Goal: Information Seeking & Learning: Learn about a topic

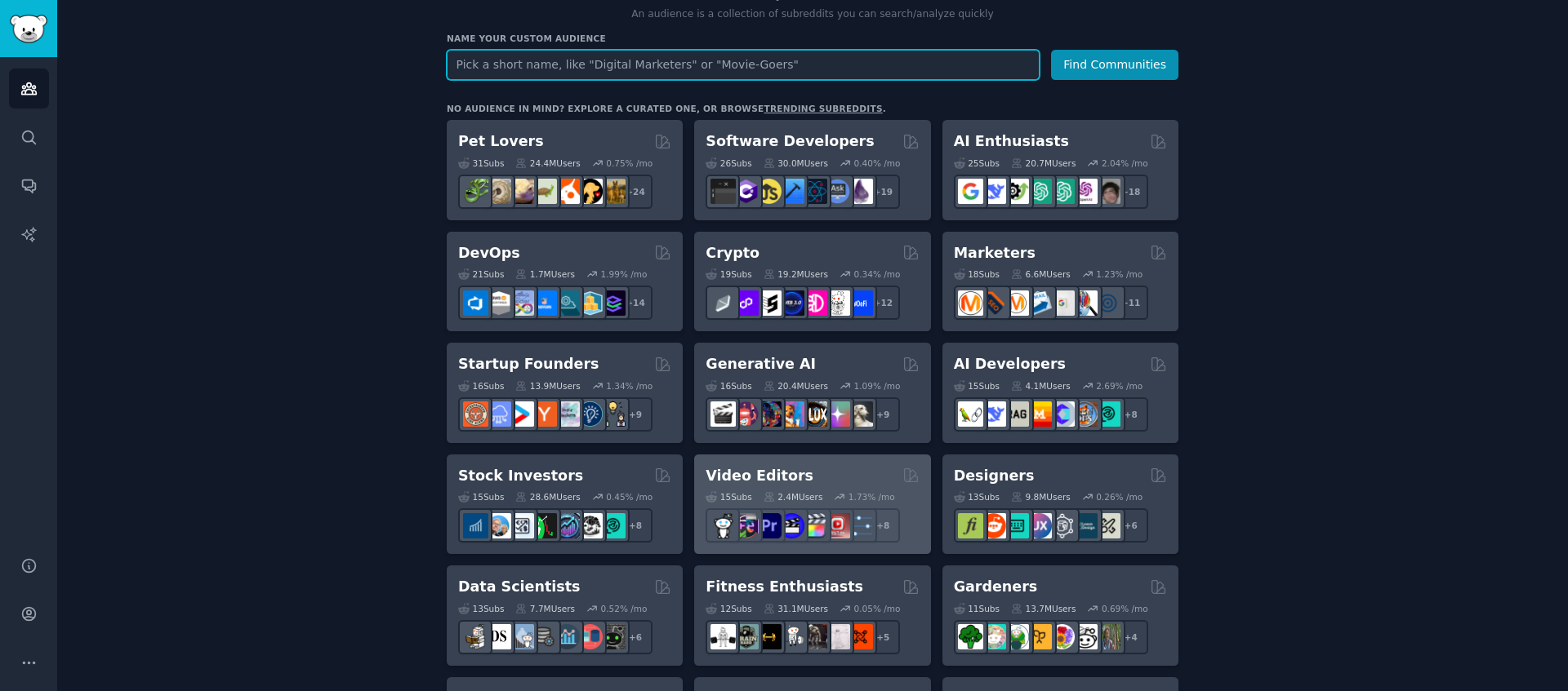
scroll to position [193, 0]
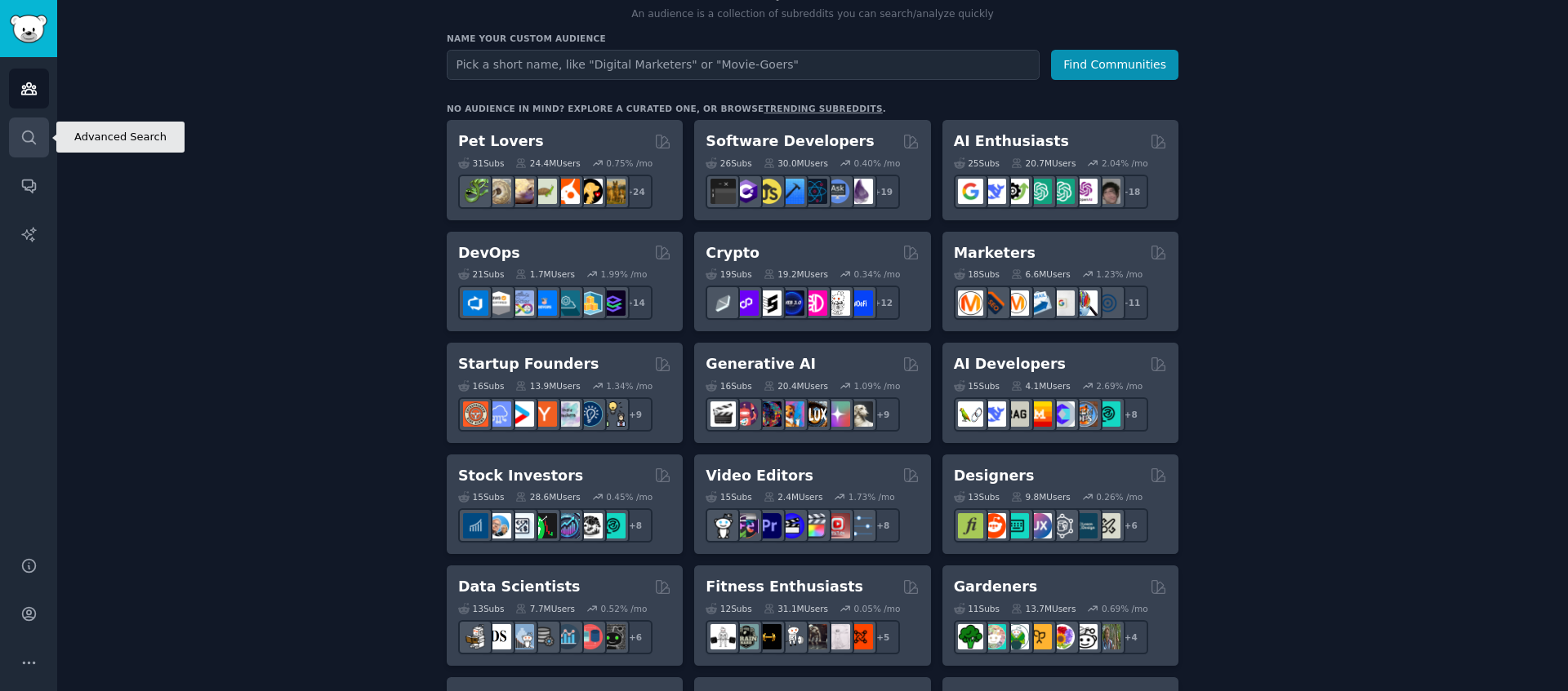
click at [26, 141] on icon "Sidebar" at bounding box center [28, 137] width 13 height 13
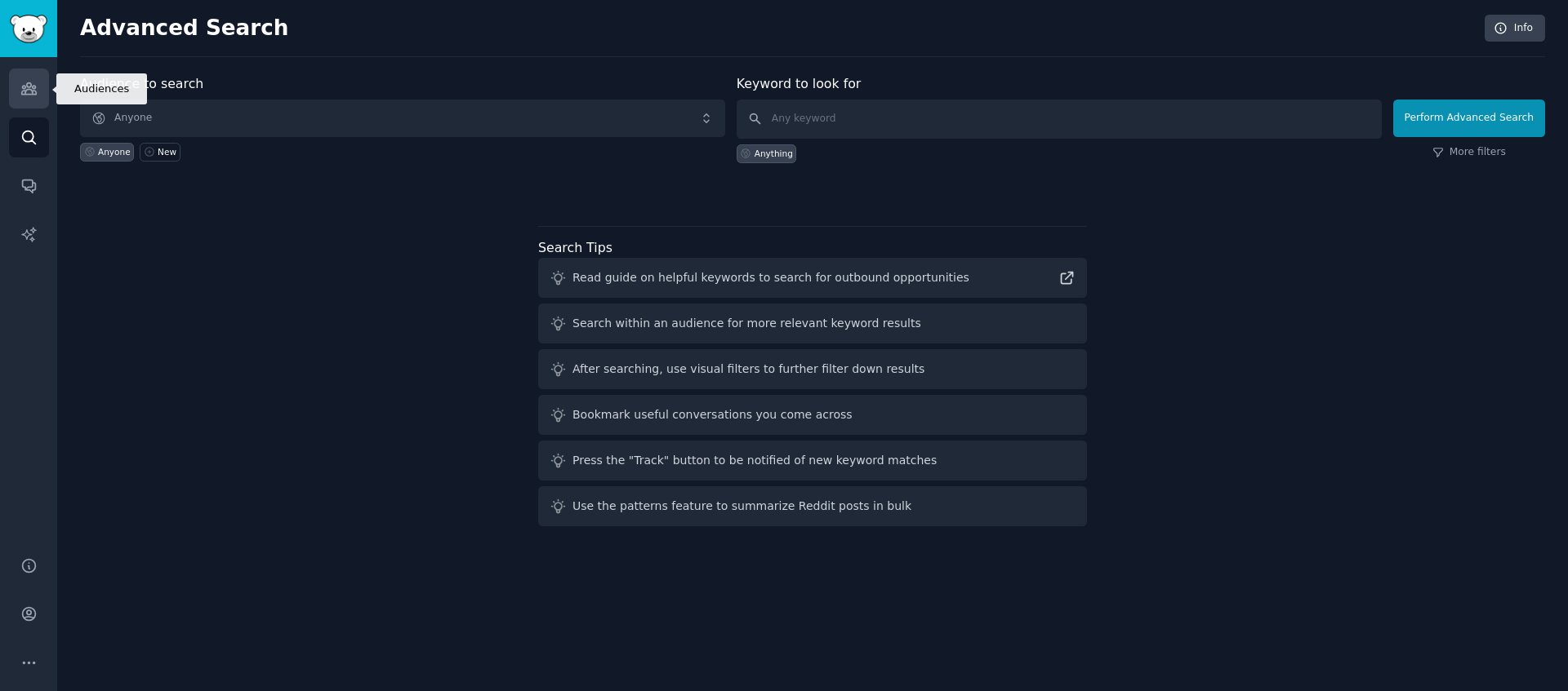
click at [14, 89] on link "Audiences" at bounding box center [29, 88] width 40 height 40
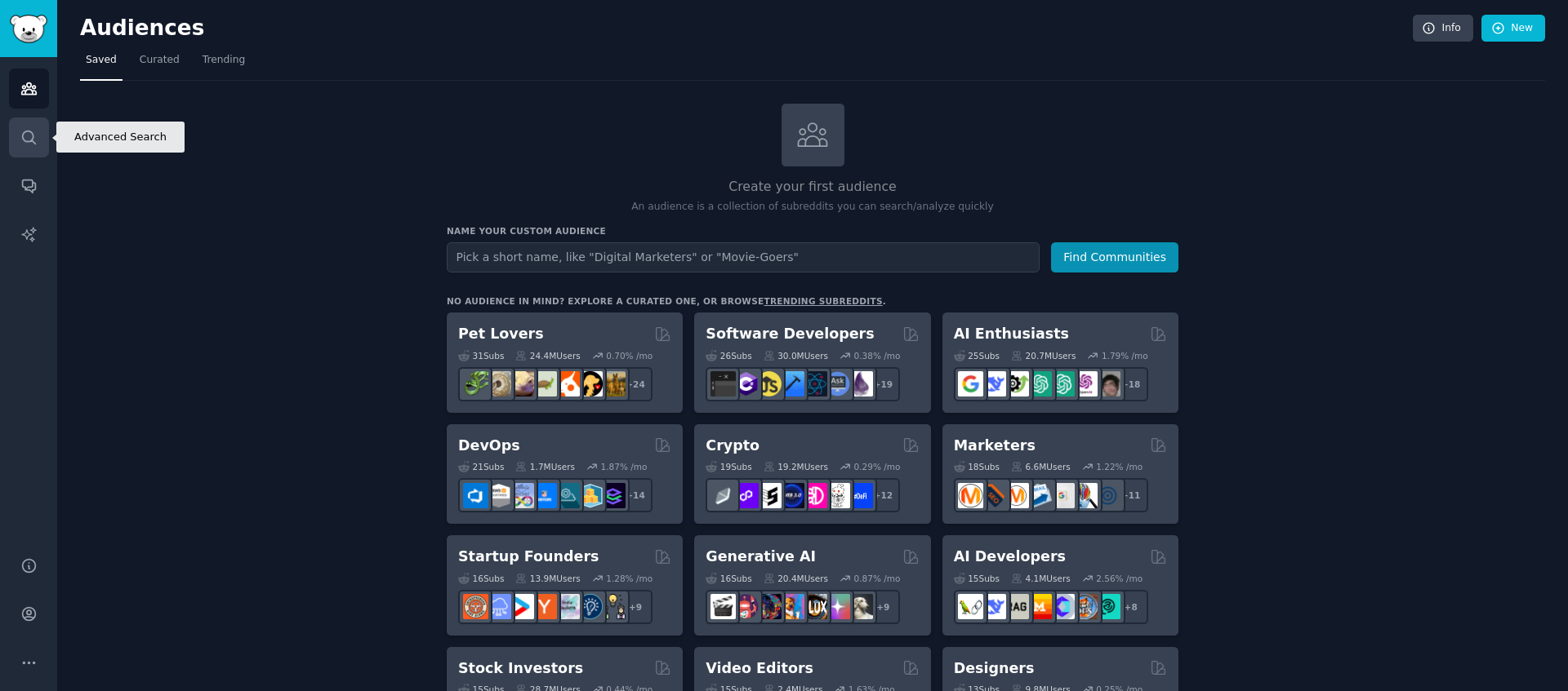
click at [24, 144] on icon "Sidebar" at bounding box center [29, 138] width 17 height 17
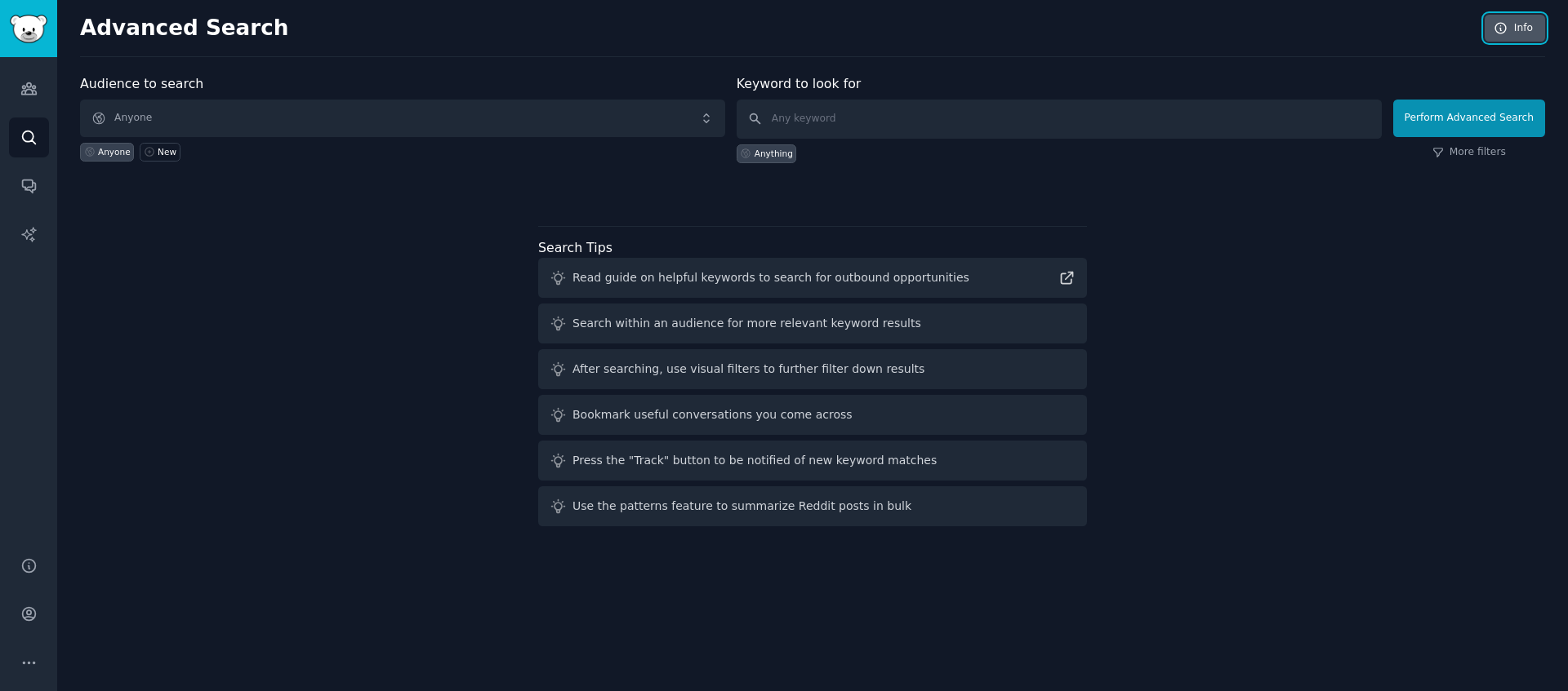
click at [1175, 31] on link "Info" at bounding box center [1514, 28] width 60 height 28
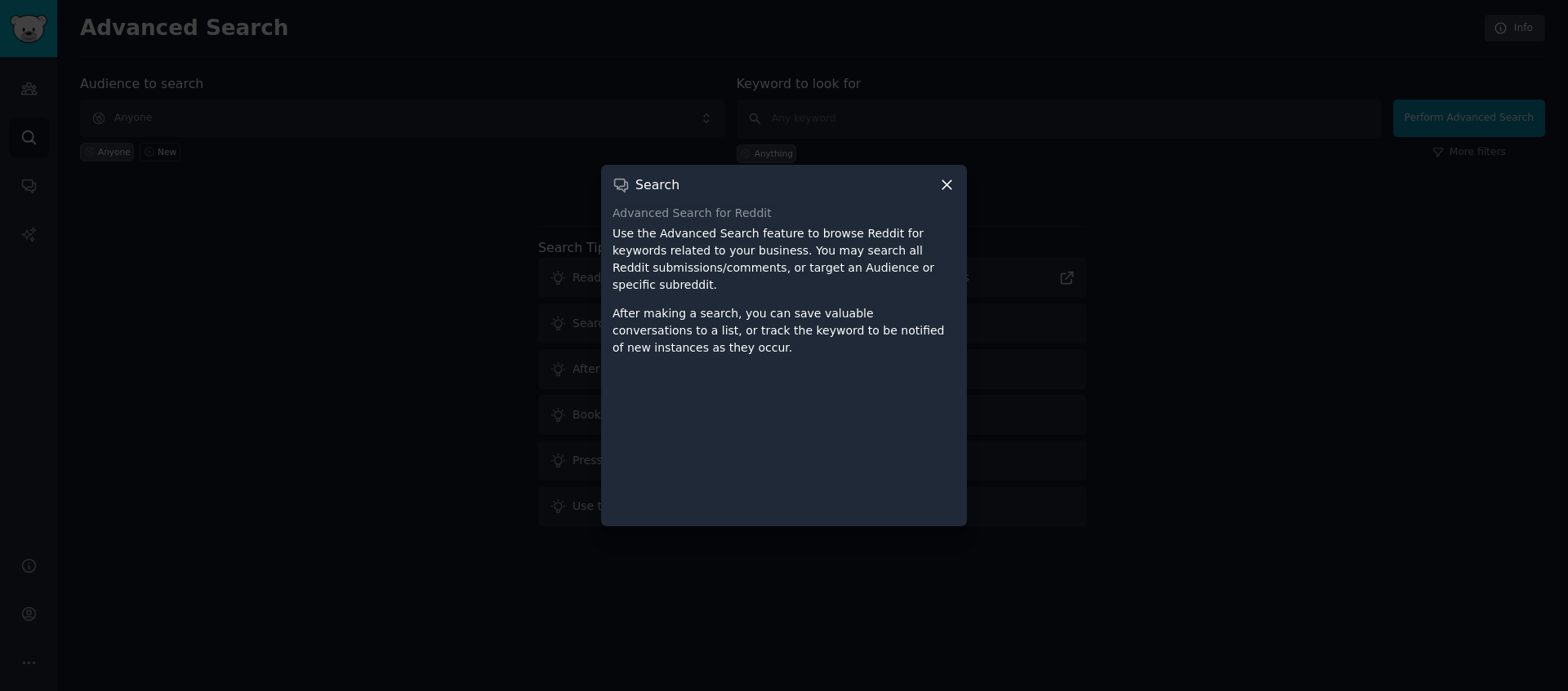
click at [939, 178] on icon at bounding box center [946, 184] width 17 height 17
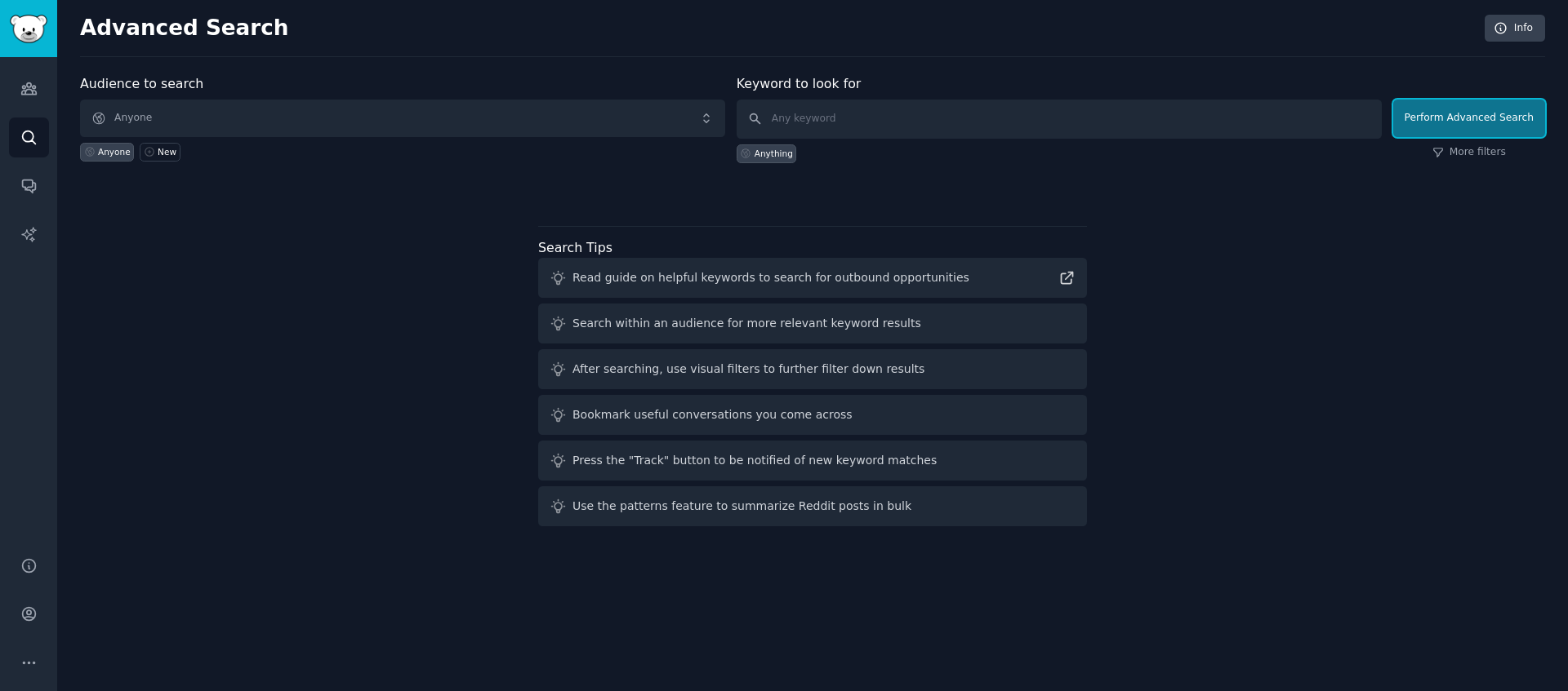
click at [1175, 122] on button "Perform Advanced Search" at bounding box center [1469, 118] width 152 height 37
click at [629, 126] on span "Anyone" at bounding box center [402, 118] width 645 height 37
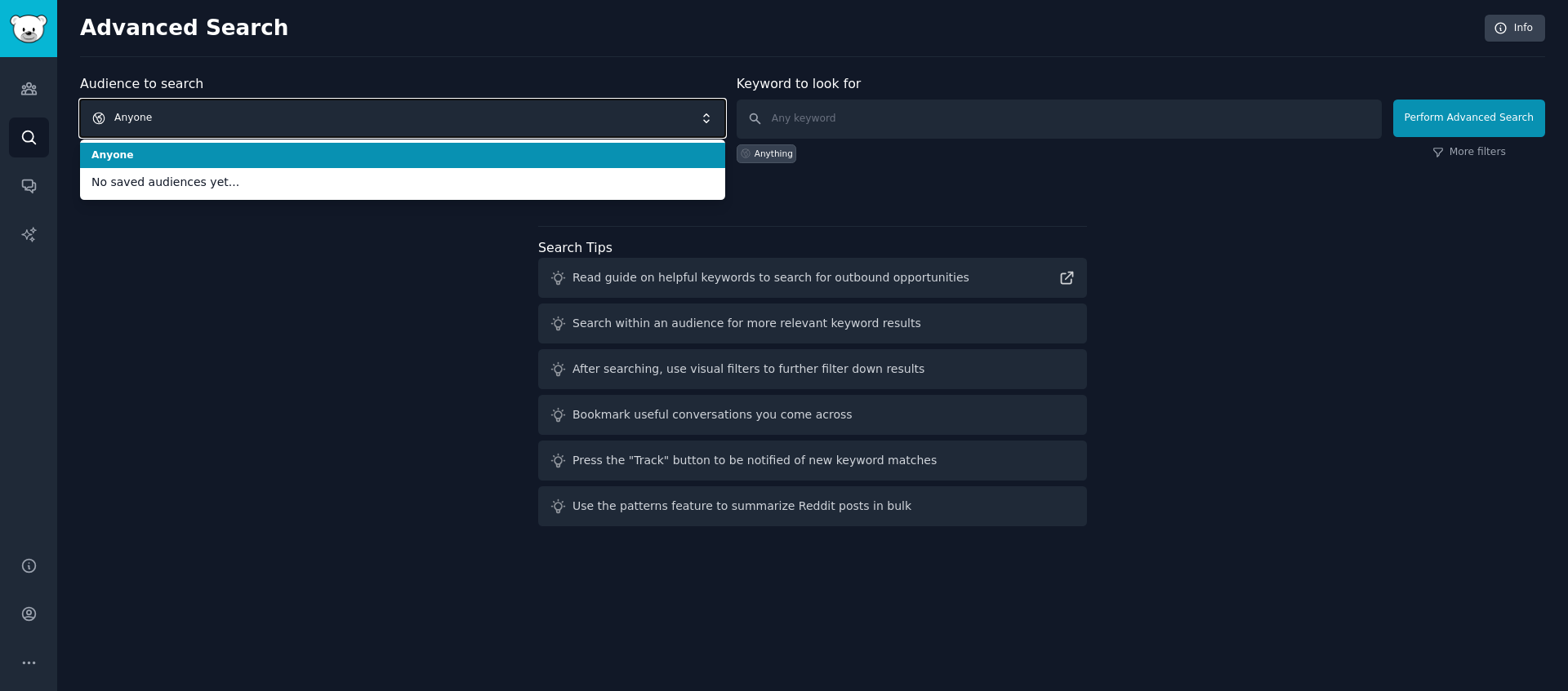
click at [629, 126] on span "Anyone" at bounding box center [402, 118] width 645 height 37
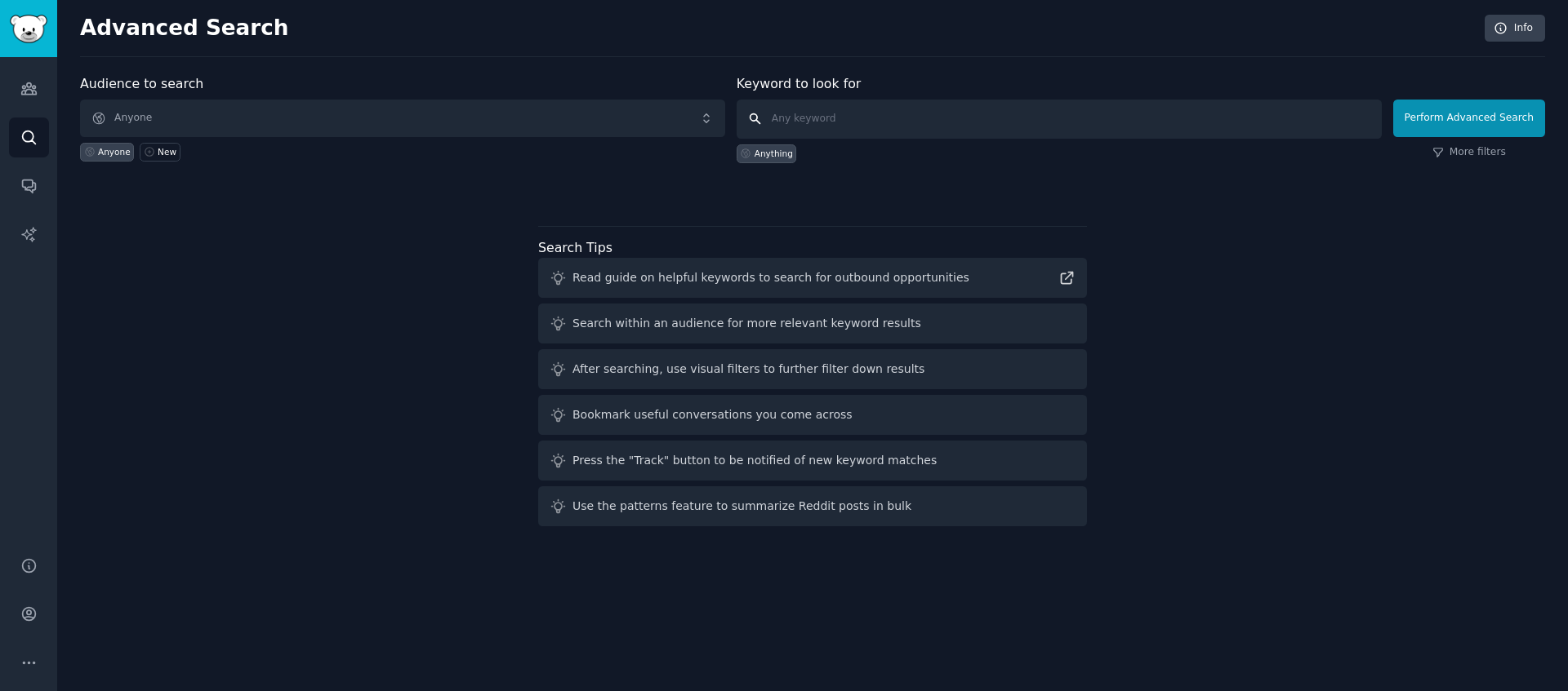
click at [809, 116] on input "text" at bounding box center [1059, 119] width 645 height 39
paste input "avocado guac / guacamole avocado toast avocado recipes how to store avocados ri…"
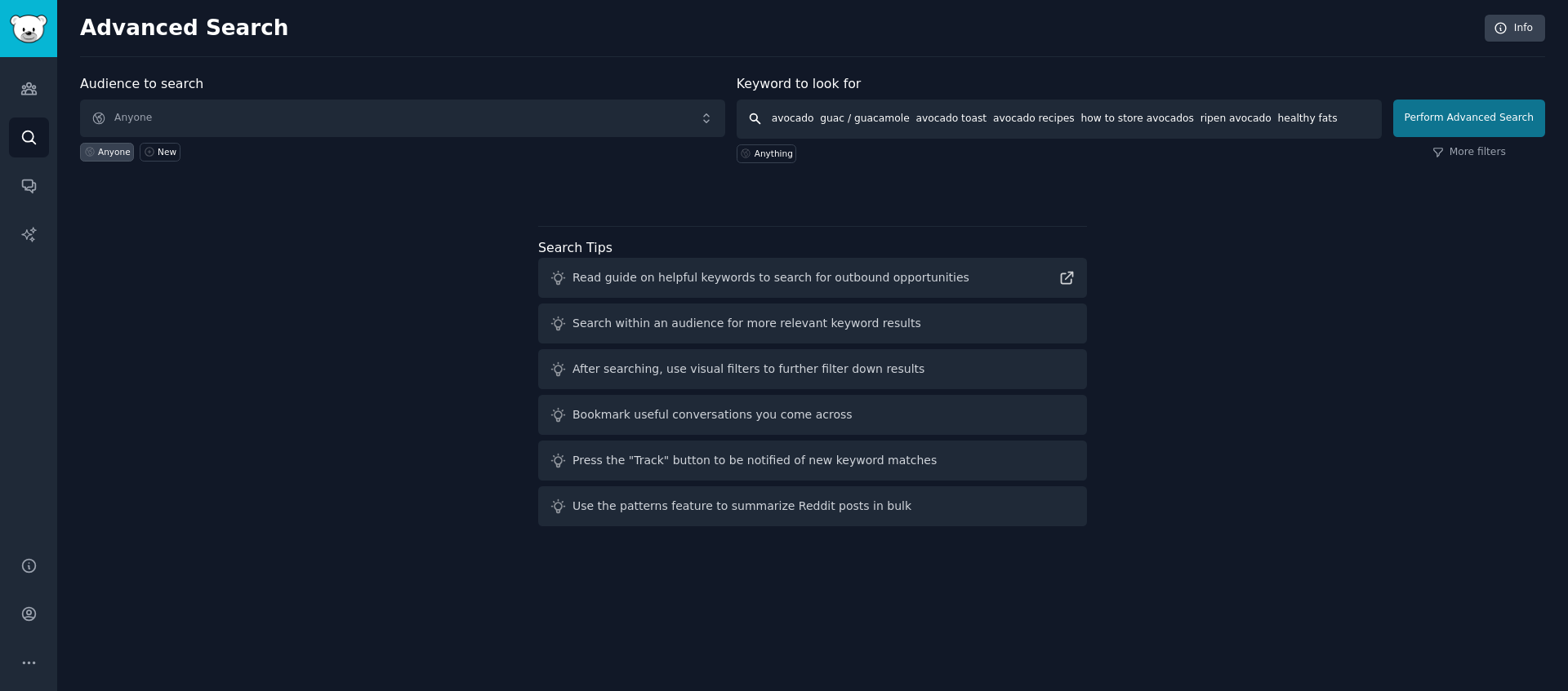
type input "avocado guac / guacamole avocado toast avocado recipes how to store avocados ri…"
click at [1175, 122] on button "Perform Advanced Search" at bounding box center [1469, 118] width 152 height 37
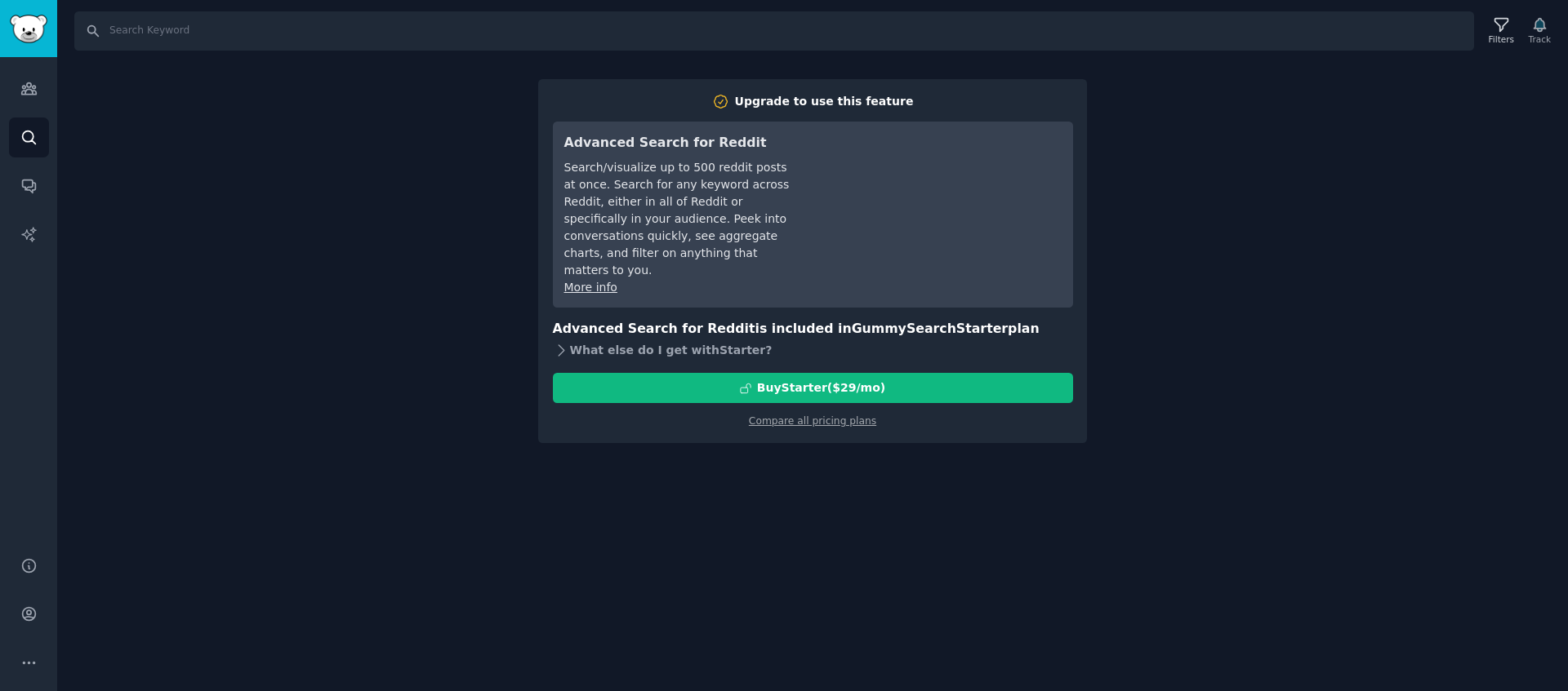
click at [605, 339] on div "What else do I get with Starter ?" at bounding box center [813, 350] width 520 height 23
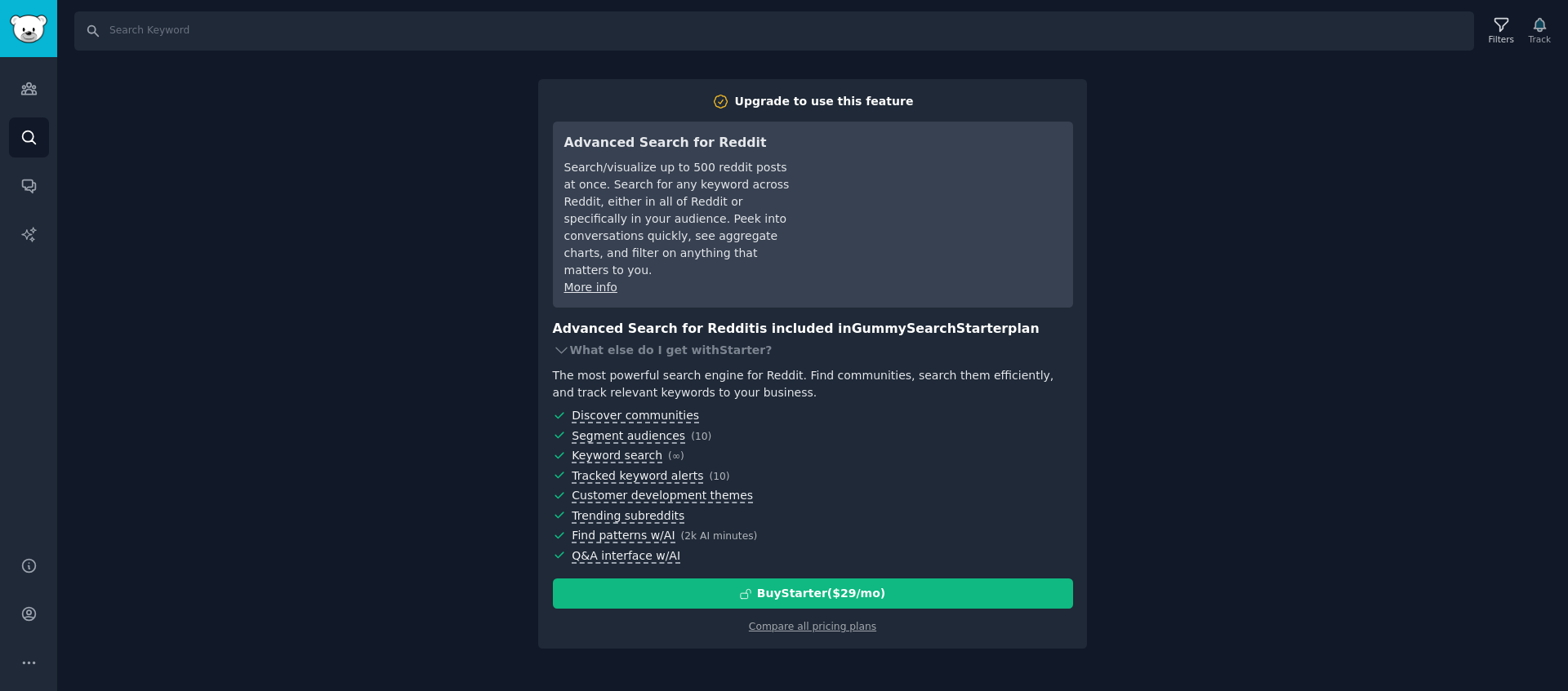
click at [1175, 111] on div "Search Filters Track Upgrade to use this feature Advanced Search for Reddit Sea…" at bounding box center [812, 345] width 1510 height 691
click at [379, 158] on div "Search Filters Track Upgrade to use this feature Advanced Search for Reddit Sea…" at bounding box center [812, 345] width 1510 height 691
click at [1175, 417] on div "Search Filters Track Upgrade to use this feature Advanced Search for Reddit Sea…" at bounding box center [812, 345] width 1510 height 691
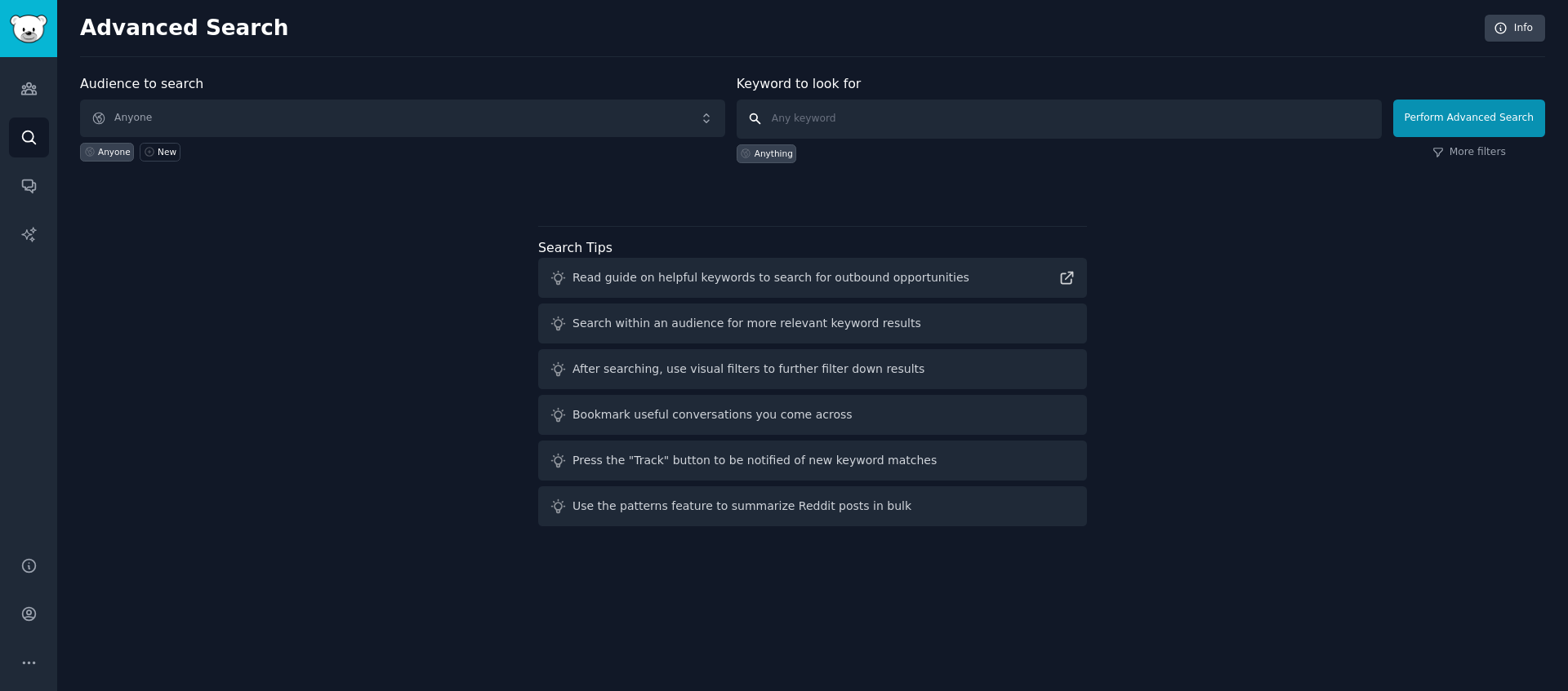
click at [850, 138] on input "text" at bounding box center [1059, 119] width 645 height 39
paste input "avocado guac / guacamole avocado toast avocado recipes how to store avocados ri…"
type input "avocado guac / guacamole avocado toast avocado recipes how to store avocados ri…"
click button "Perform Advanced Search" at bounding box center [1469, 118] width 152 height 37
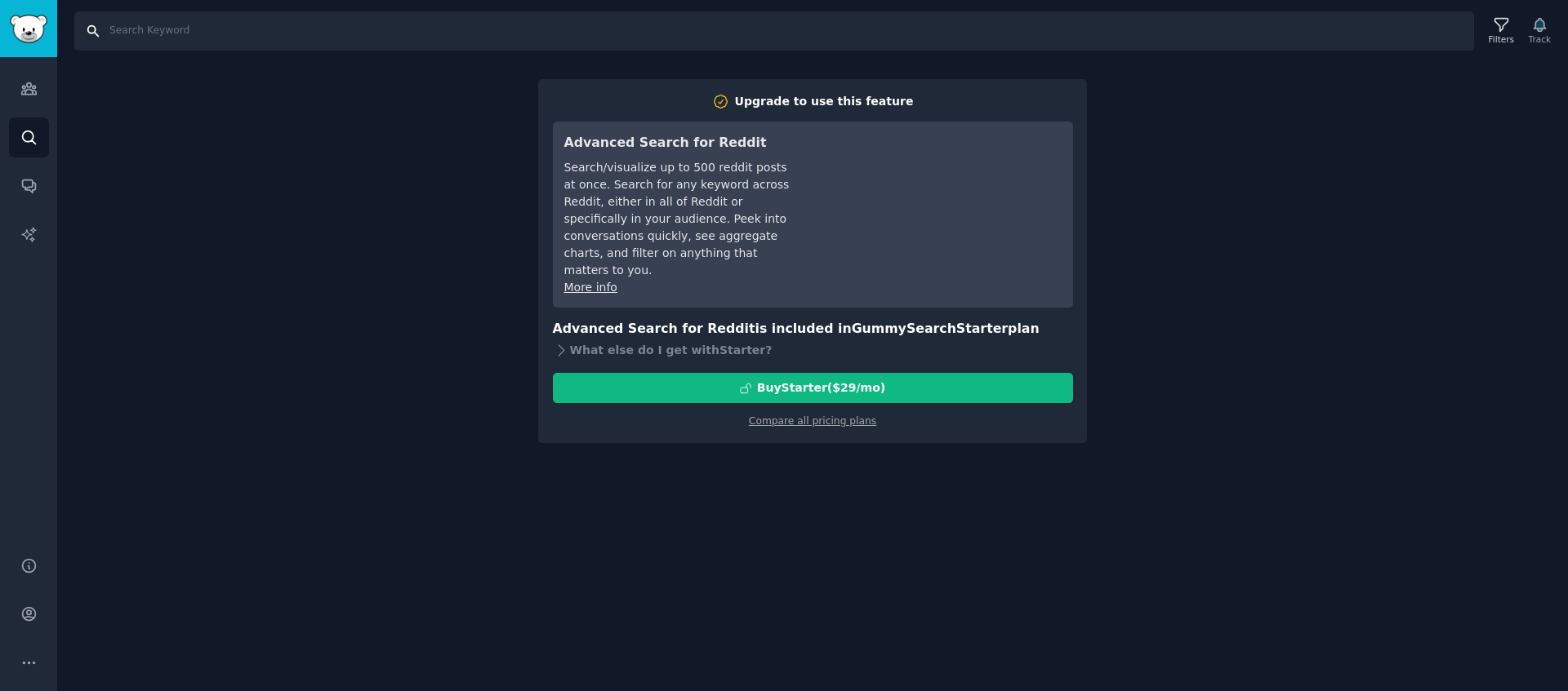
click at [120, 35] on input "Search" at bounding box center [774, 31] width 1400 height 39
paste input "avocado guac / guacamole avocado toast avocado recipes how to store avocados ri…"
type input "avocado guac / guacamole avocado toast avocado recipes how to store avocados ri…"
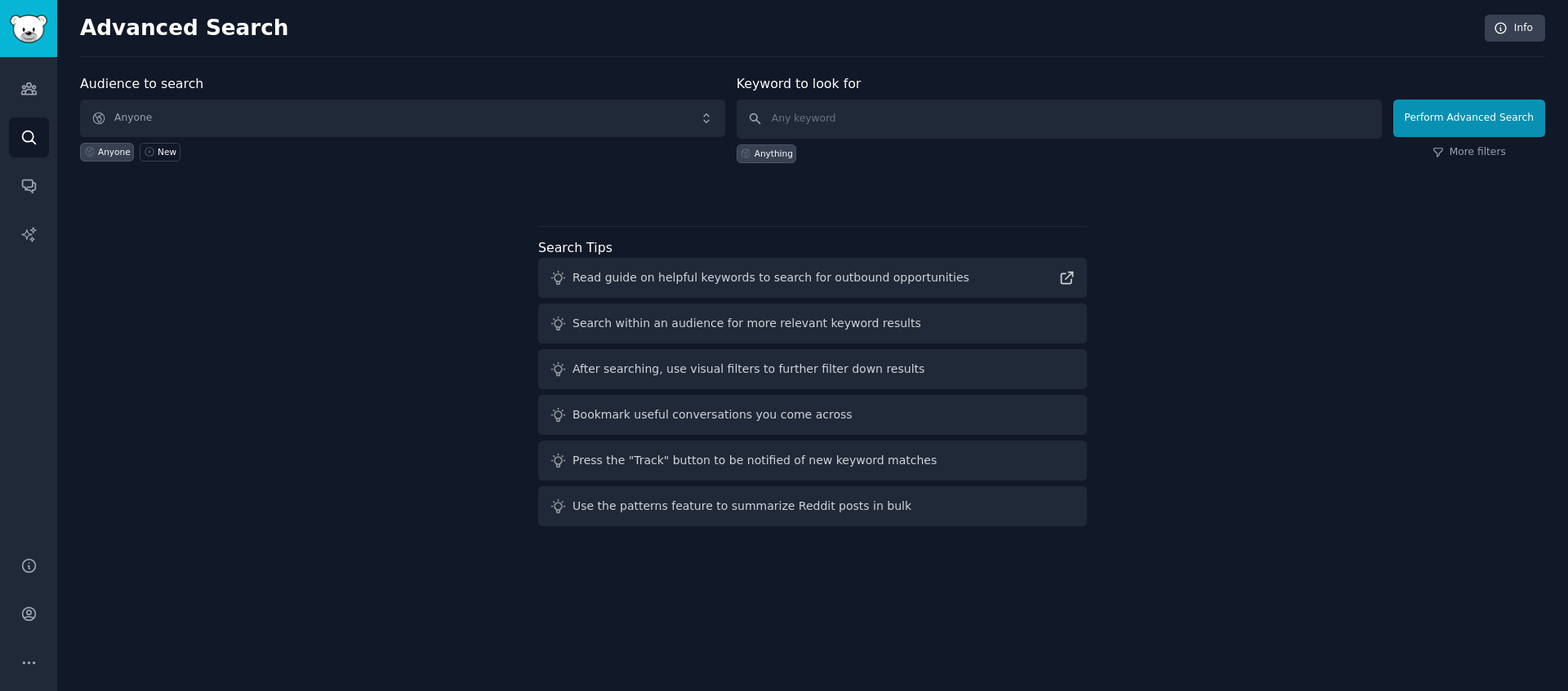
click at [474, 22] on h2 "Advanced Search" at bounding box center [777, 28] width 1395 height 26
click at [42, 93] on link "Audiences" at bounding box center [29, 88] width 40 height 40
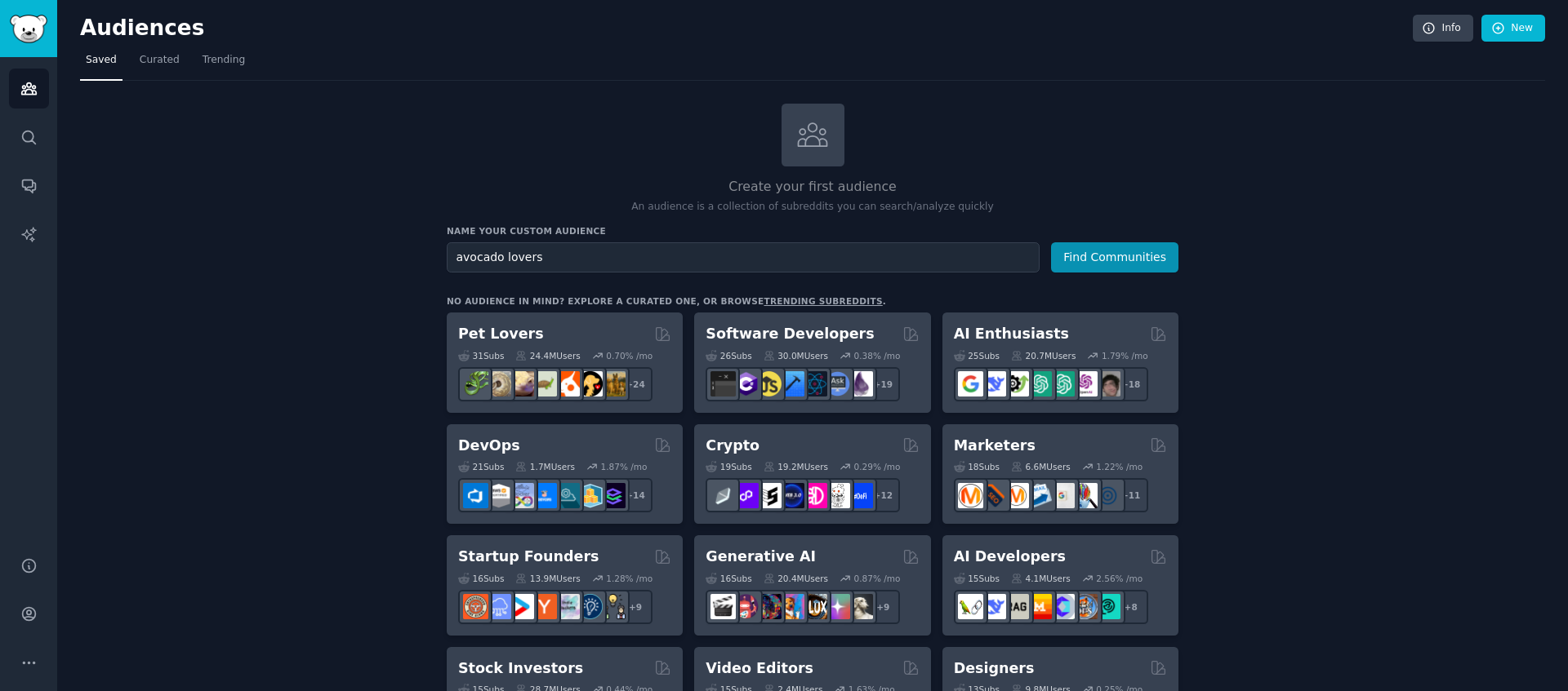
type input "avocado lovers"
click at [1051, 242] on button "Find Communities" at bounding box center [1115, 258] width 128 height 31
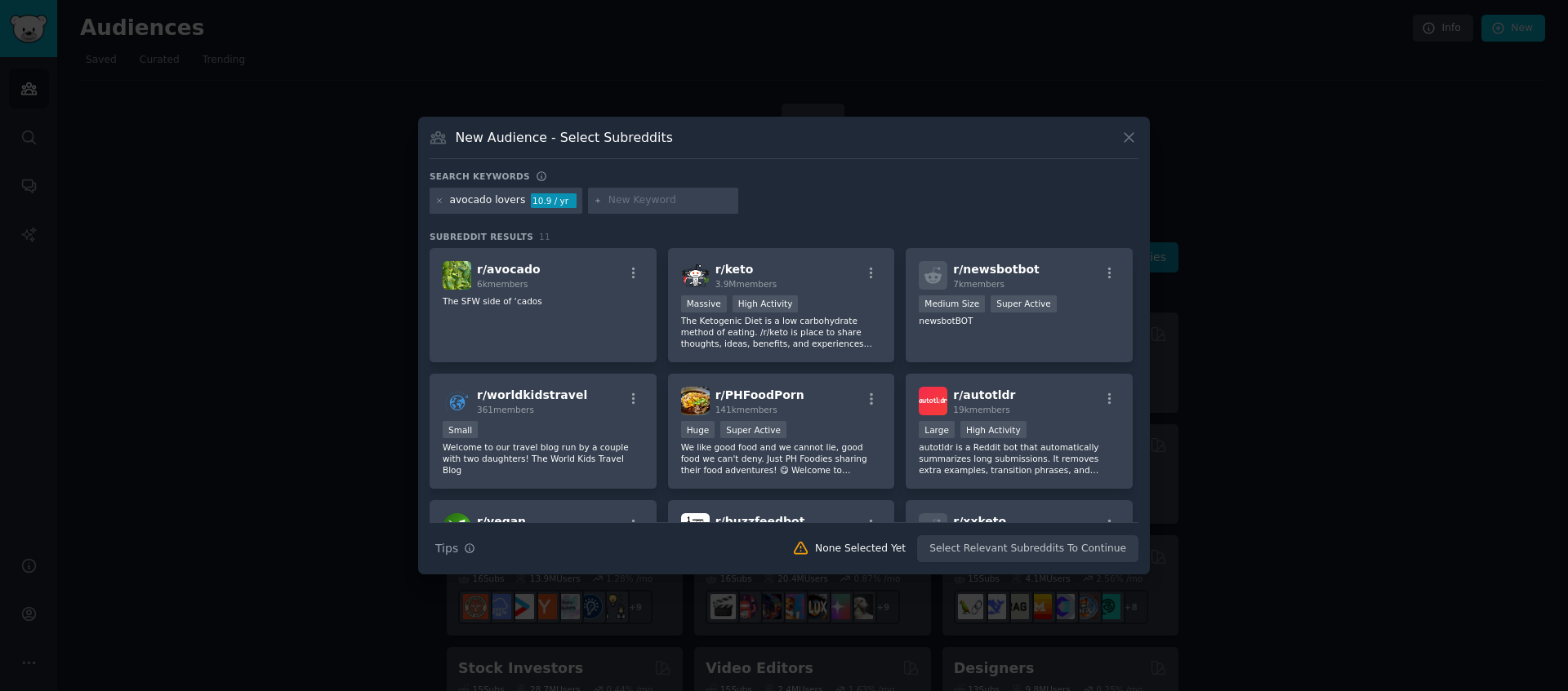
click at [623, 209] on div at bounding box center [662, 201] width 151 height 26
click at [633, 201] on input "text" at bounding box center [670, 201] width 124 height 14
type input "guacamole"
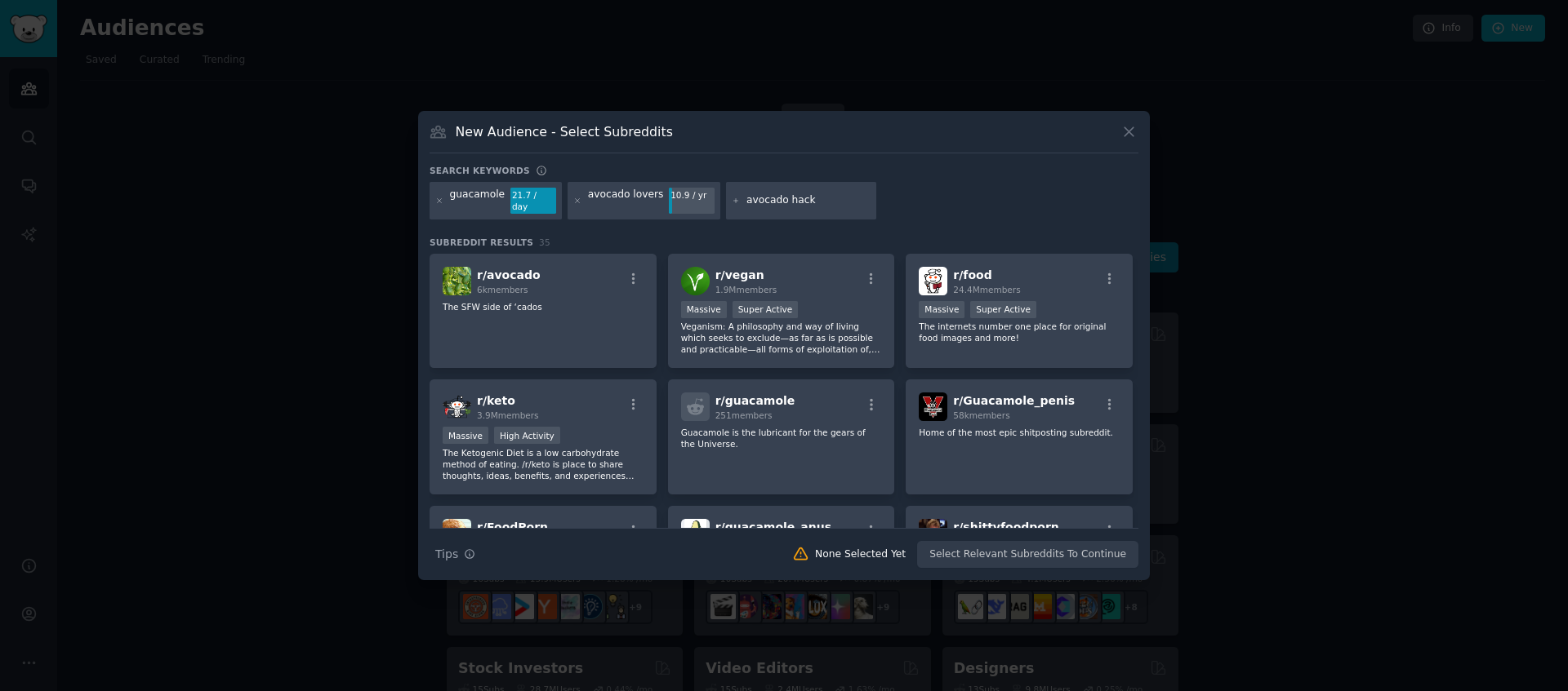
type input "avocado hacks"
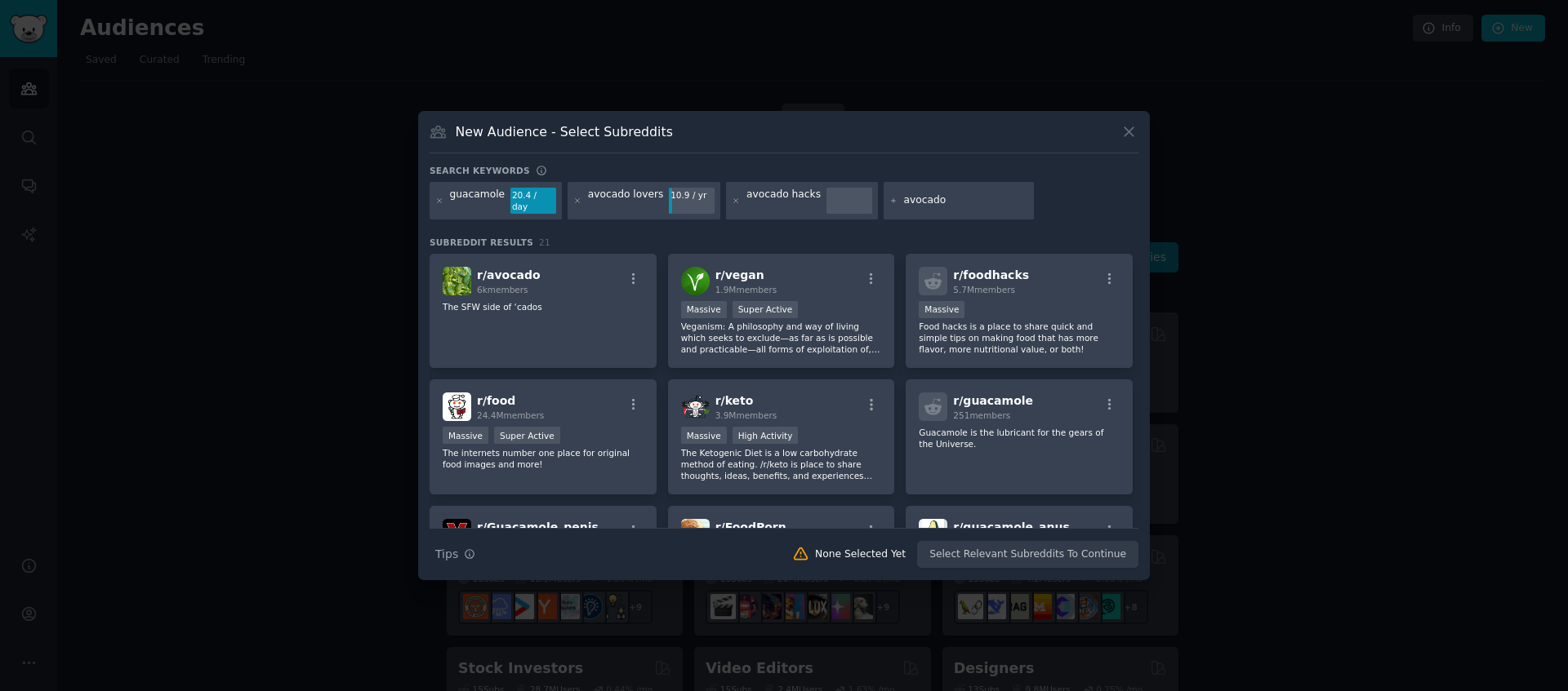
type input "avocados"
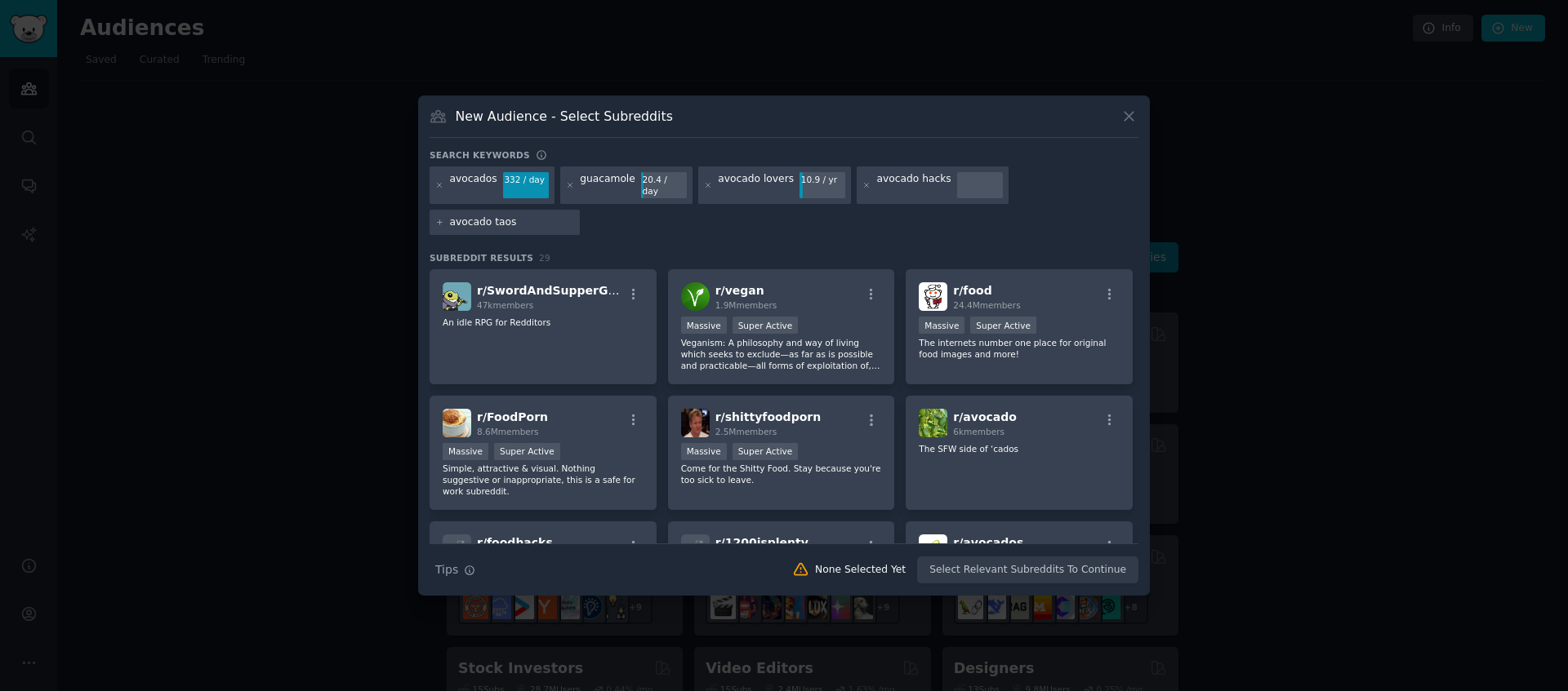
type input "avocado taost"
click at [438, 220] on icon at bounding box center [440, 222] width 4 height 4
click at [474, 217] on input "text" at bounding box center [512, 223] width 124 height 14
type input "avocado toast"
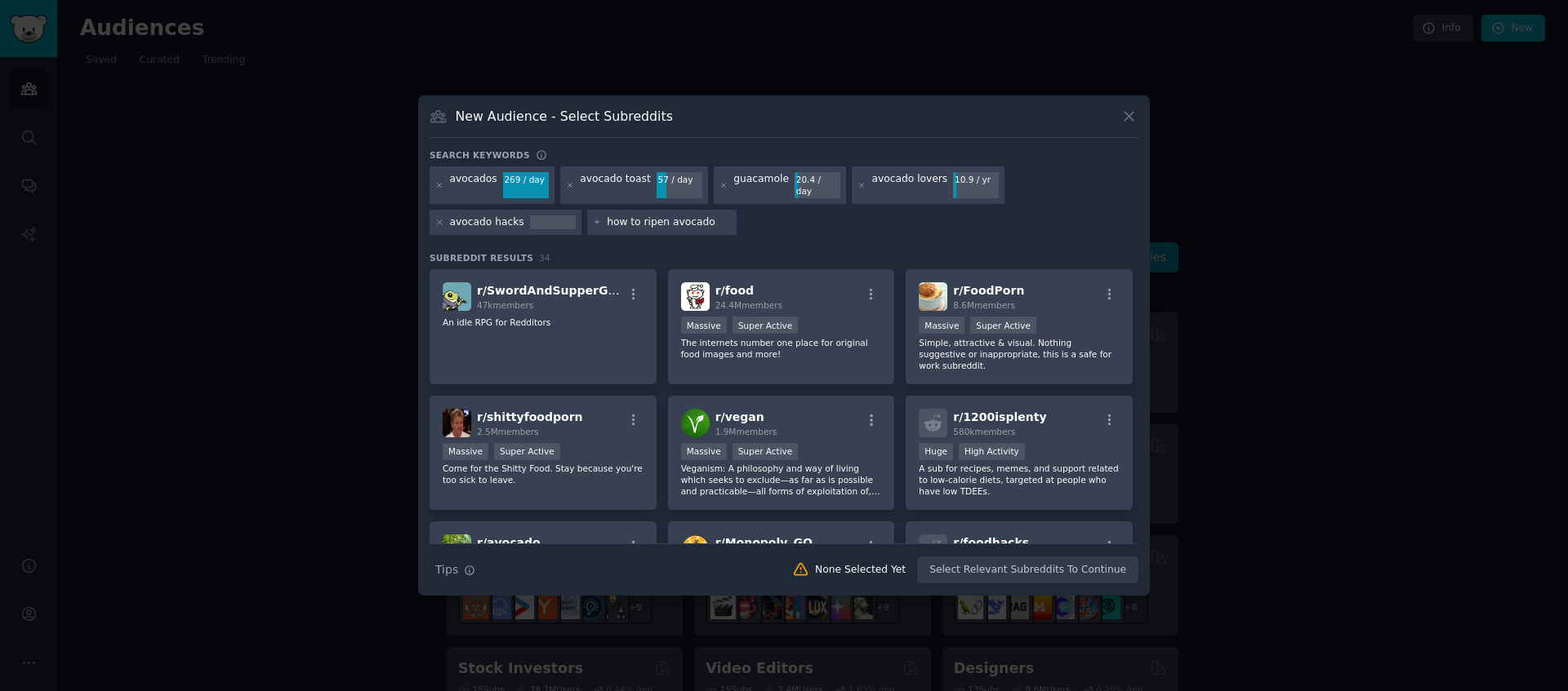
type input "how to ripen avocados"
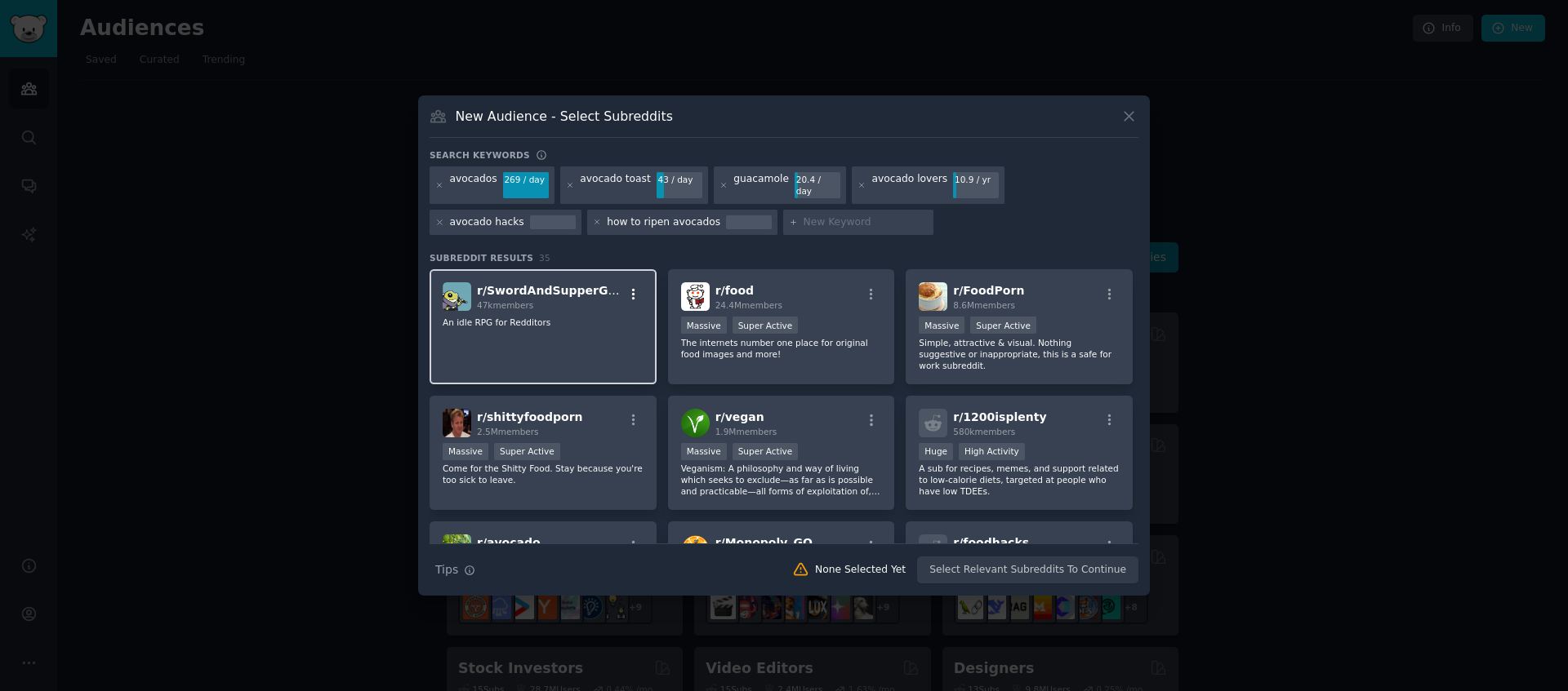
click at [632, 289] on icon "button" at bounding box center [633, 294] width 3 height 11
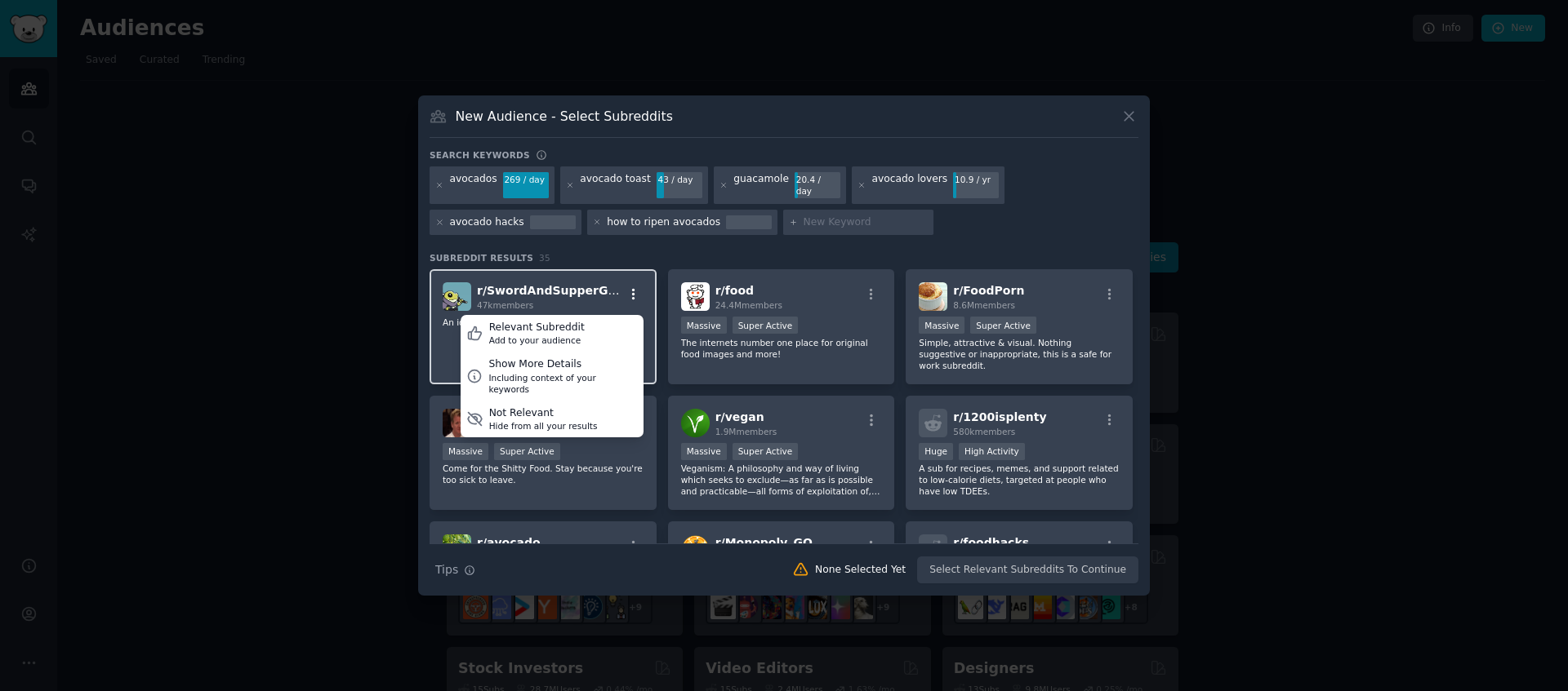
click at [632, 289] on icon "button" at bounding box center [633, 294] width 3 height 11
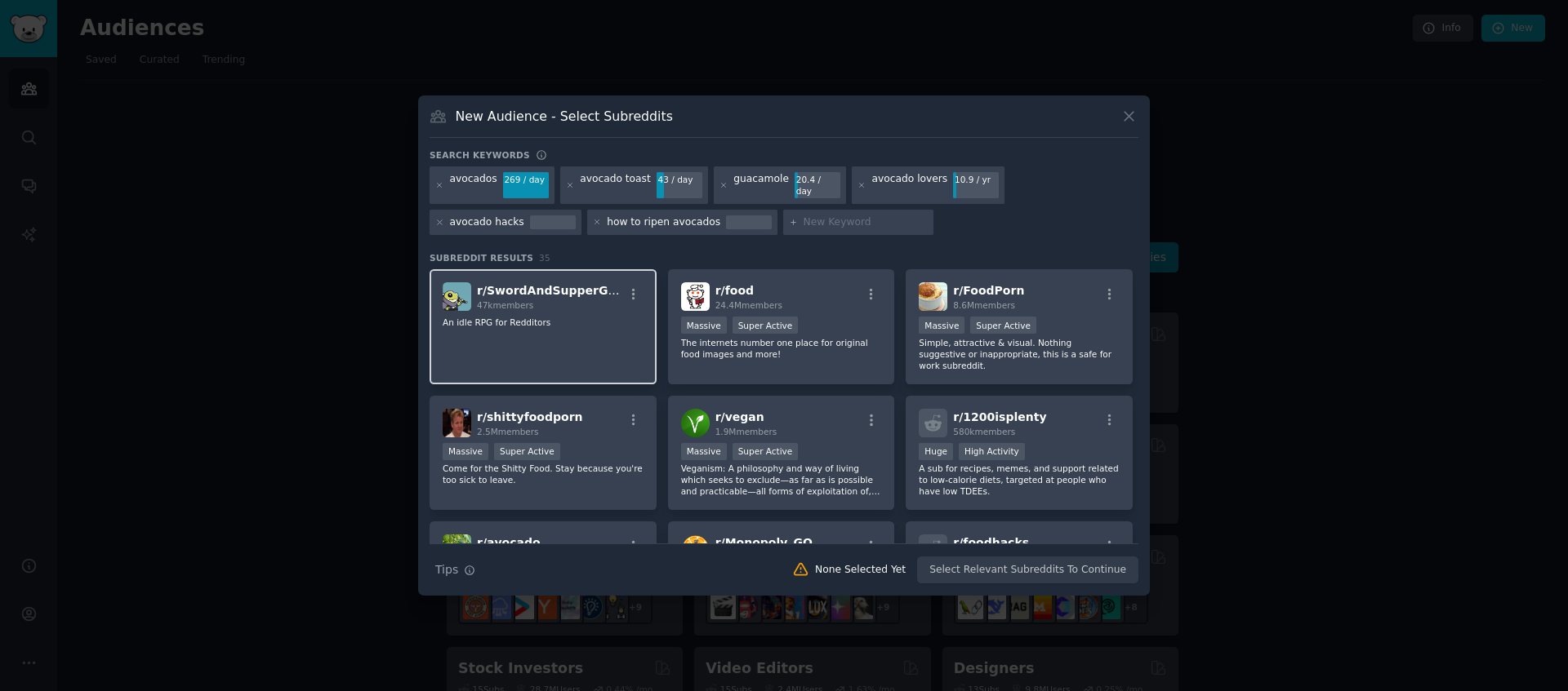
click at [593, 282] on h2 "r/ SwordAndSupperGame 47k members" at bounding box center [550, 297] width 146 height 29
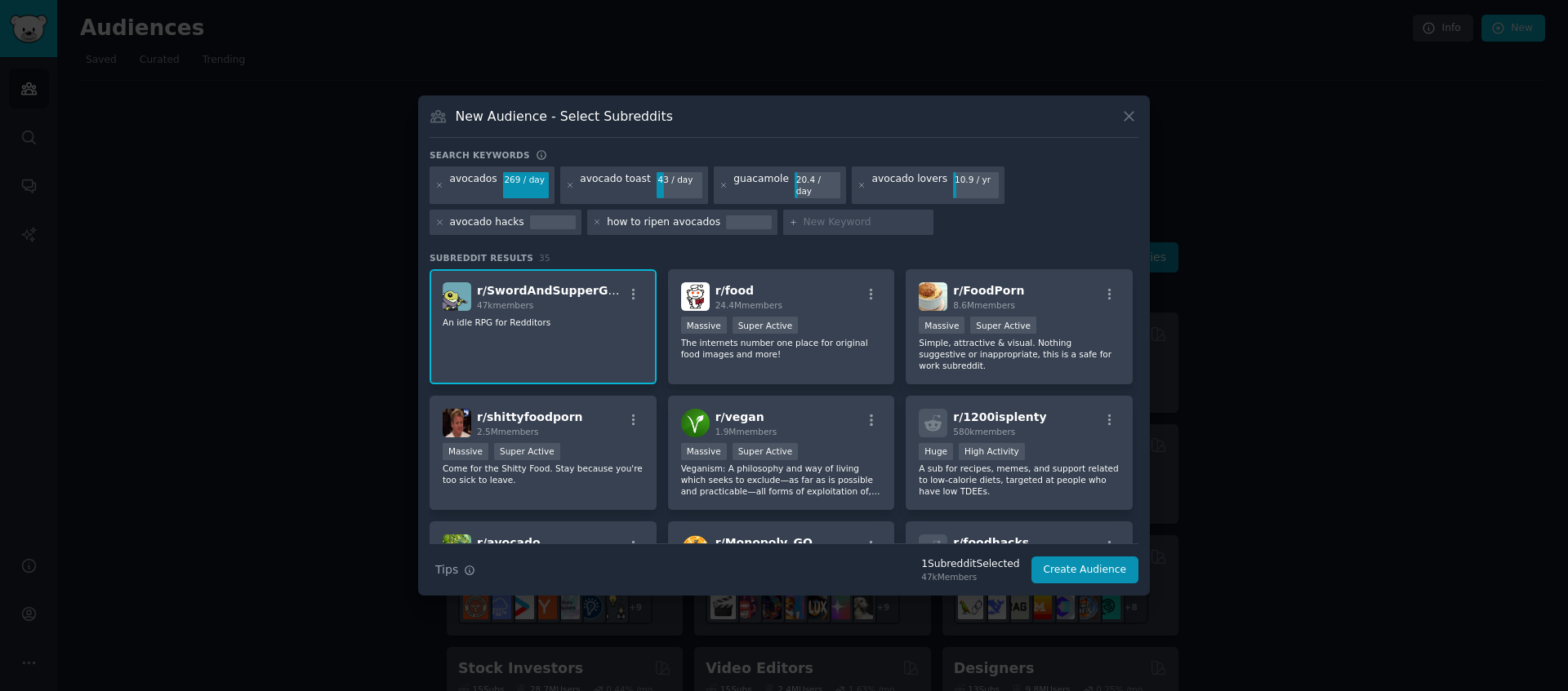
click at [593, 282] on h2 "r/ SwordAndSupperGame 47k members" at bounding box center [550, 297] width 146 height 29
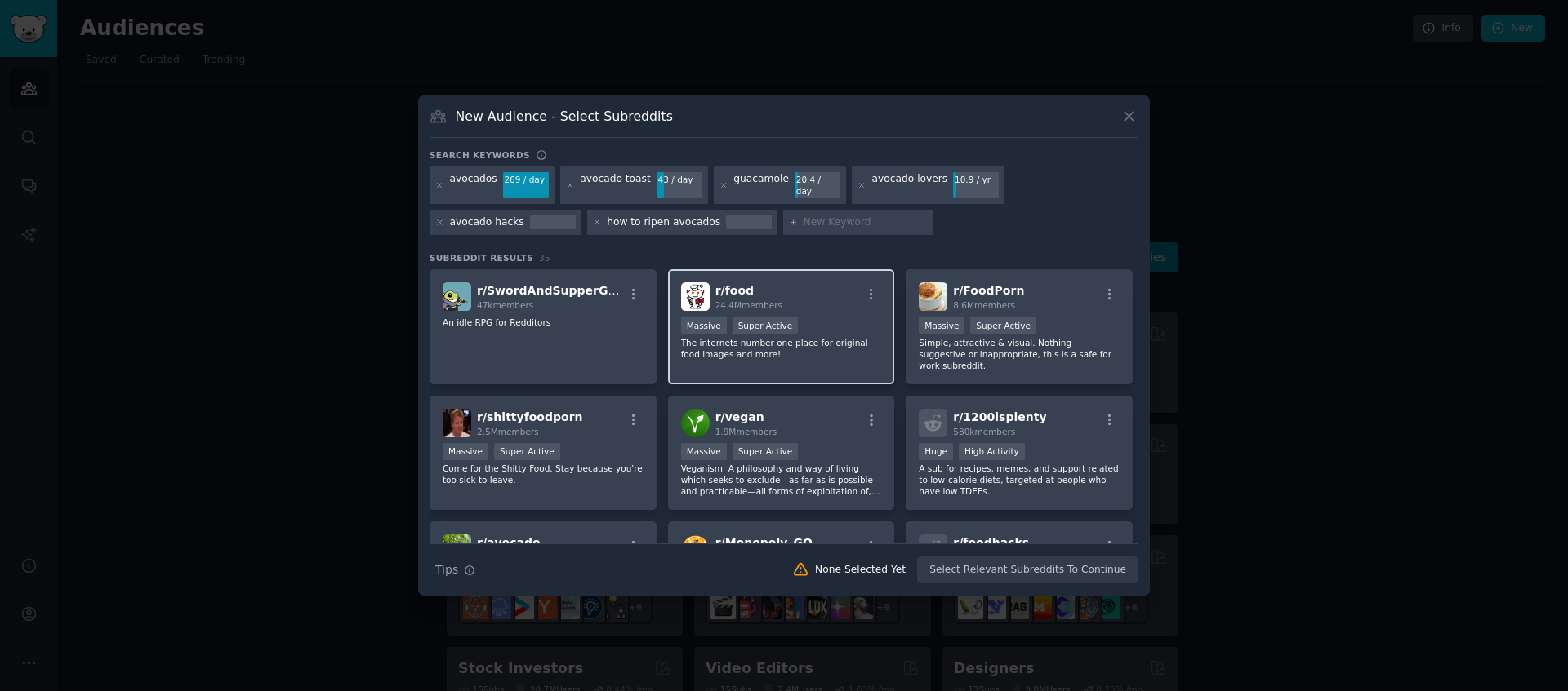
click at [810, 302] on div "r/ food 24.4M members" at bounding box center [781, 297] width 201 height 29
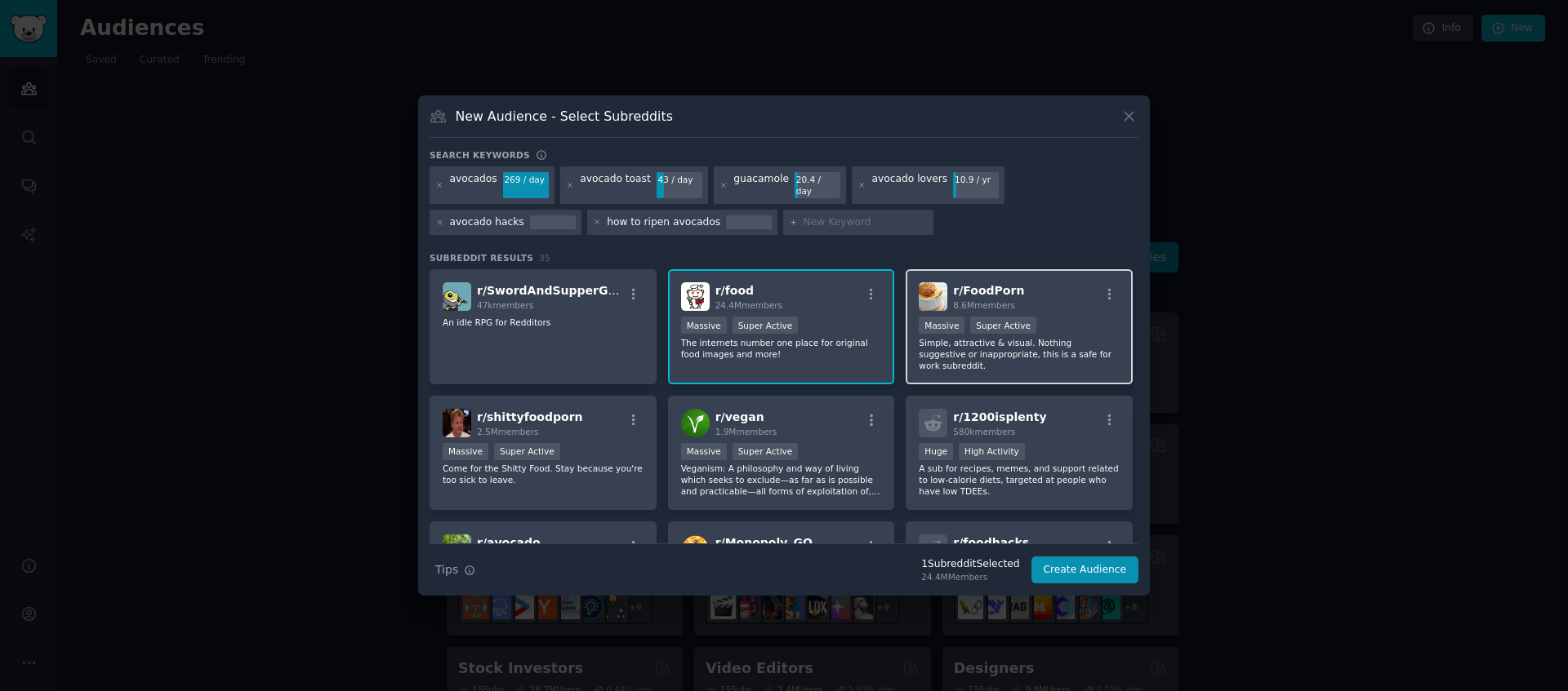
click at [1018, 354] on p "Simple, attractive & visual. Nothing suggestive or inappropriate, this is a saf…" at bounding box center [1019, 354] width 201 height 34
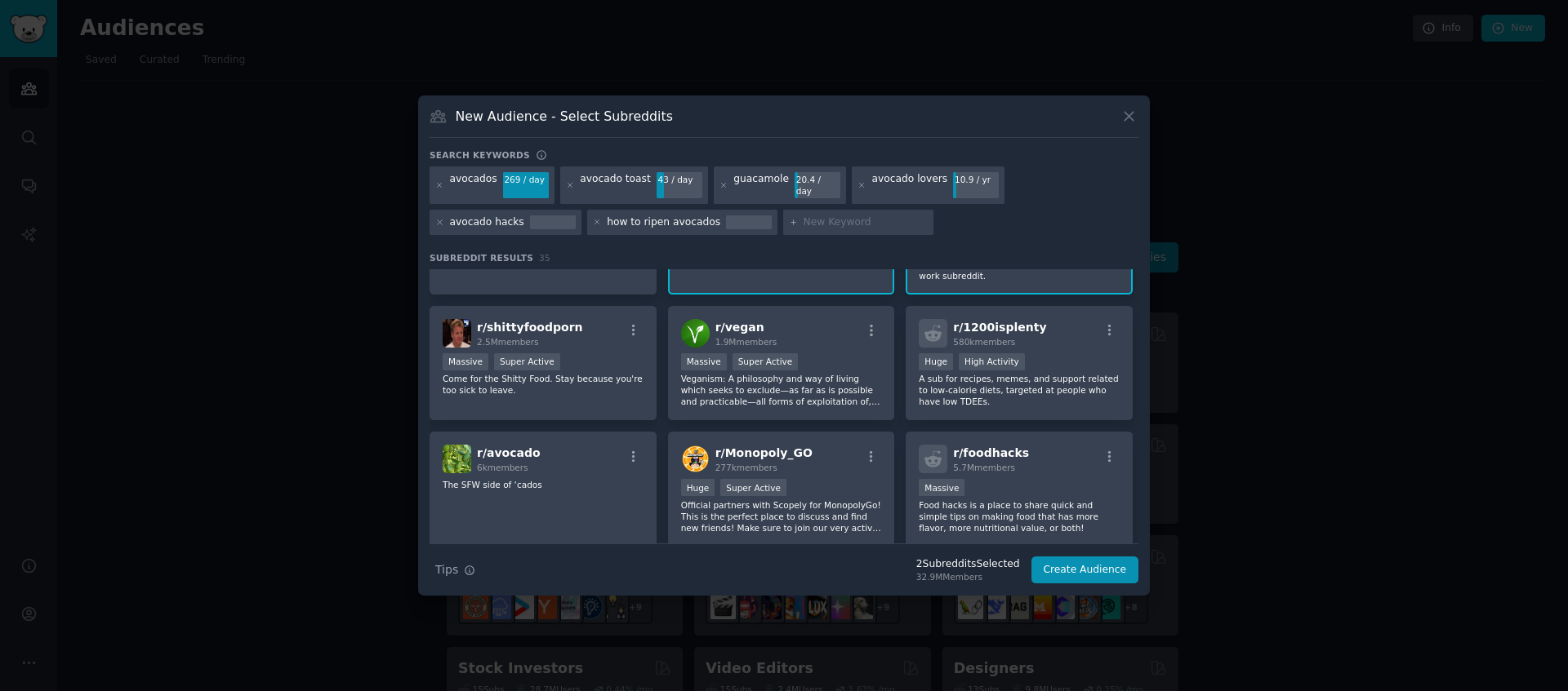
scroll to position [92, 0]
click at [1021, 388] on p "A sub for recipes, memes, and support related to low-calorie diets, targeted at…" at bounding box center [1019, 388] width 201 height 34
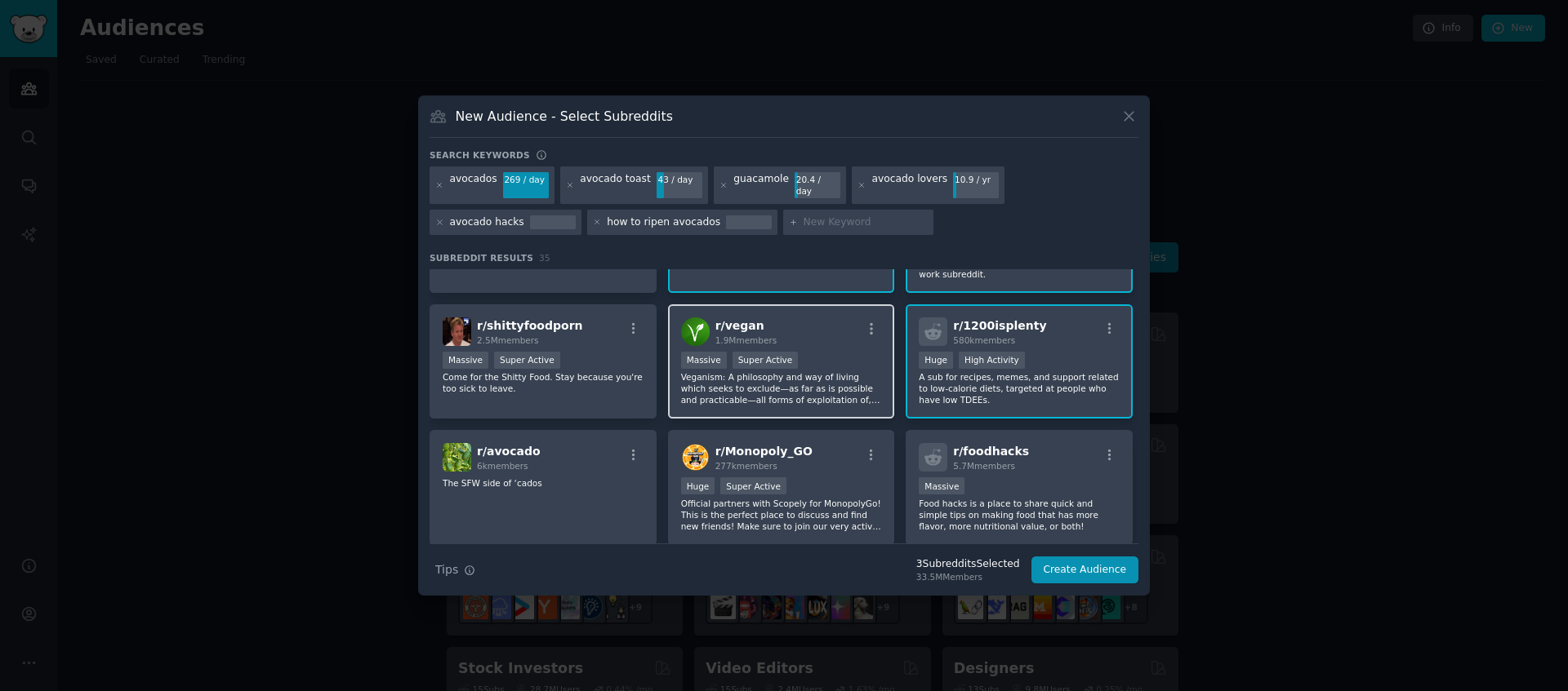
click at [747, 386] on p "Veganism: A philosophy and way of living which seeks to exclude—as far as is po…" at bounding box center [781, 388] width 201 height 34
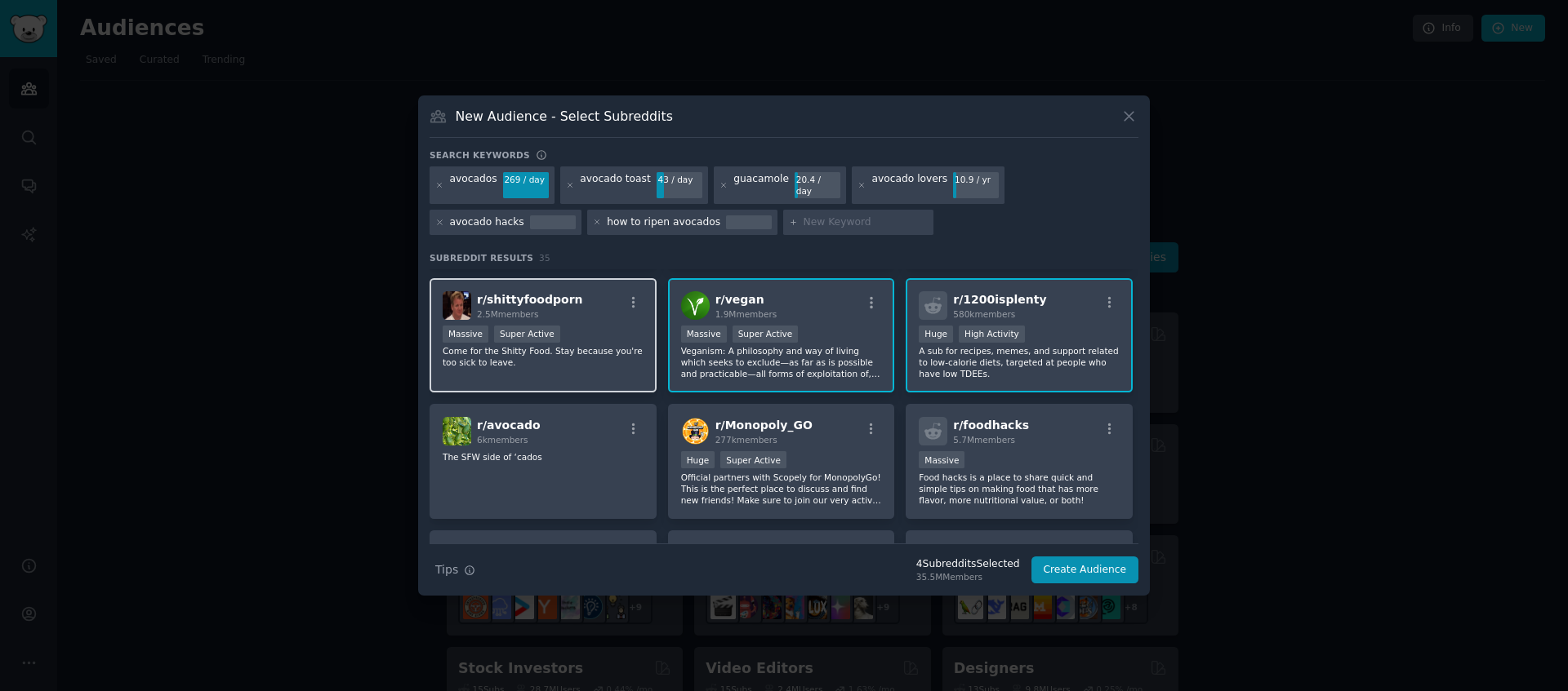
scroll to position [128, 0]
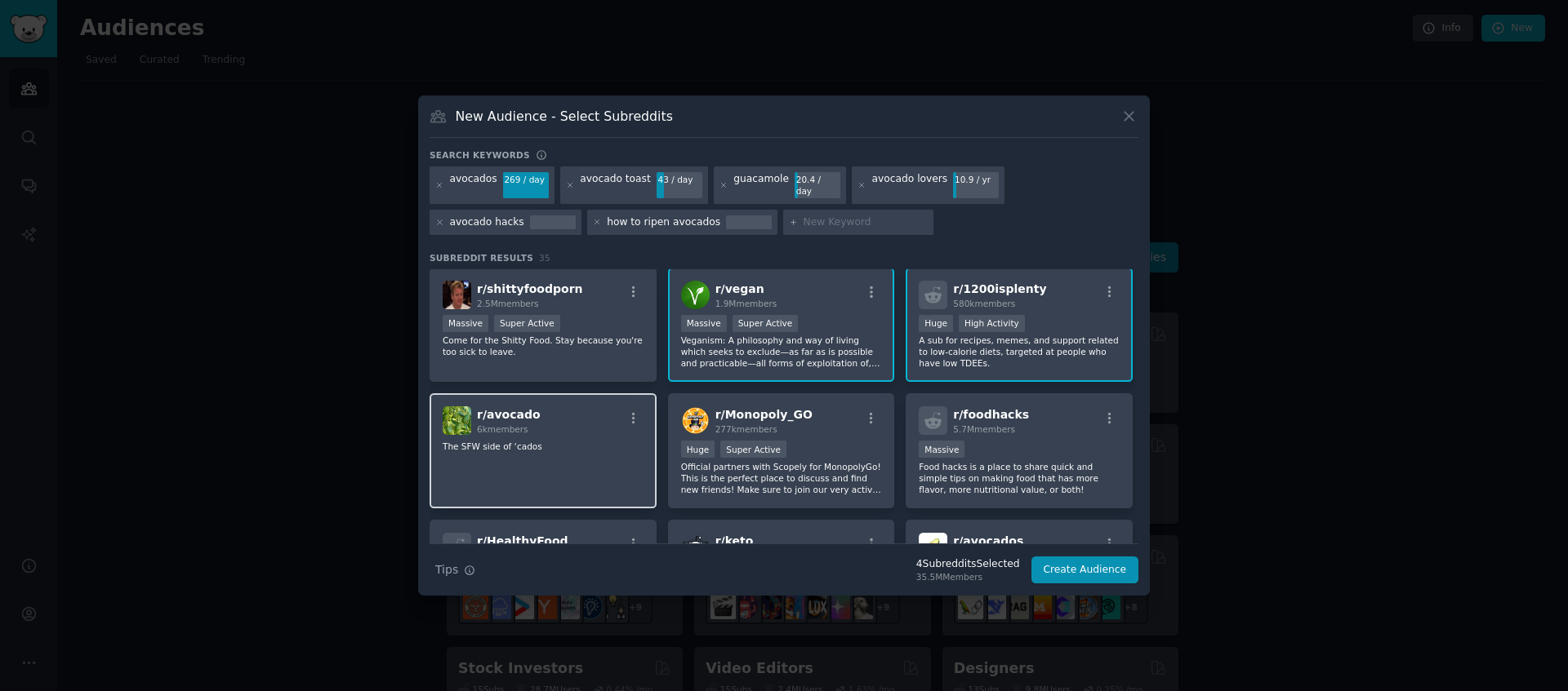
click at [570, 442] on p "The SFW side of ‘cados" at bounding box center [543, 446] width 201 height 11
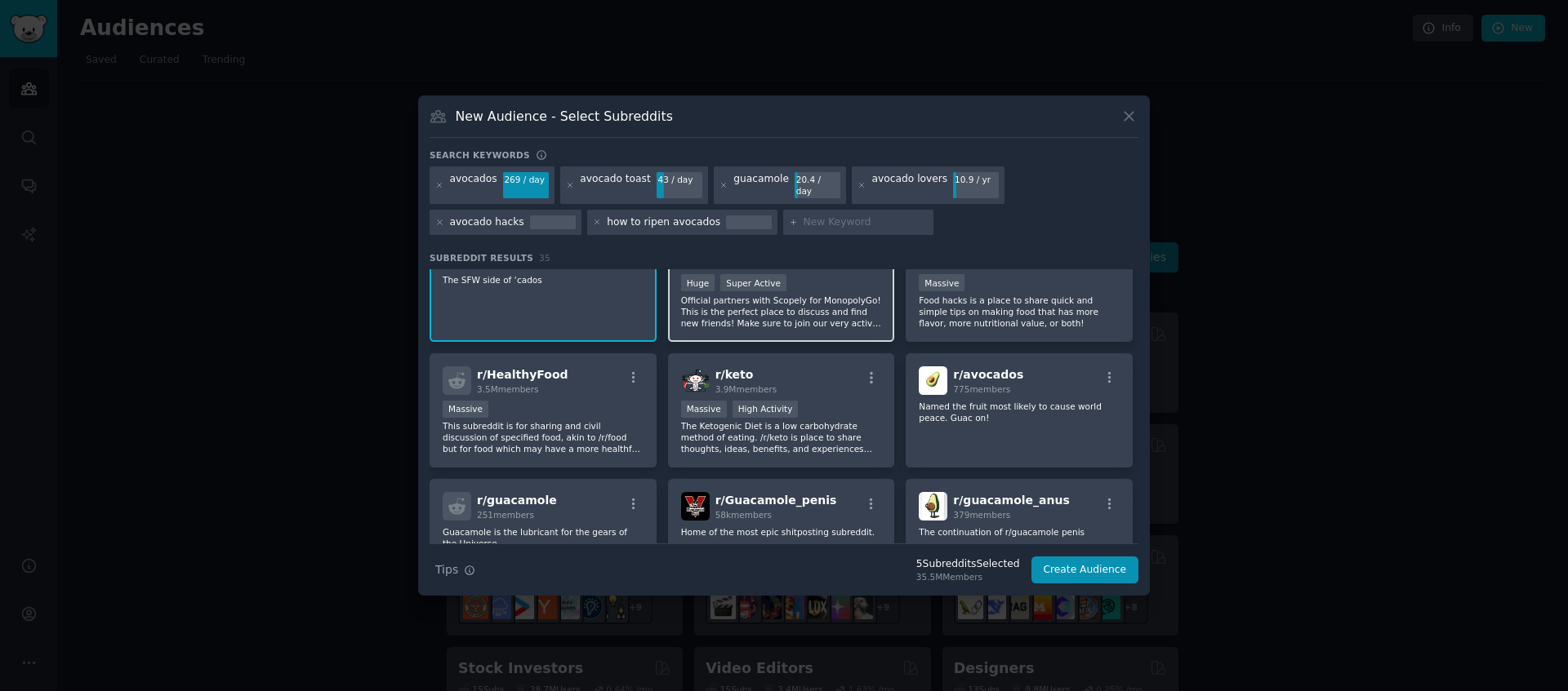
scroll to position [241, 0]
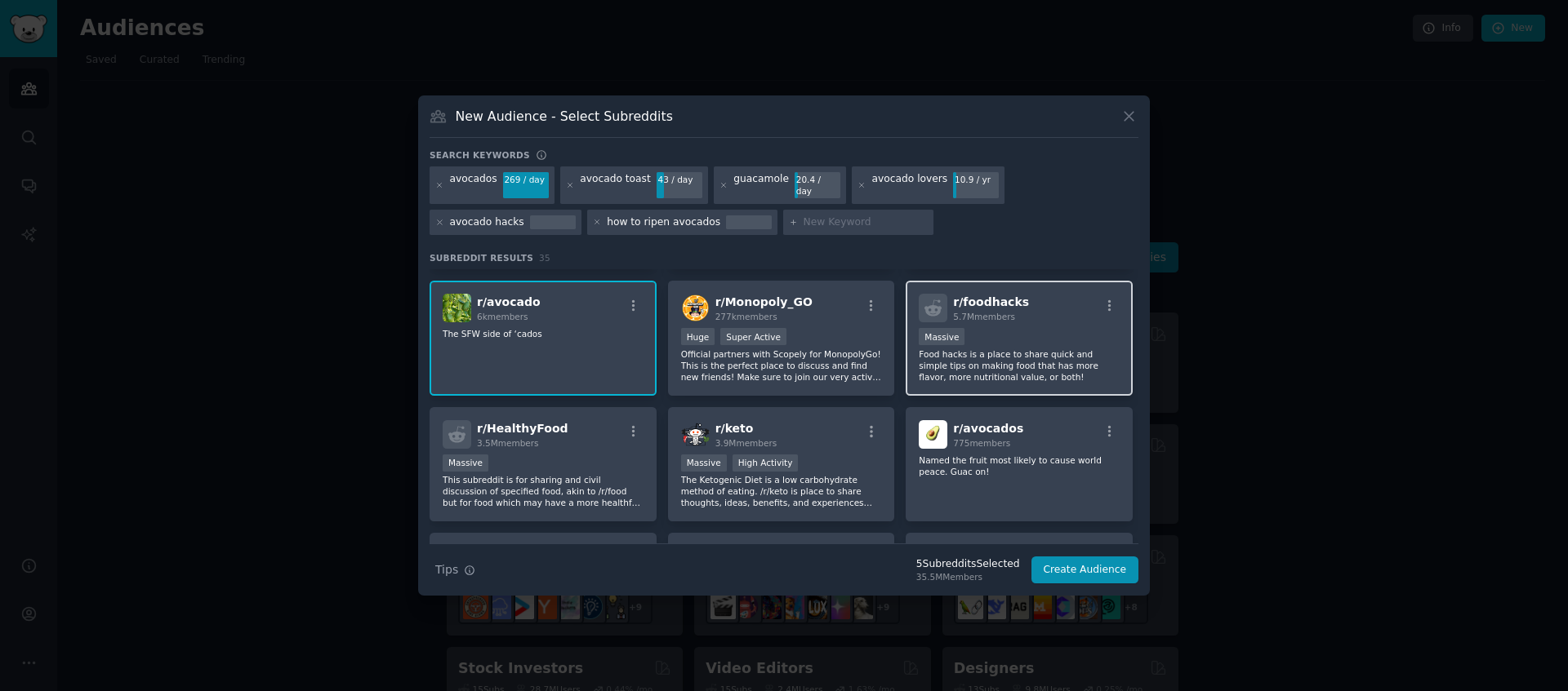
click at [1033, 348] on p "Food hacks is a place to share quick and simple tips on making food that has mo…" at bounding box center [1019, 365] width 201 height 34
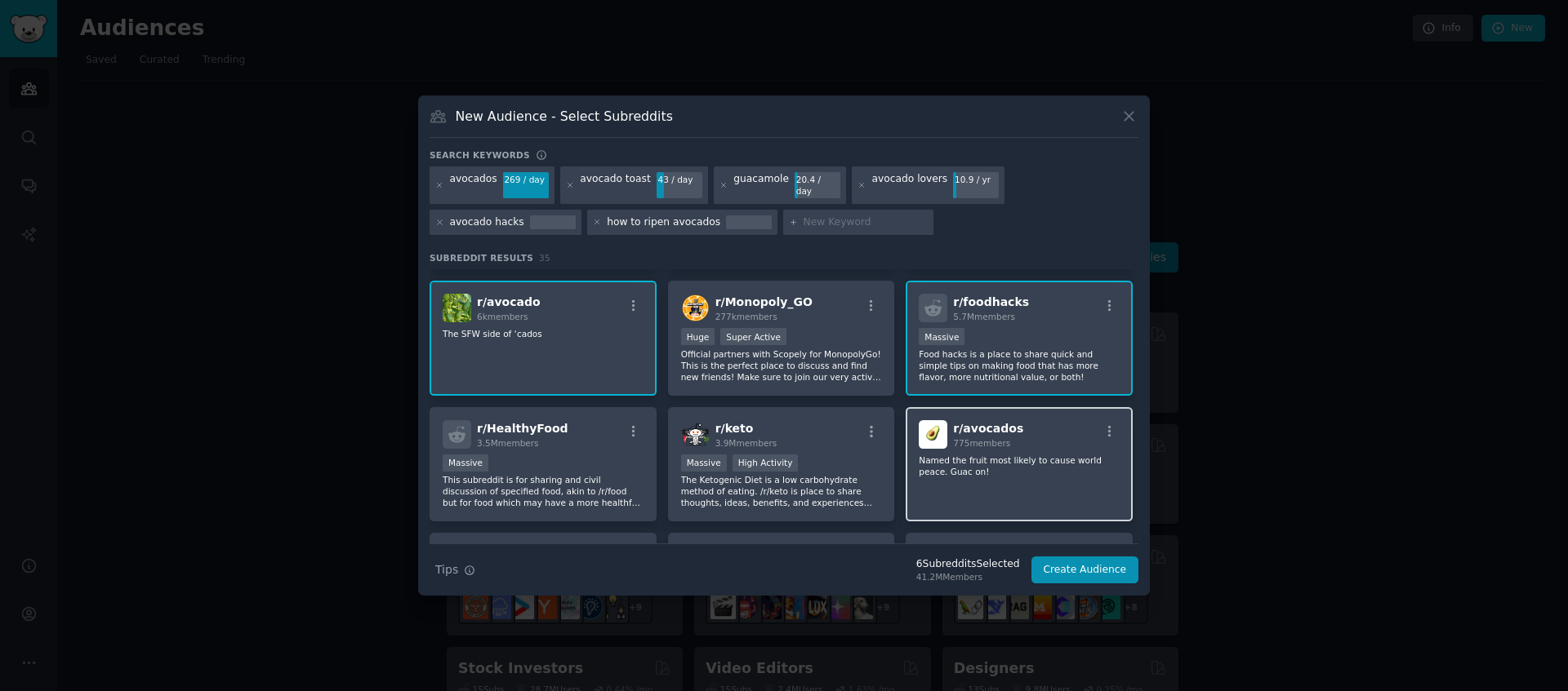
click at [973, 484] on div "r/ avocados 775 members Named the fruit most likely to cause world peace. Guac …" at bounding box center [1019, 464] width 227 height 115
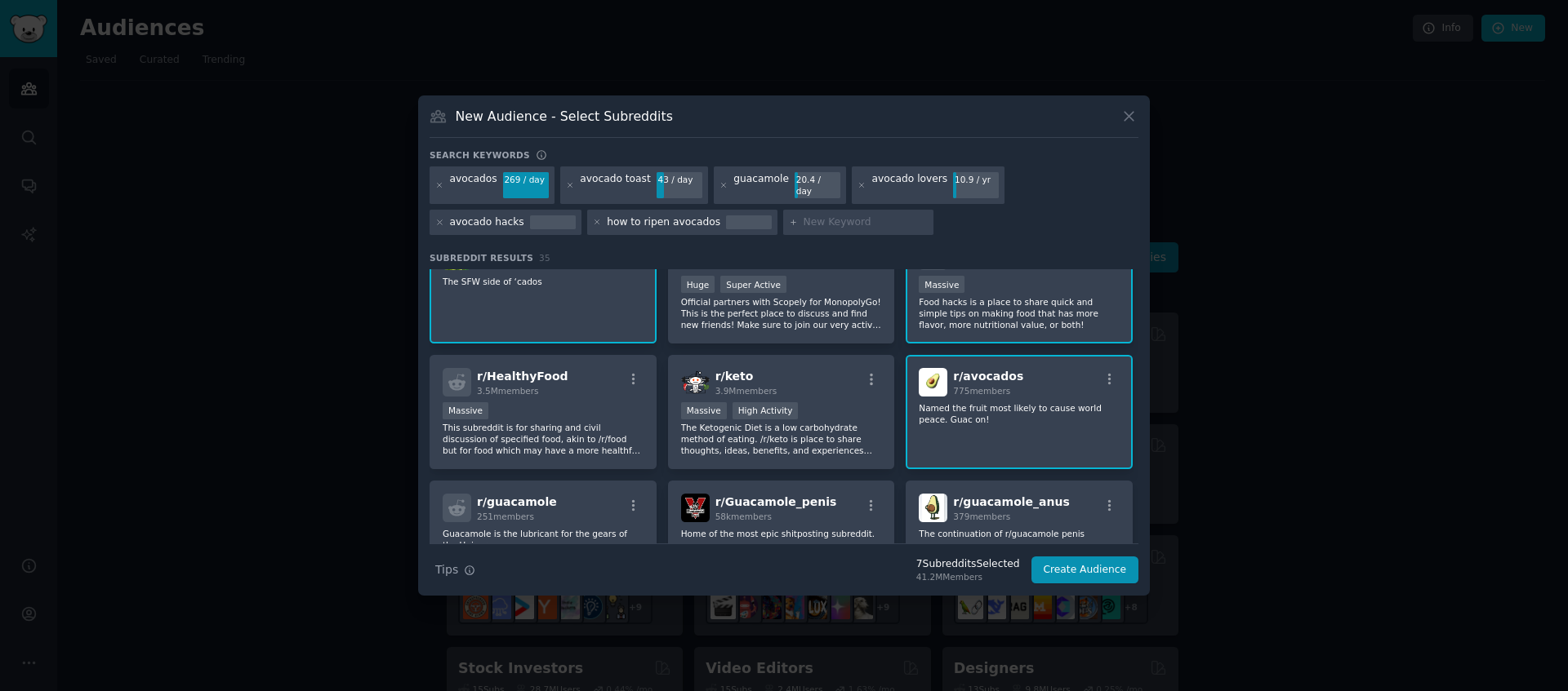
scroll to position [313, 0]
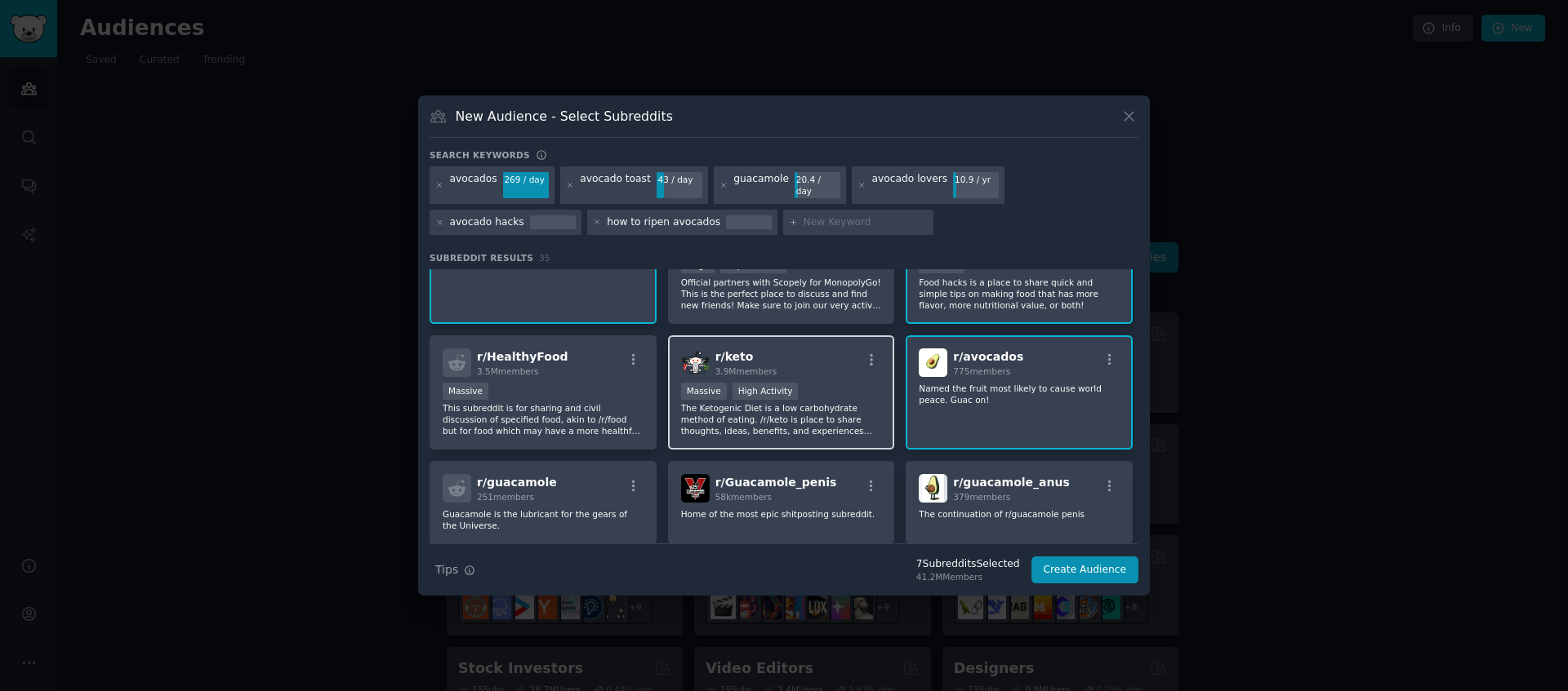
click at [838, 386] on div "Massive High Activity" at bounding box center [781, 393] width 201 height 20
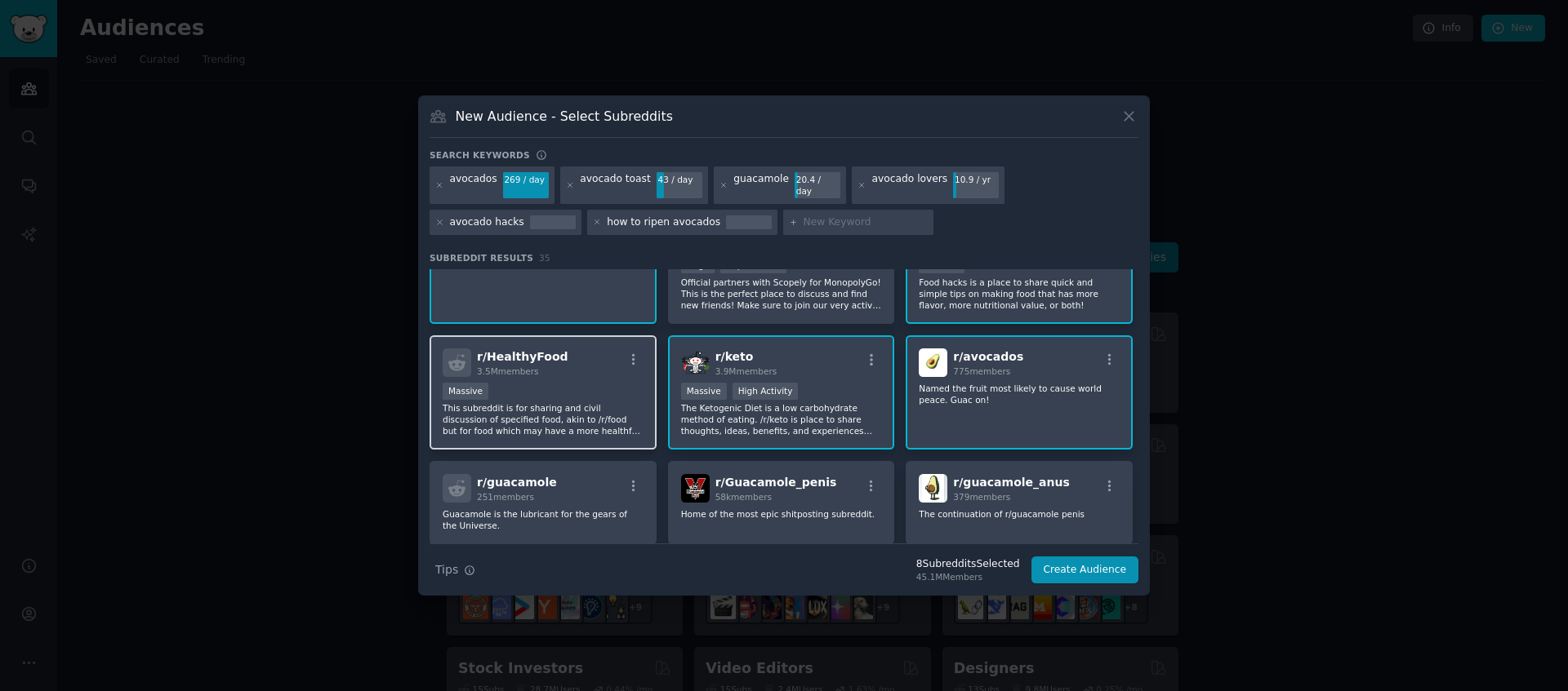
click at [558, 427] on p "This subreddit is for sharing and civil discussion of specified food, akin to /…" at bounding box center [543, 419] width 201 height 34
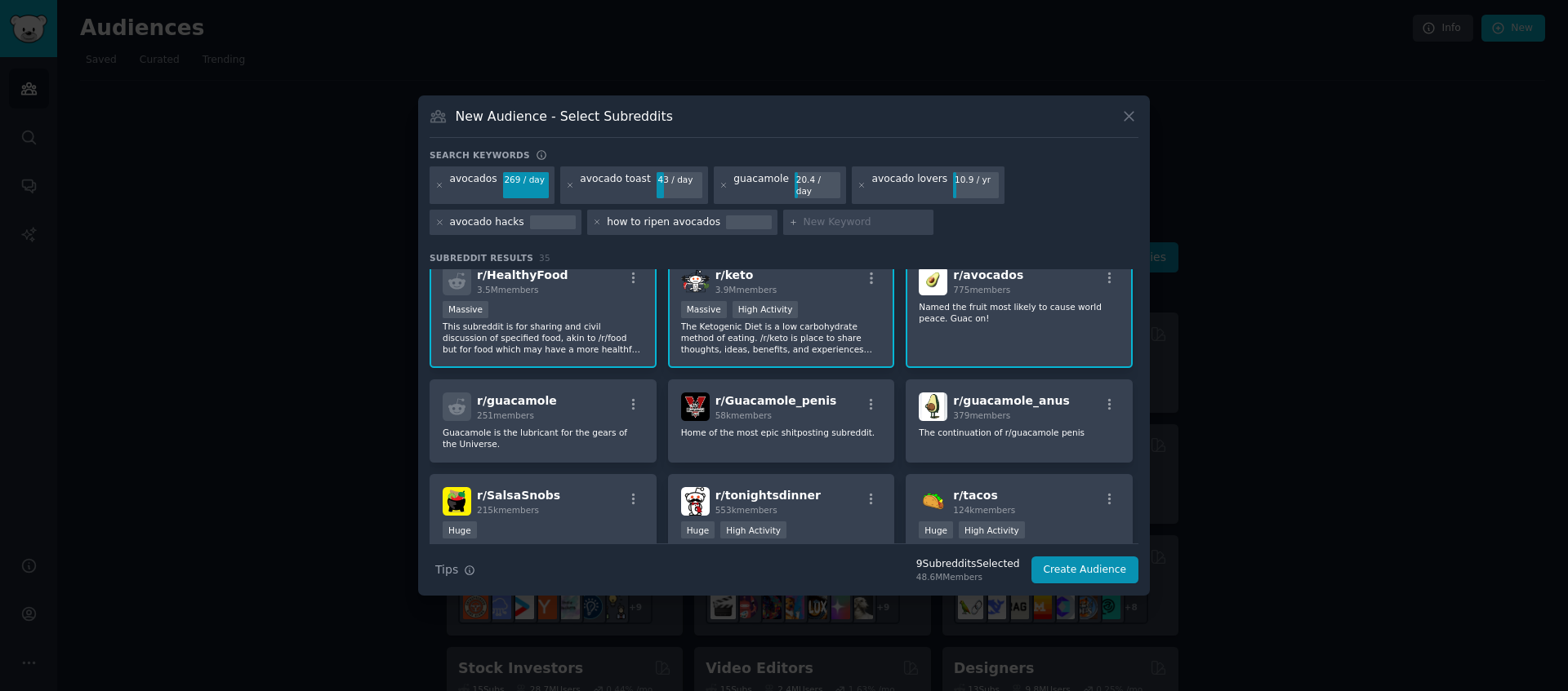
click at [558, 427] on p "Guacamole is the lubricant for the gears of the Universe." at bounding box center [543, 438] width 201 height 23
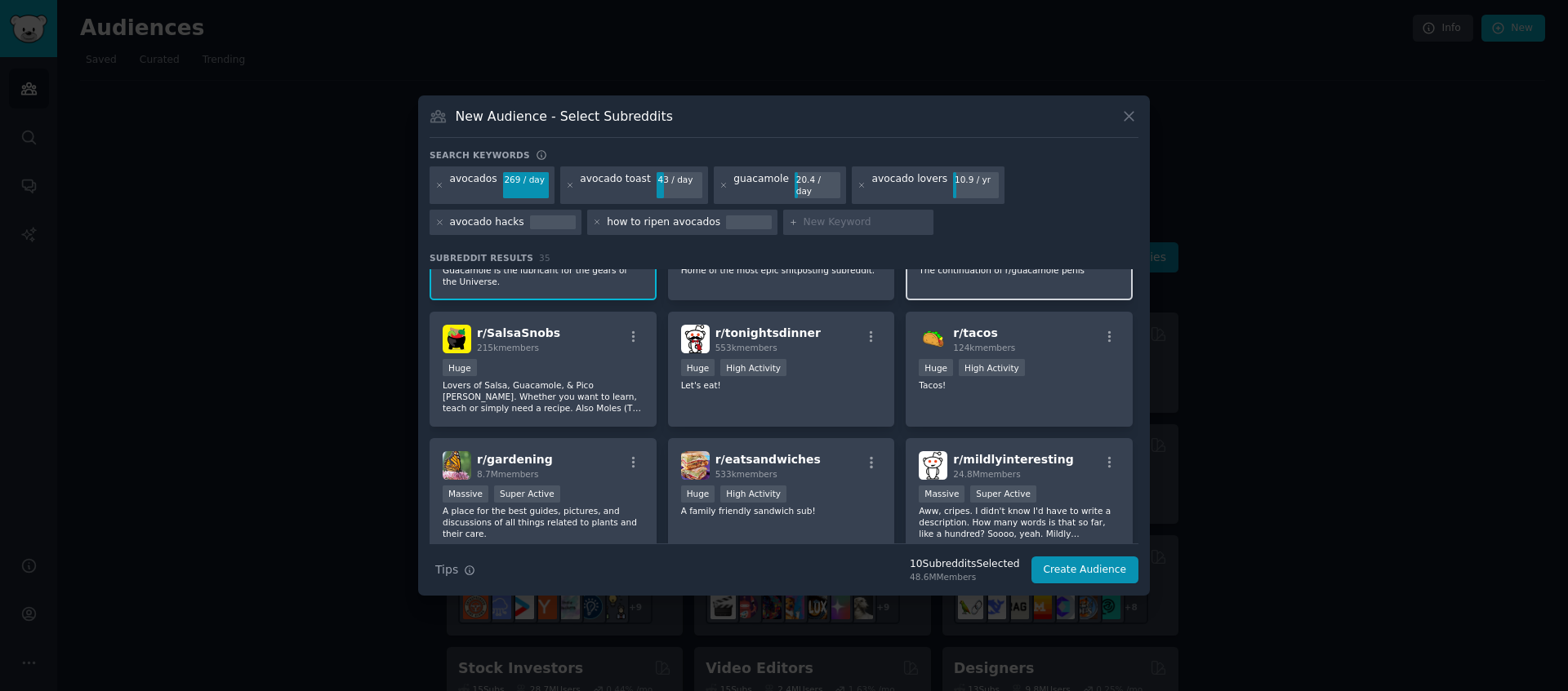
scroll to position [560, 0]
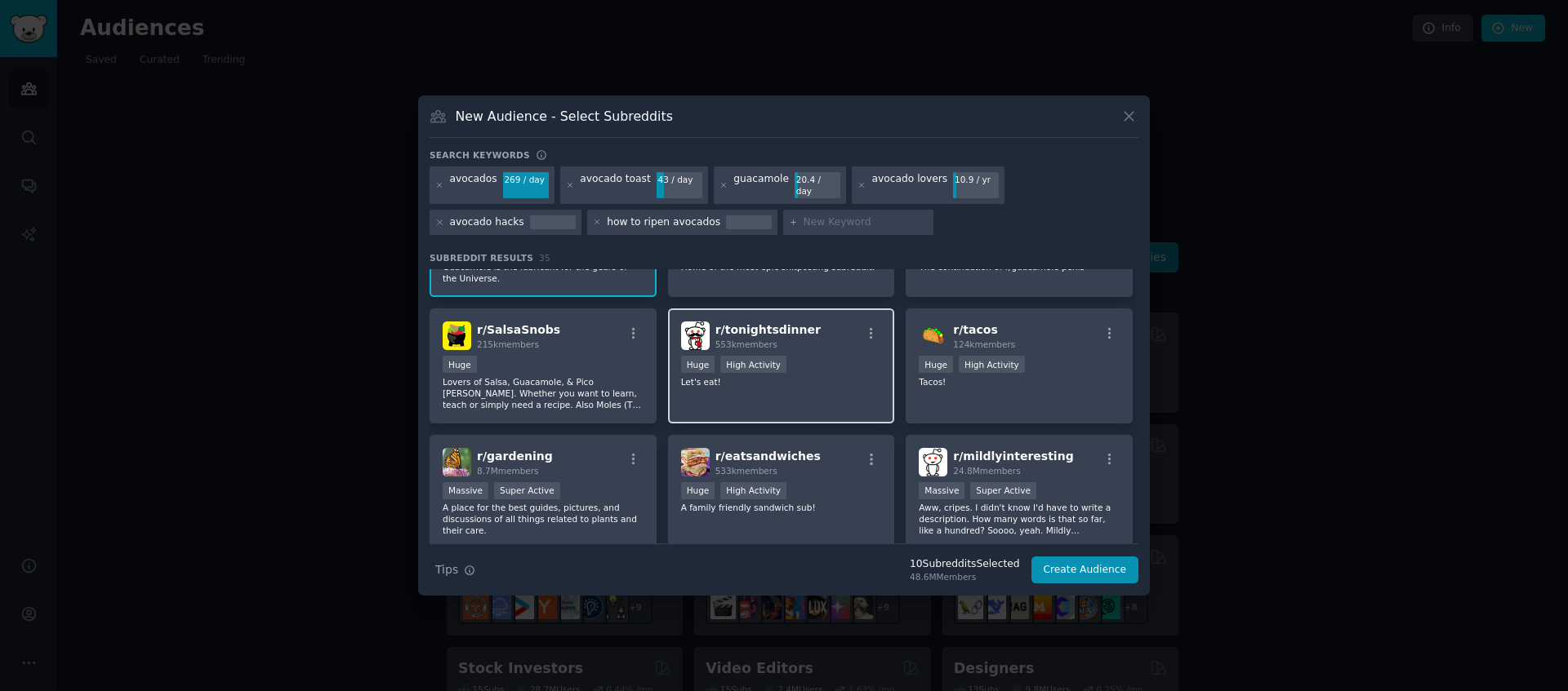
click at [821, 364] on div "Huge High Activity" at bounding box center [781, 366] width 201 height 20
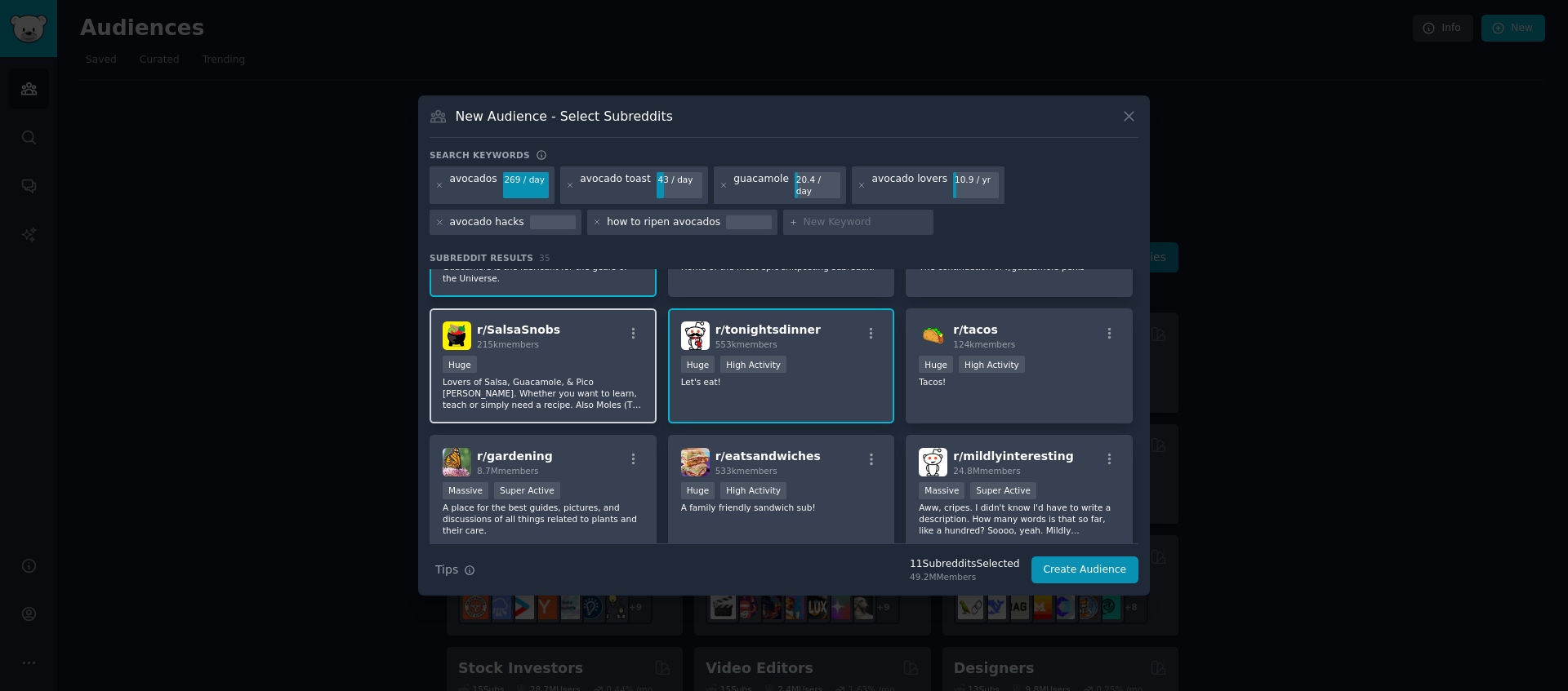
click at [533, 382] on p "Lovers of Salsa, Guacamole, & Pico [PERSON_NAME]. Whether you want to learn, te…" at bounding box center [543, 394] width 201 height 34
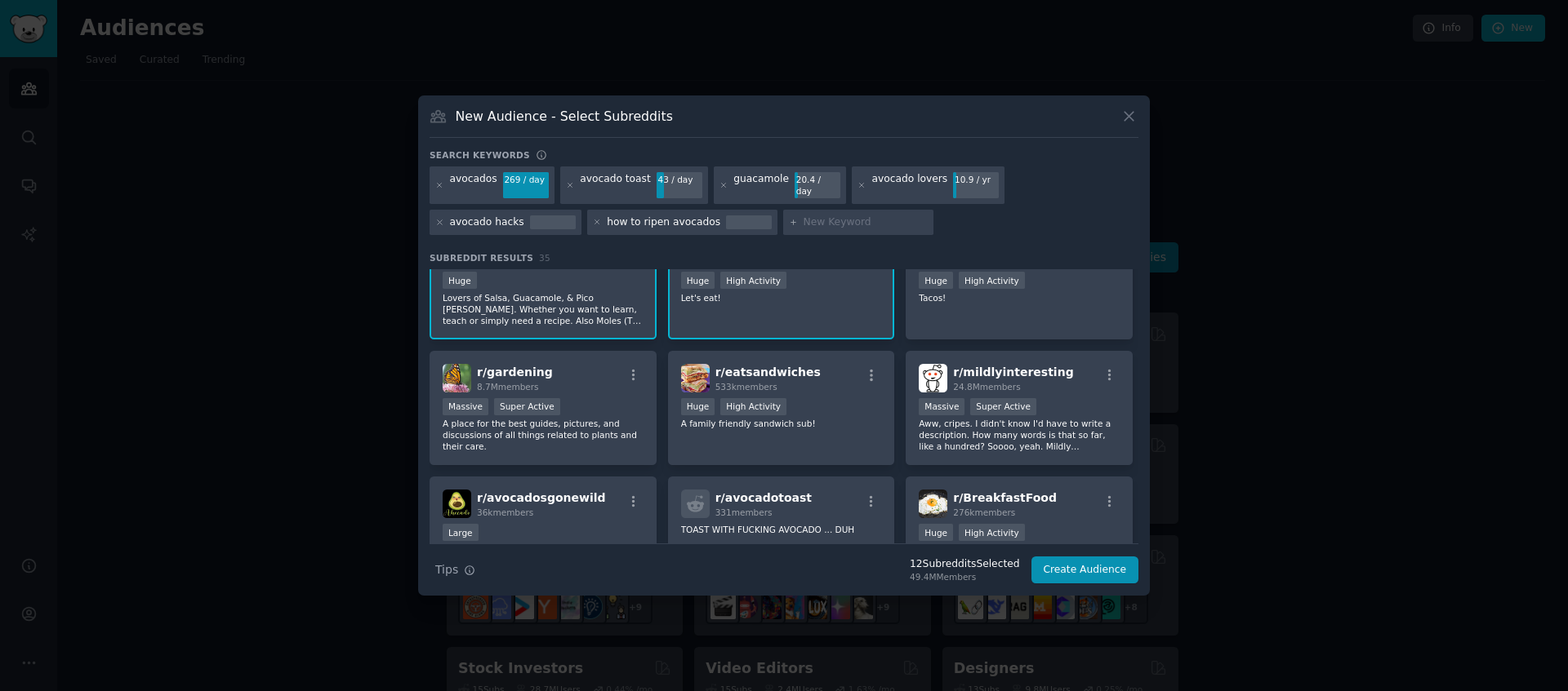
scroll to position [646, 0]
click at [602, 425] on p "A place for the best guides, pictures, and discussions of all things related to…" at bounding box center [543, 433] width 201 height 34
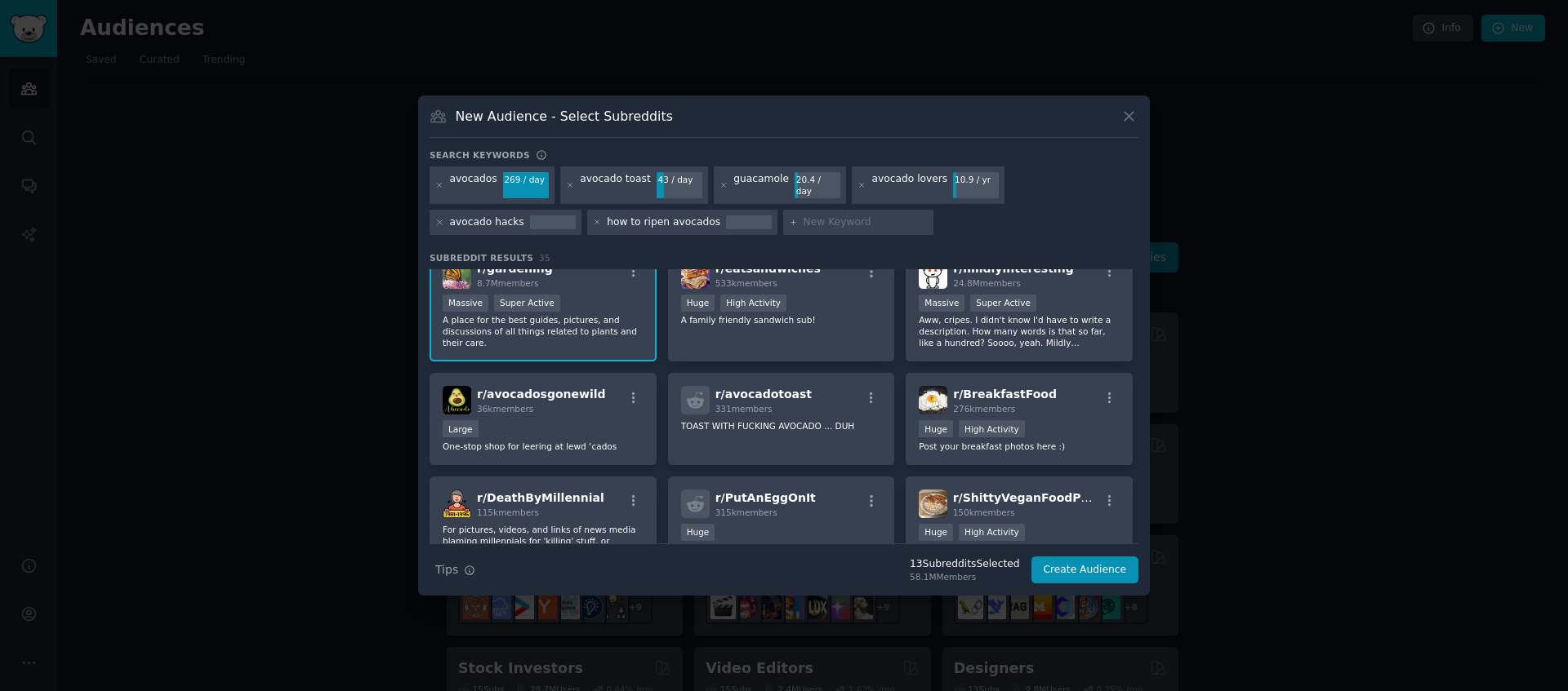
scroll to position [747, 0]
click at [1067, 427] on div "Huge High Activity" at bounding box center [1019, 431] width 201 height 20
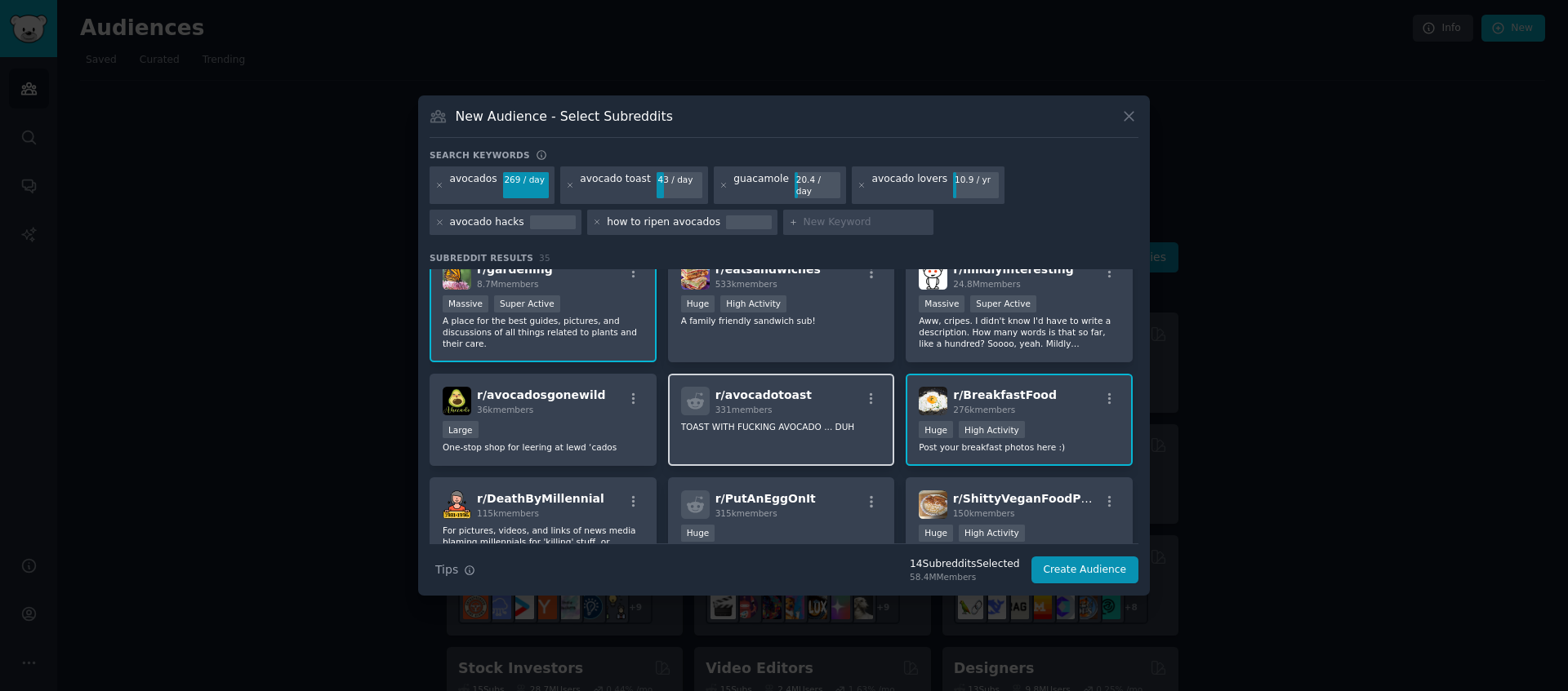
click at [827, 422] on p "TOAST WITH FUCKING AVOCADO ... DUH" at bounding box center [781, 426] width 201 height 11
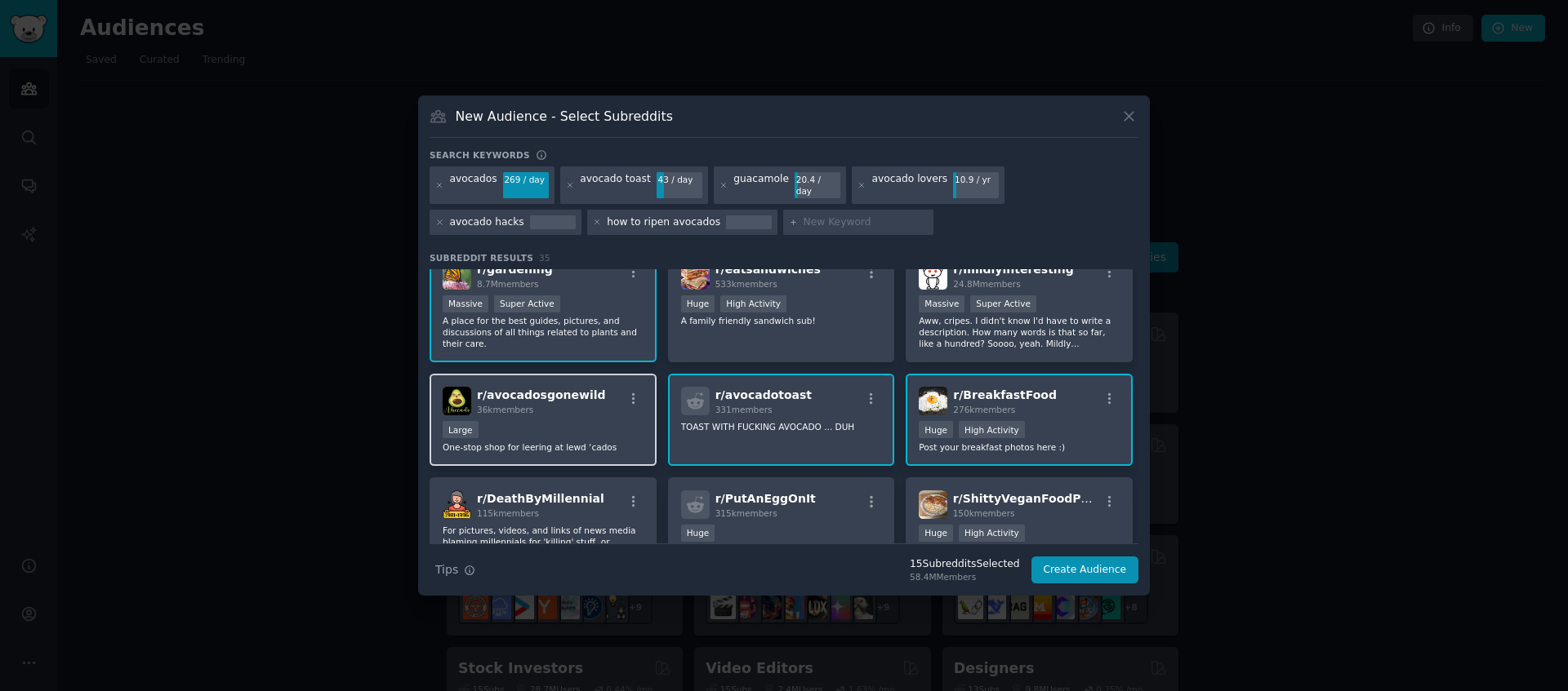
click at [574, 441] on p "One-stop shop for leering at lewd ‘cados" at bounding box center [543, 446] width 201 height 11
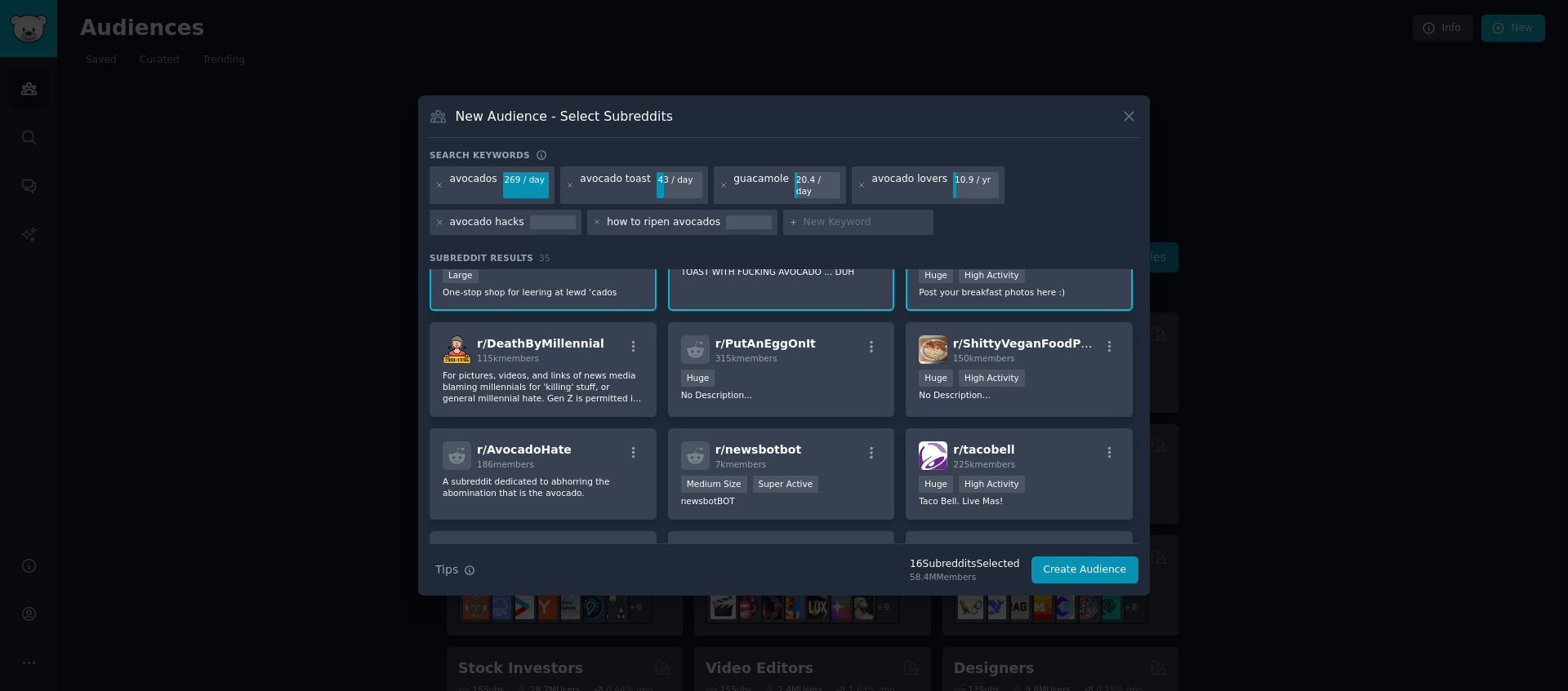
scroll to position [904, 0]
click at [773, 369] on div "Huge" at bounding box center [781, 377] width 201 height 20
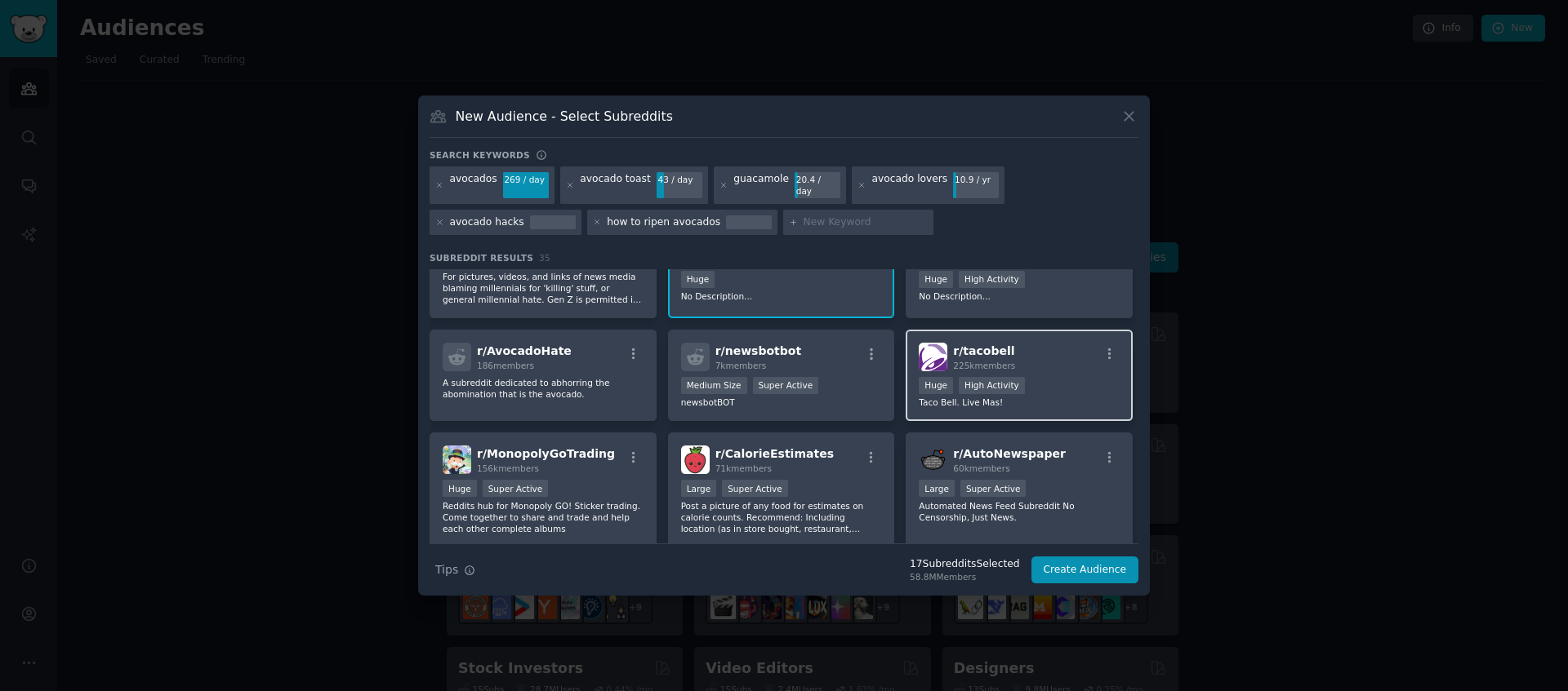
scroll to position [1023, 0]
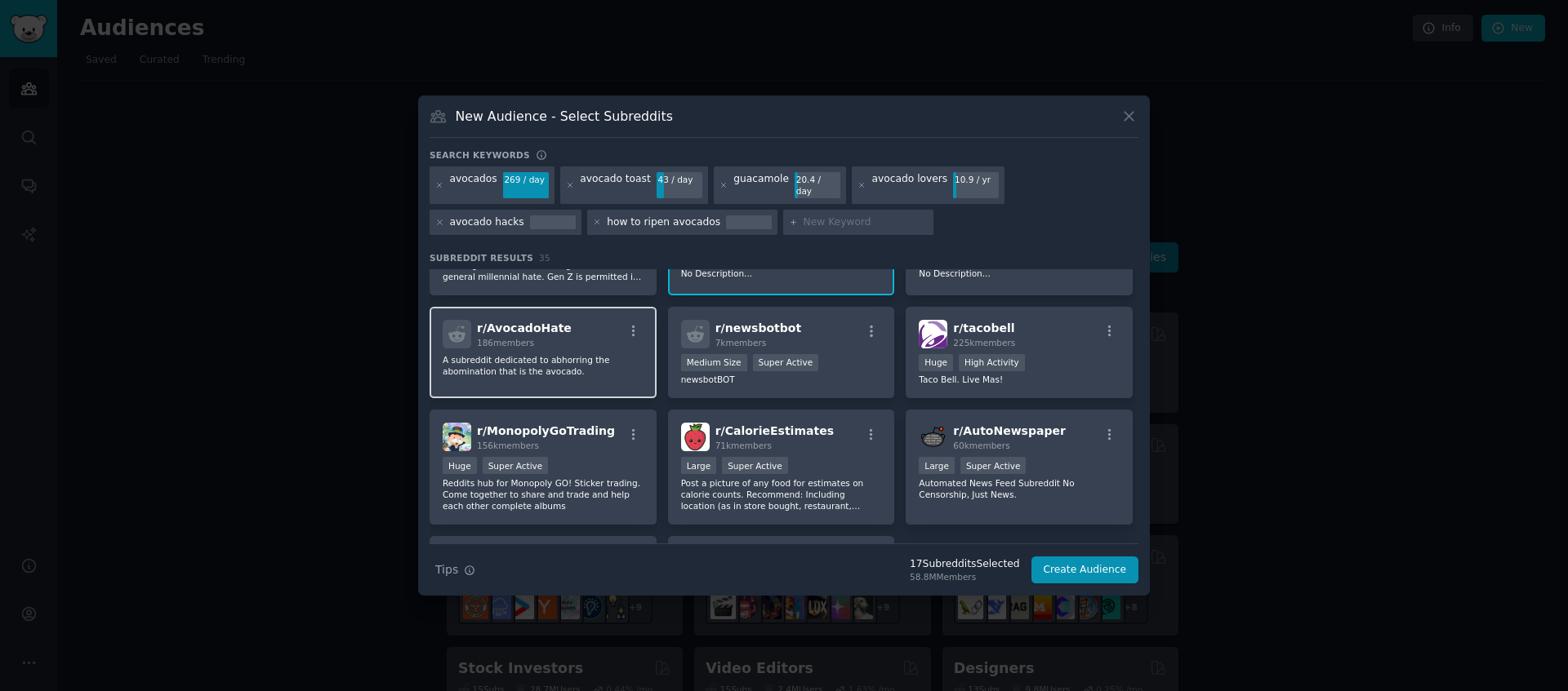
click at [519, 361] on p "A subreddit dedicated to abhorring the abomination that is the avocado." at bounding box center [543, 365] width 201 height 23
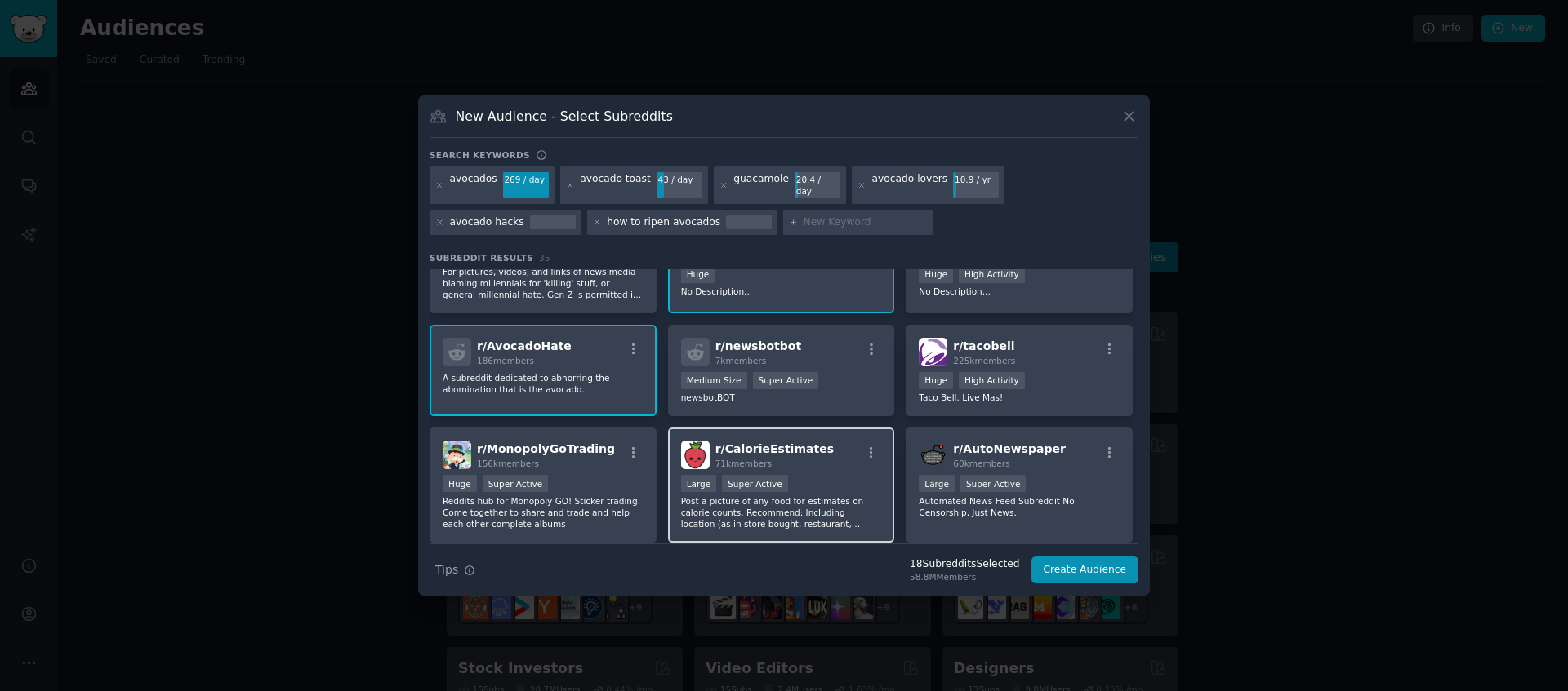
scroll to position [1004, 0]
click at [587, 374] on p "A subreddit dedicated to abhorring the abomination that is the avocado." at bounding box center [543, 385] width 201 height 23
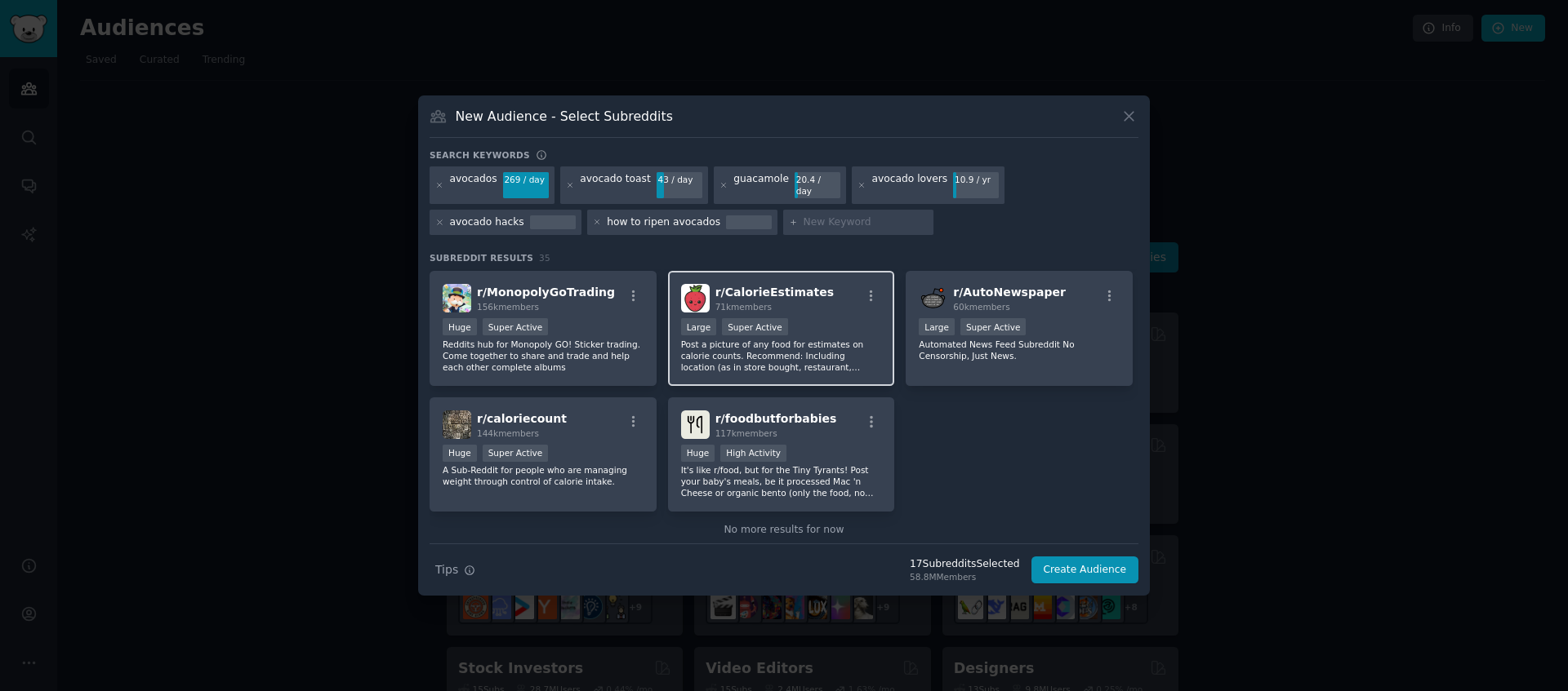
scroll to position [1187, 0]
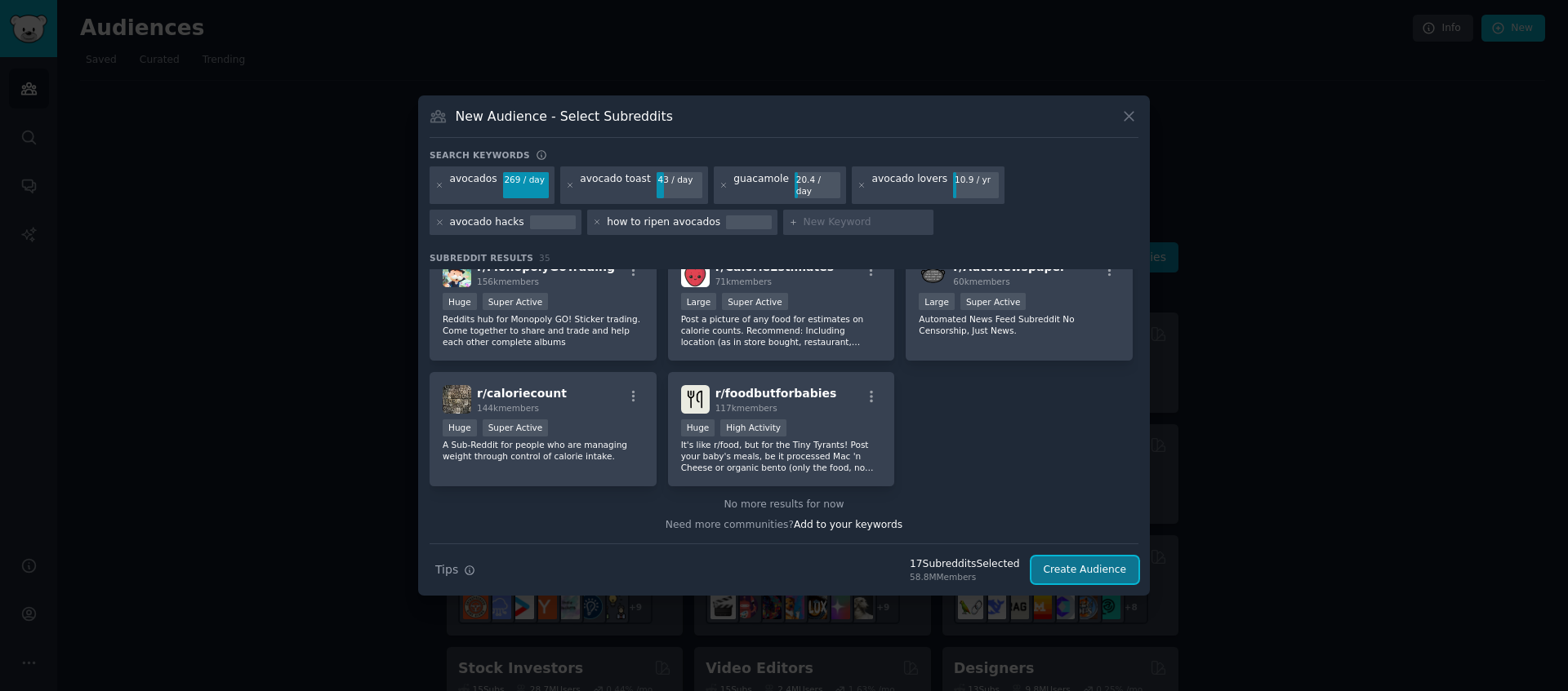
click at [1087, 544] on button "Create Audience" at bounding box center [1085, 570] width 108 height 28
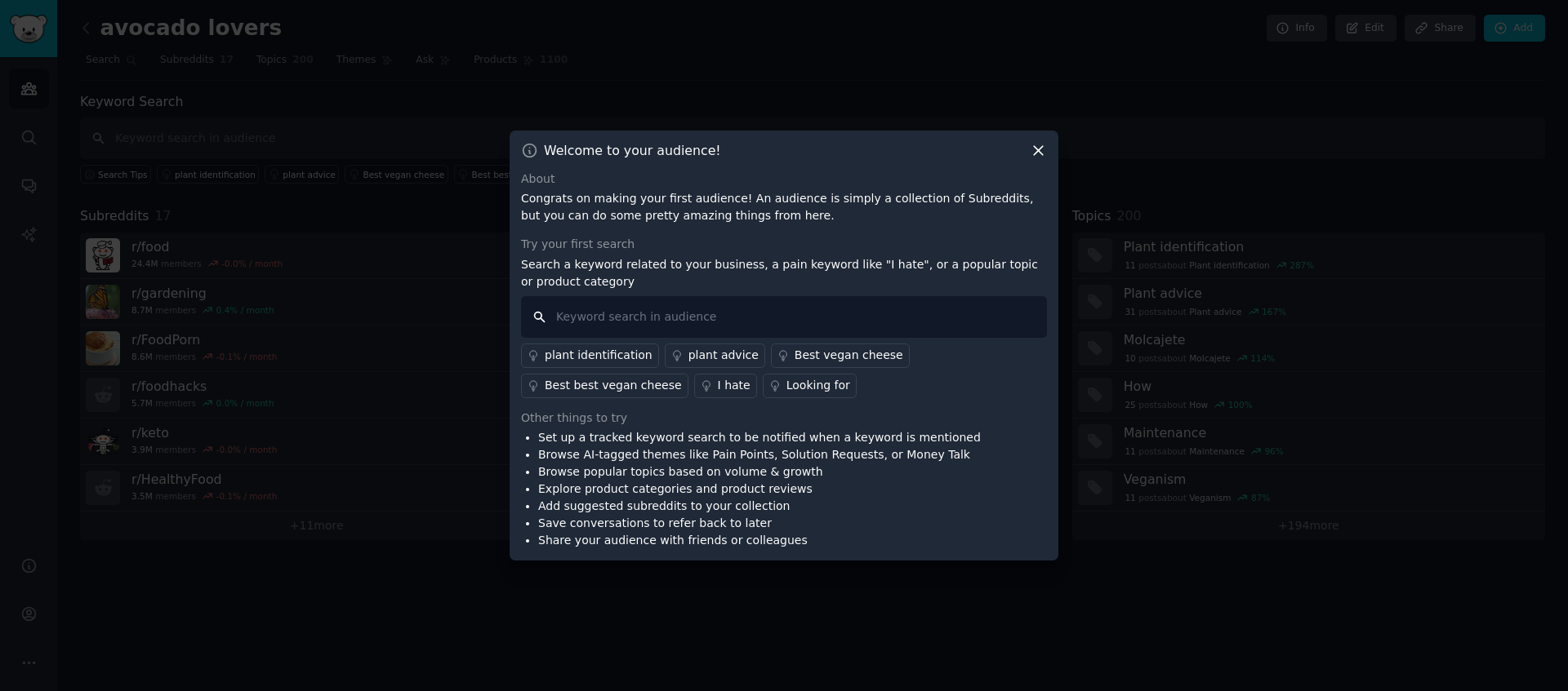
click at [637, 315] on input "text" at bounding box center [784, 317] width 526 height 42
type input "avocados"
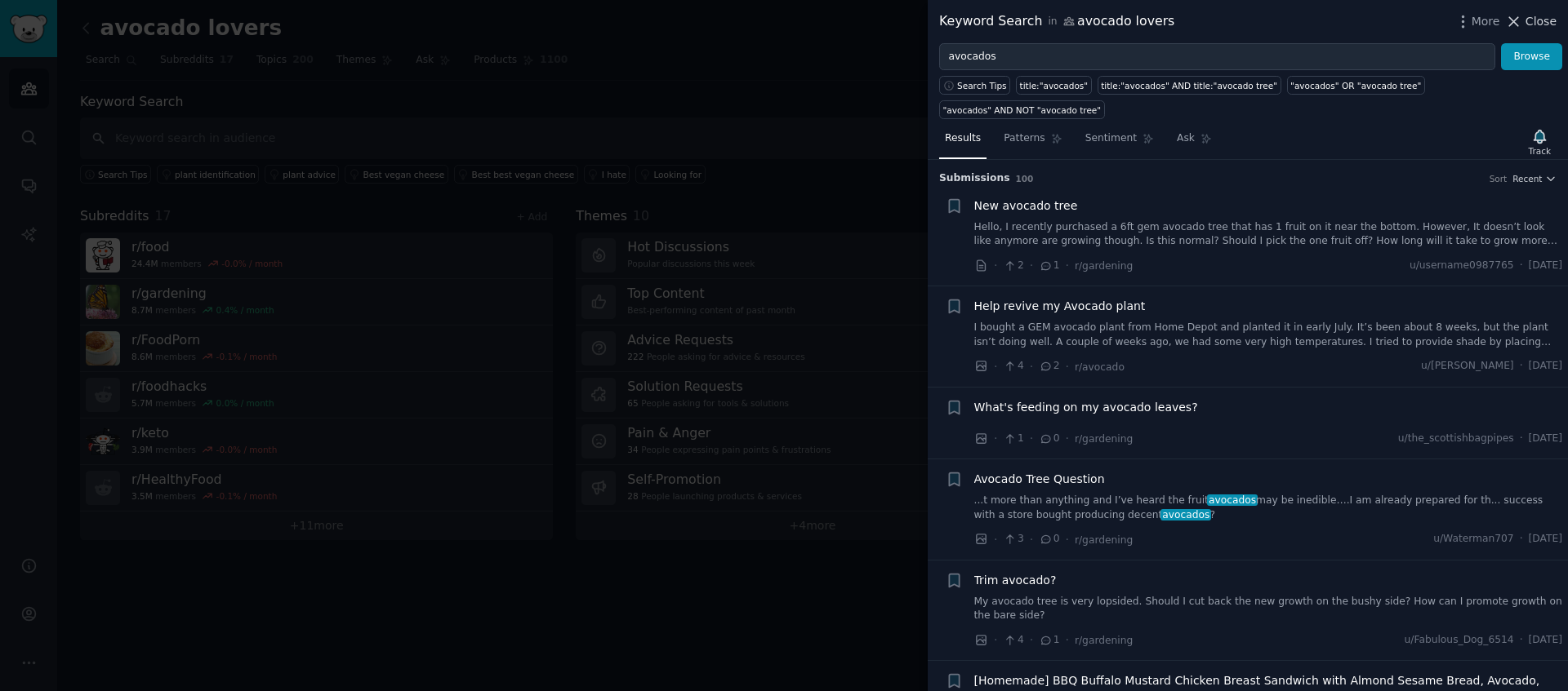
click at [1175, 20] on icon at bounding box center [1514, 21] width 17 height 17
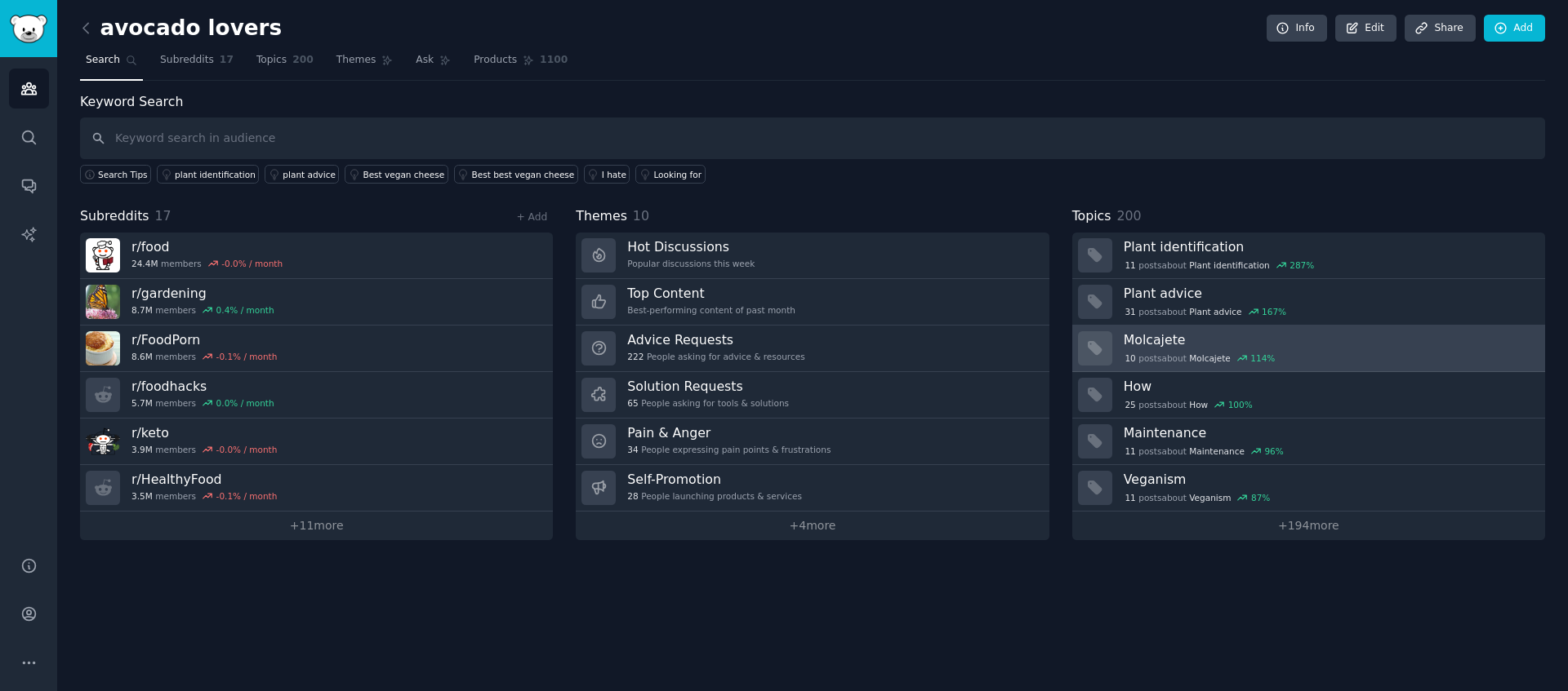
click at [1162, 337] on h3 "Molcajete" at bounding box center [1328, 340] width 410 height 17
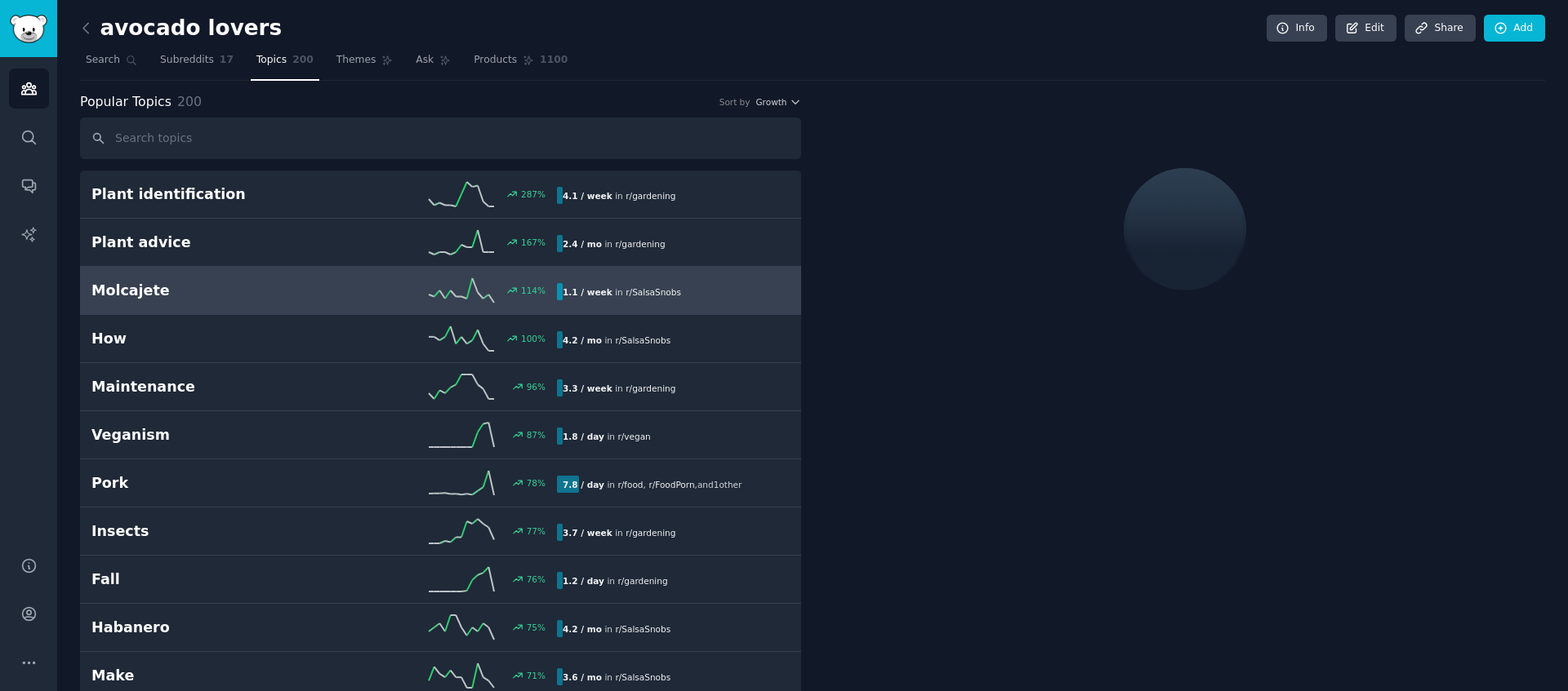
click at [112, 287] on h2 "Molcajete" at bounding box center [208, 291] width 233 height 20
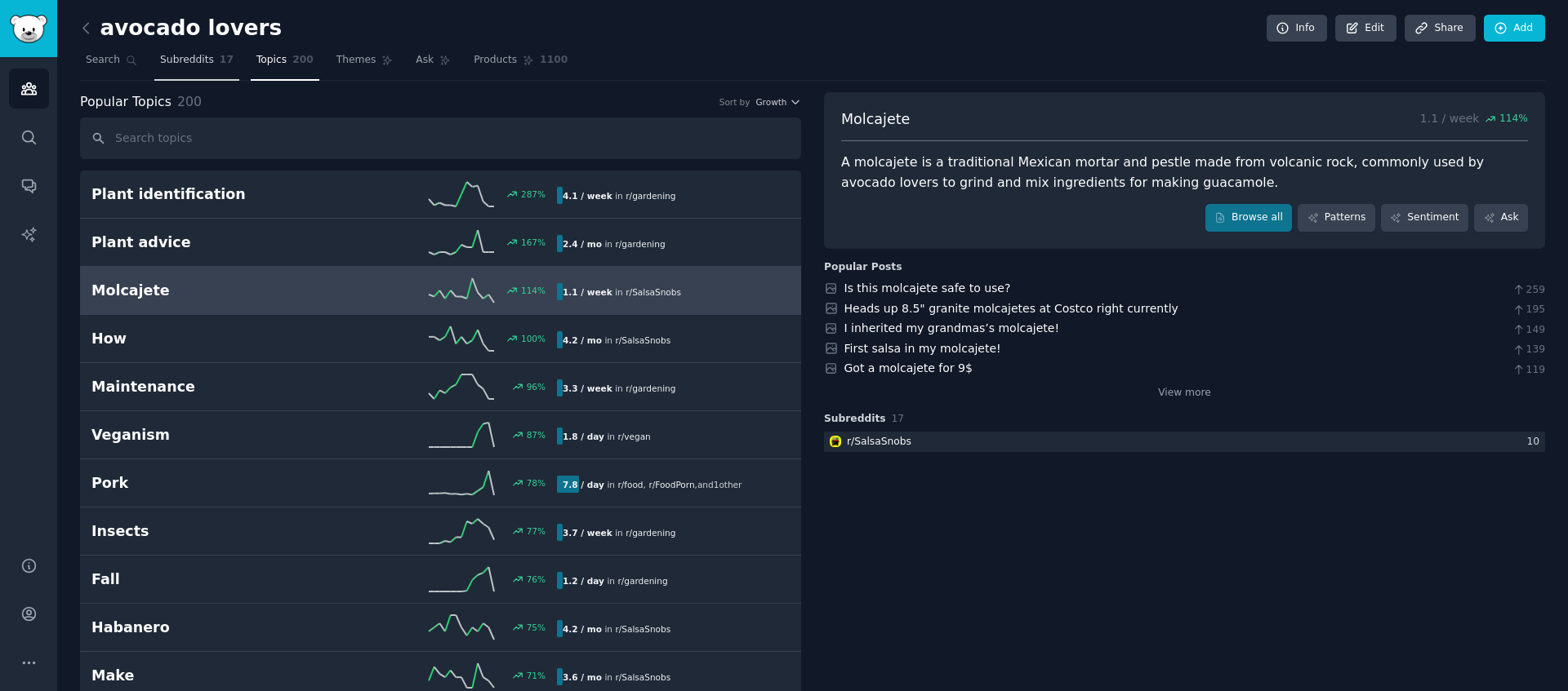
click at [191, 62] on span "Subreddits" at bounding box center [186, 59] width 54 height 14
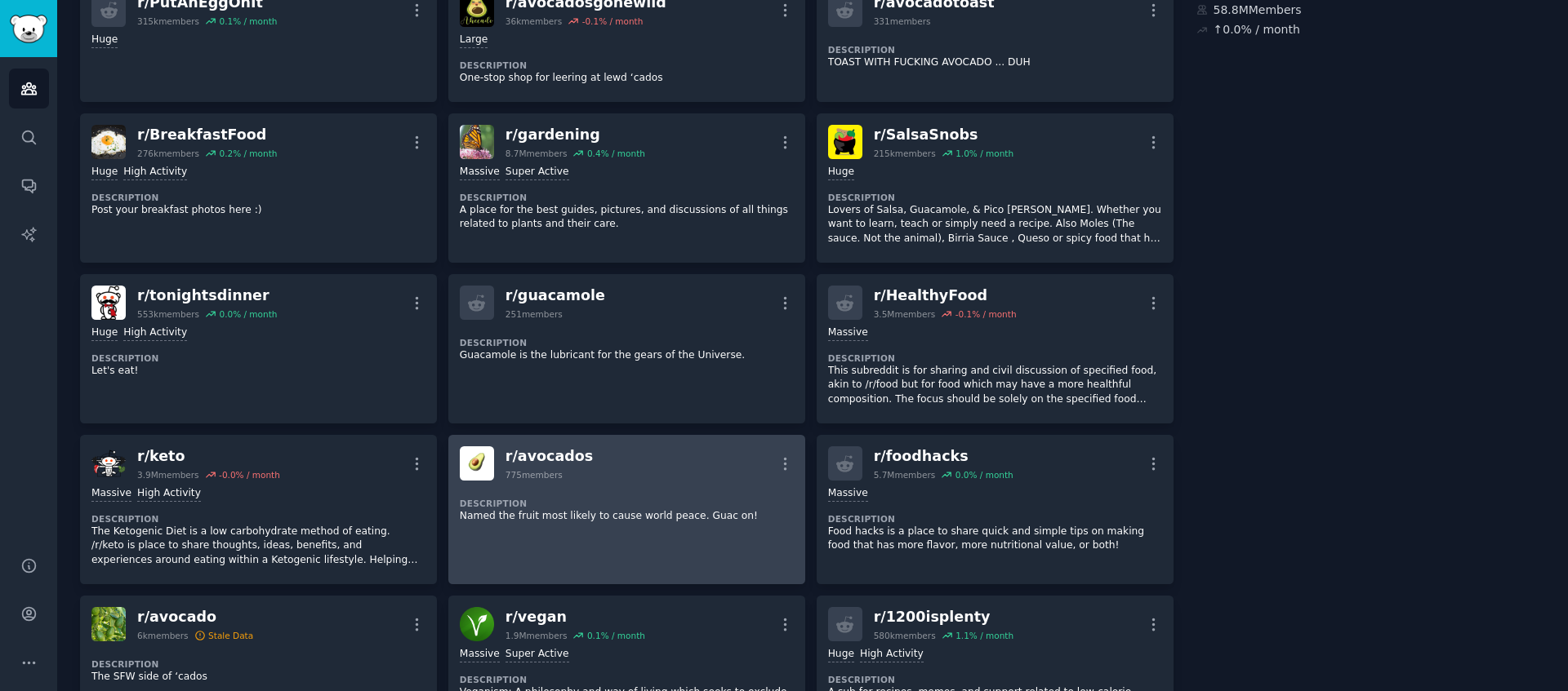
scroll to position [149, 0]
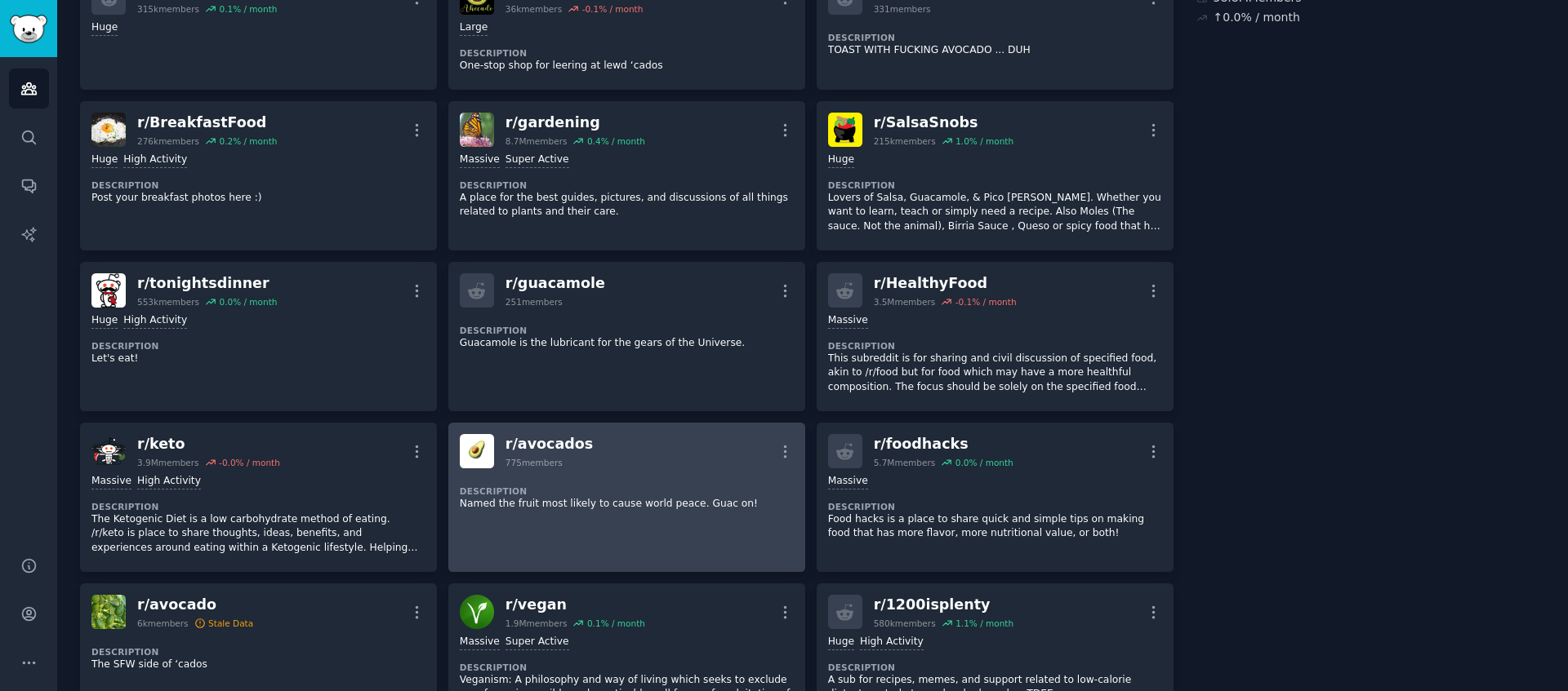
click at [575, 439] on div "r/ avocados" at bounding box center [548, 445] width 88 height 20
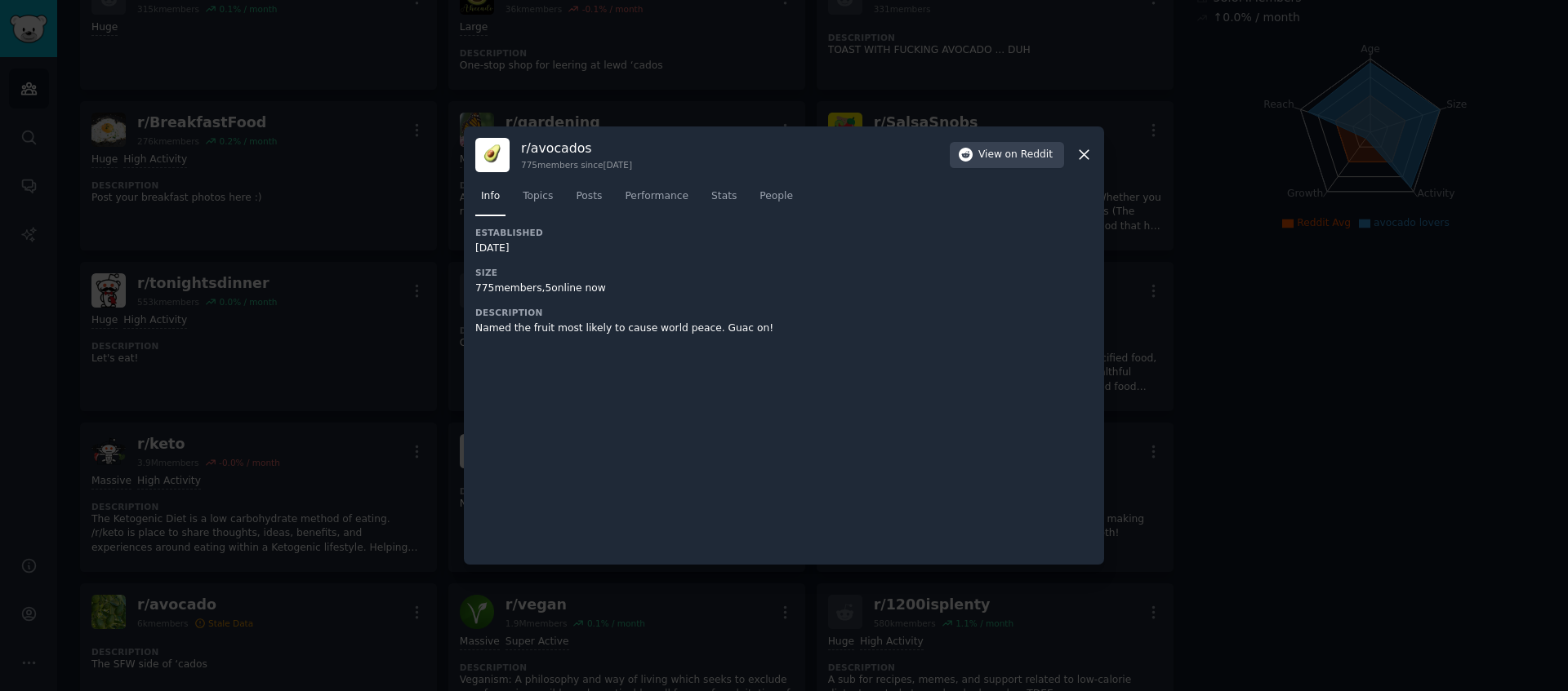
click at [1088, 154] on icon at bounding box center [1084, 155] width 17 height 17
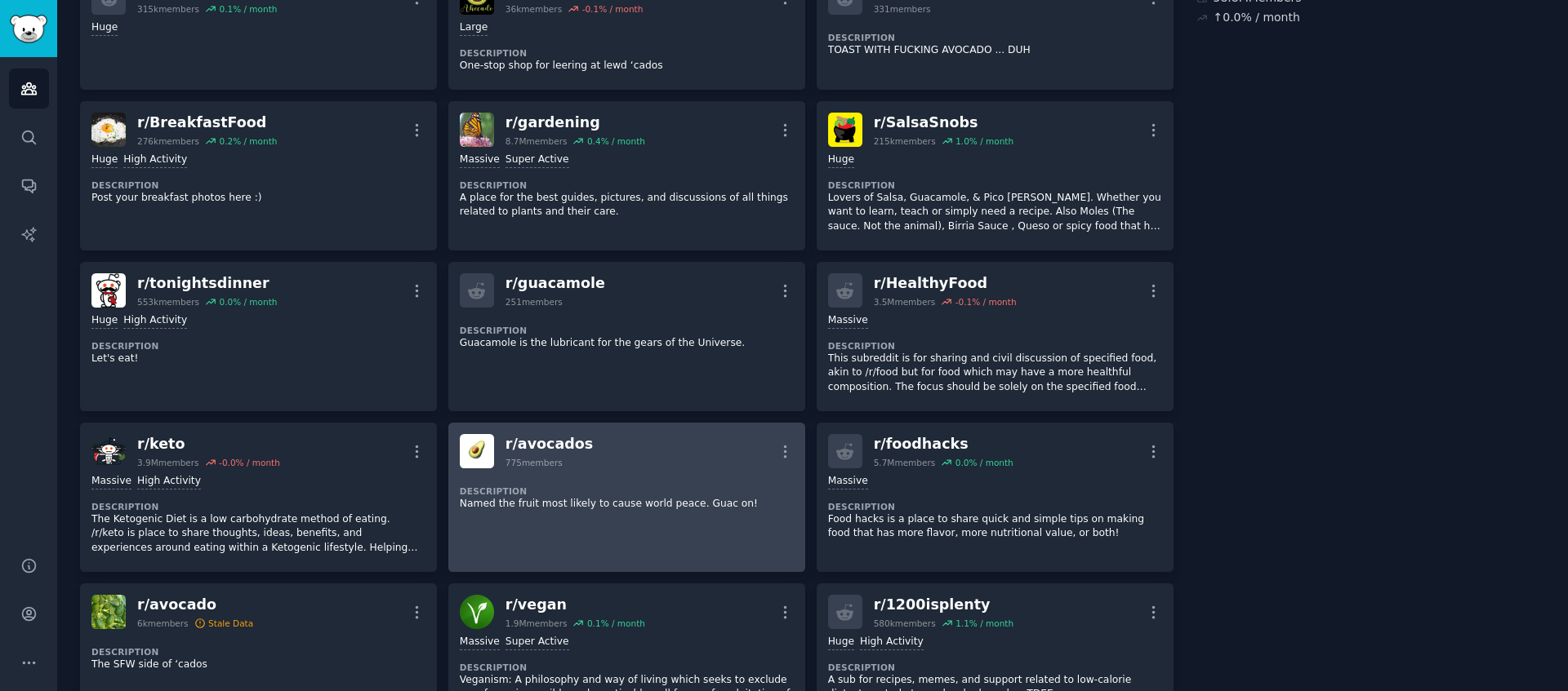
click at [654, 498] on p "Named the fruit most likely to cause world peace. Guac on!" at bounding box center [627, 504] width 334 height 14
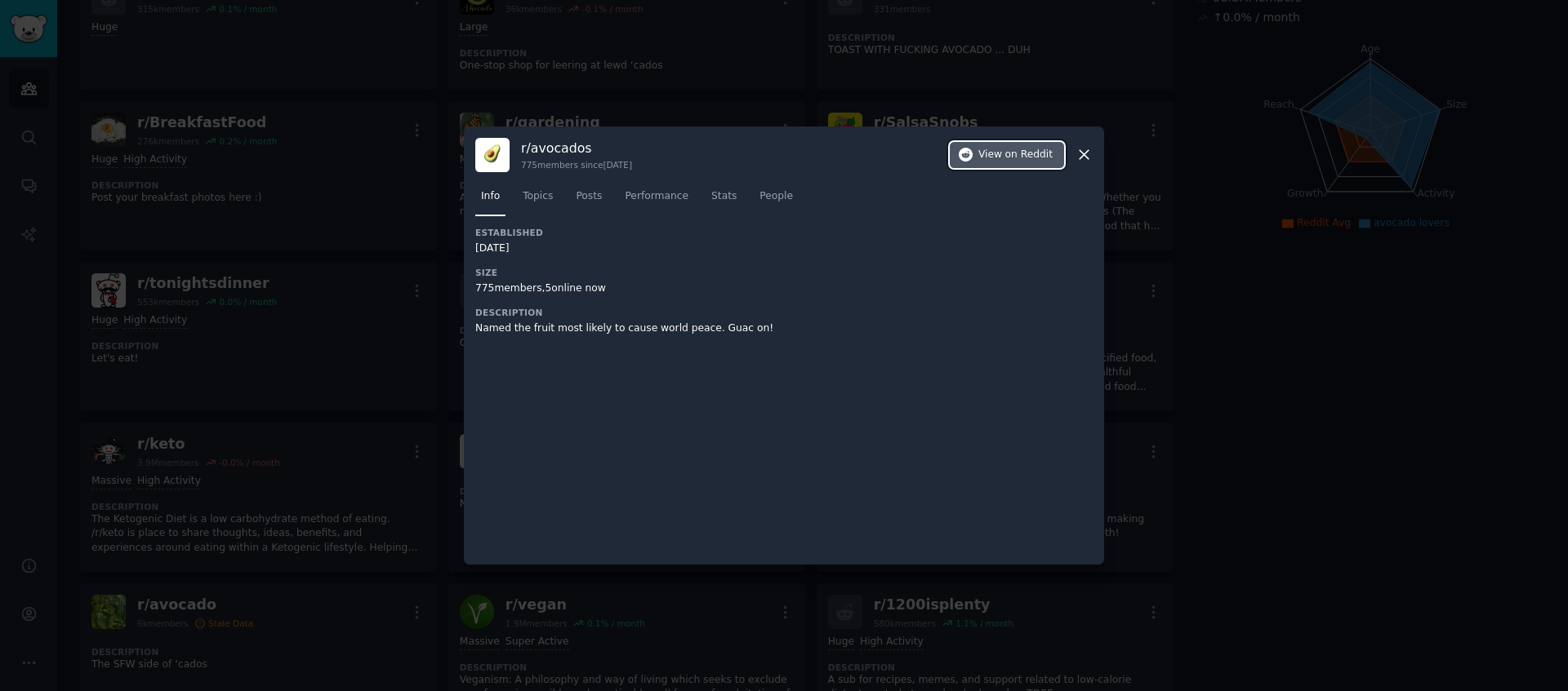
click at [1018, 146] on button "View on Reddit" at bounding box center [1007, 155] width 114 height 26
click at [1086, 156] on icon at bounding box center [1084, 155] width 17 height 17
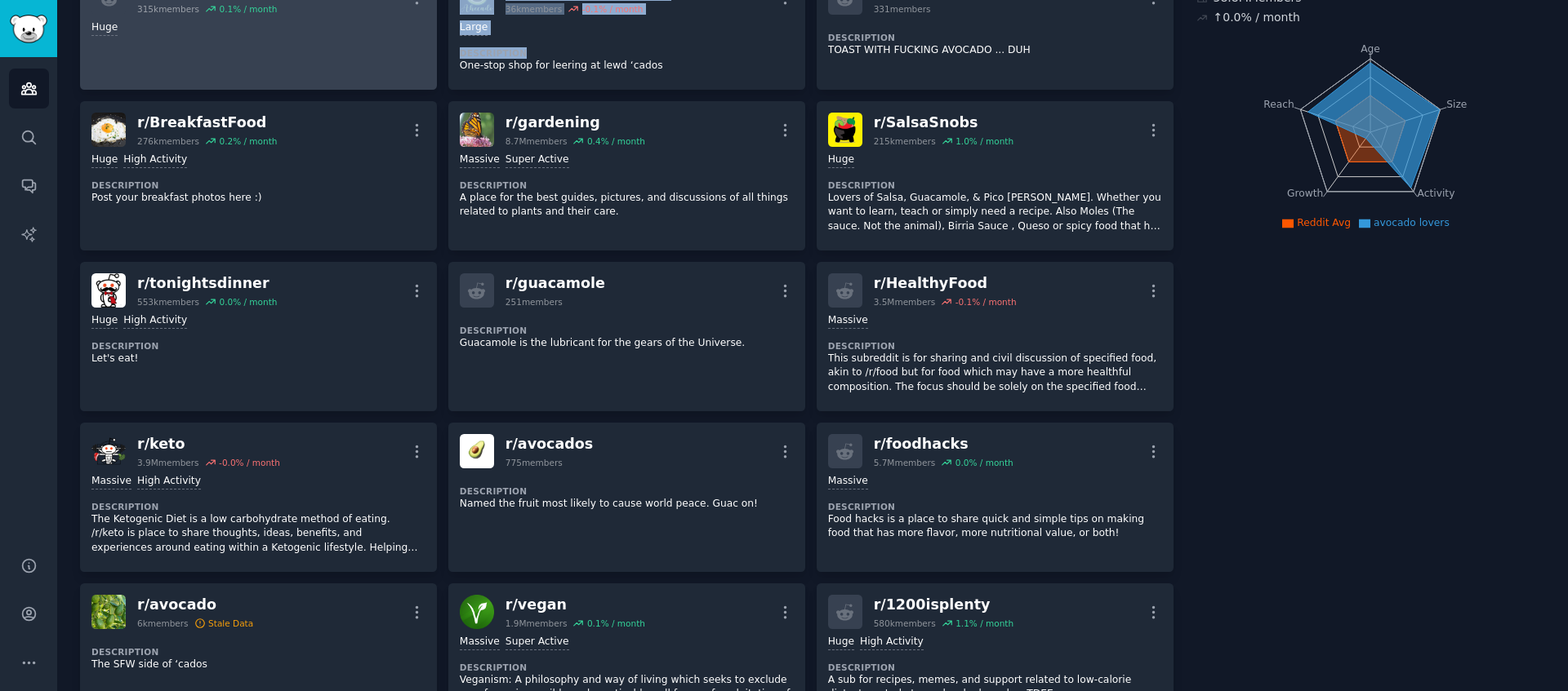
drag, startPoint x: 476, startPoint y: 58, endPoint x: 406, endPoint y: 67, distance: 70.6
click at [406, 67] on div "r/ PutAnEggOnIt 315k members 0.1 % / month More Huge r/ avocadosgonewild 36k me…" at bounding box center [627, 425] width 1094 height 911
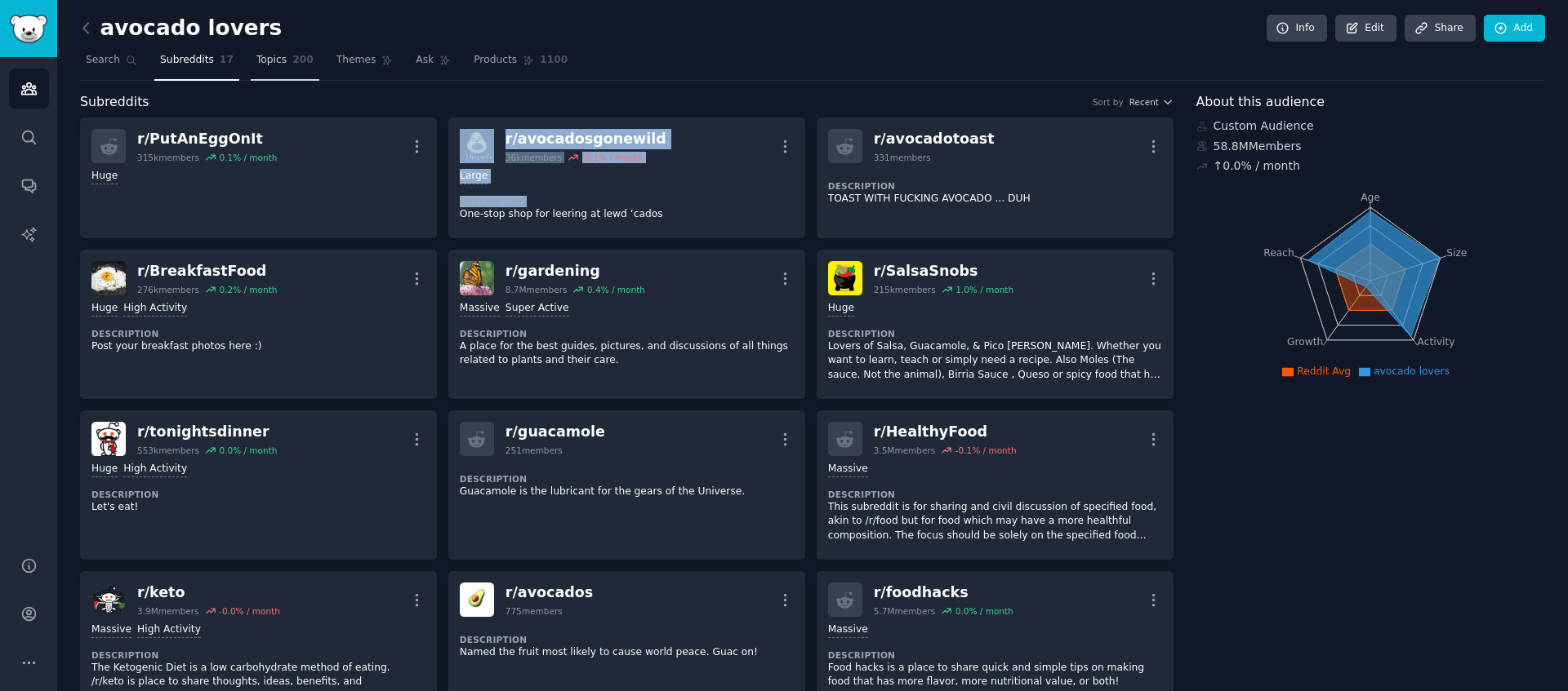
click at [270, 71] on link "Topics 200" at bounding box center [285, 64] width 69 height 33
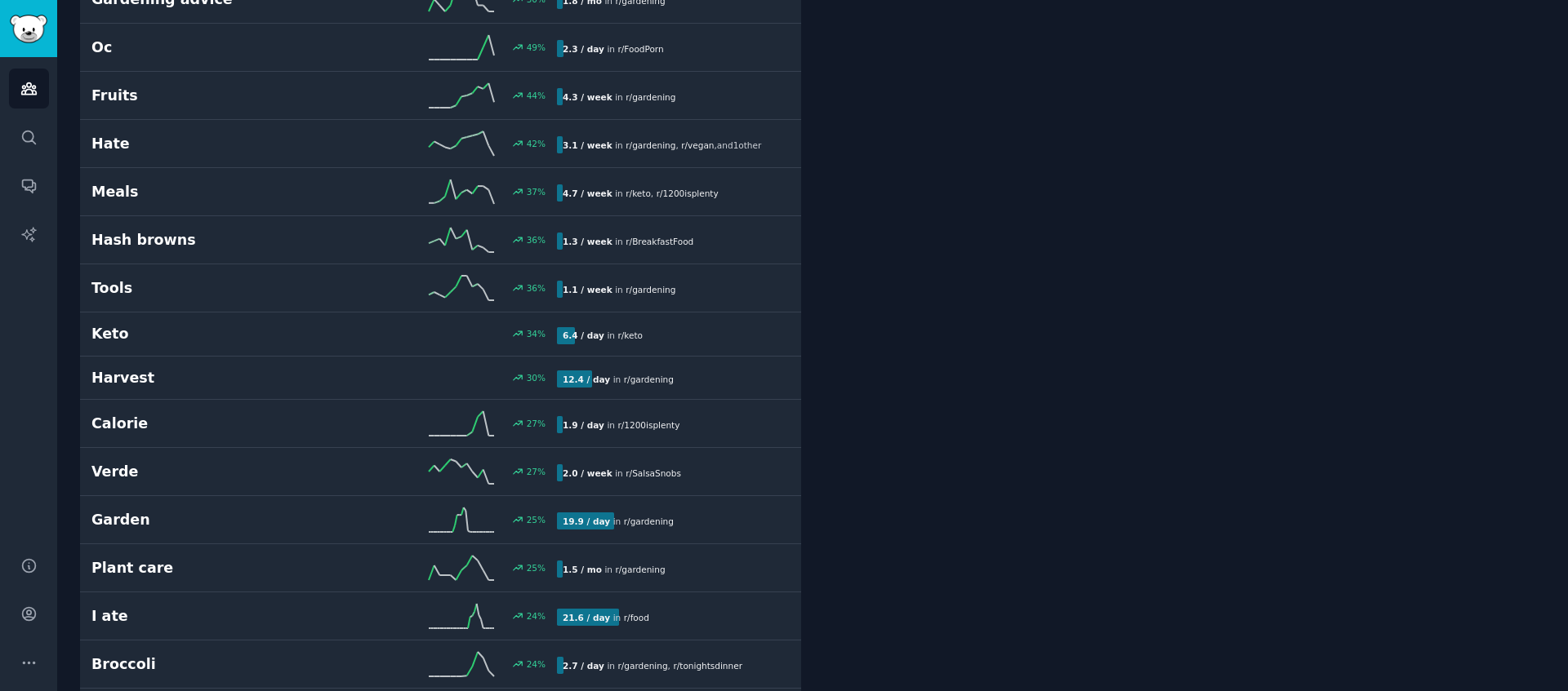
scroll to position [773, 0]
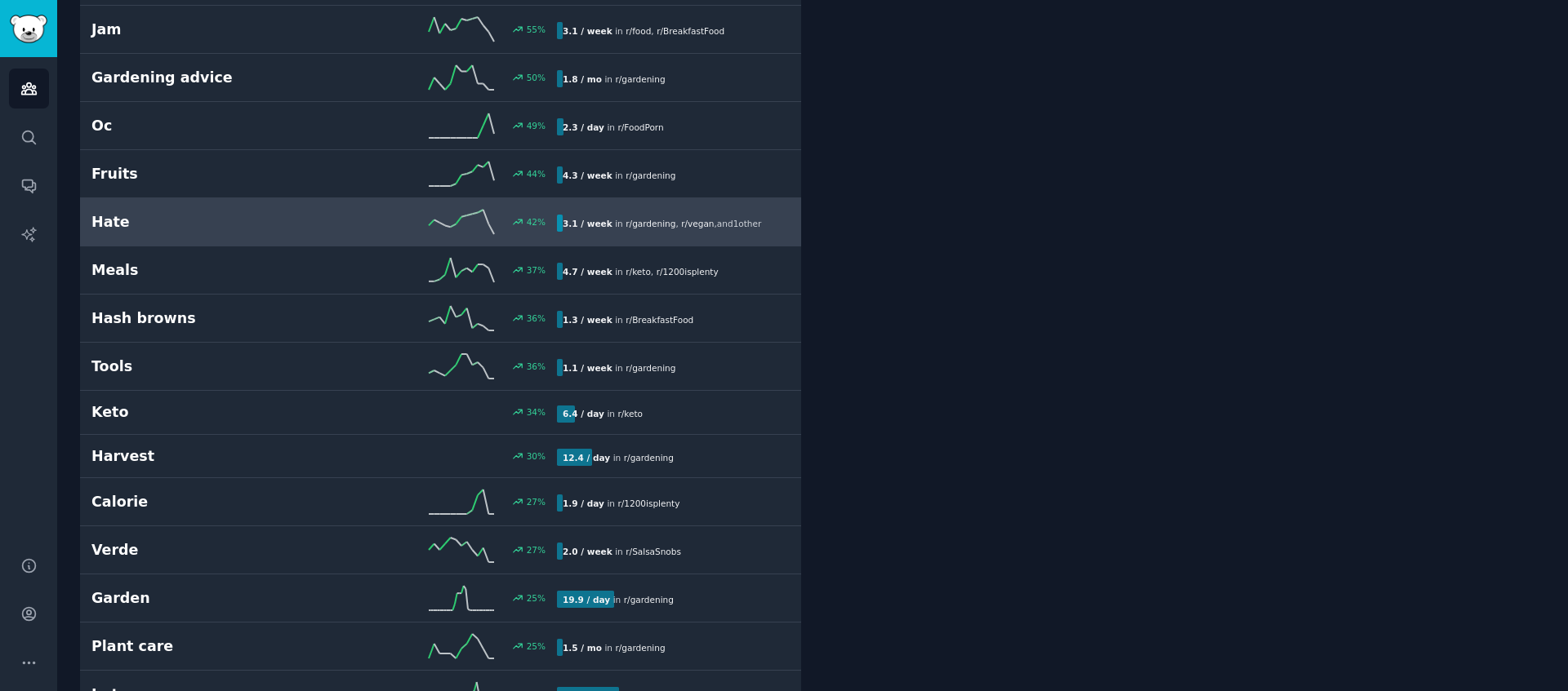
click at [99, 230] on h2 "Hate" at bounding box center [208, 223] width 233 height 20
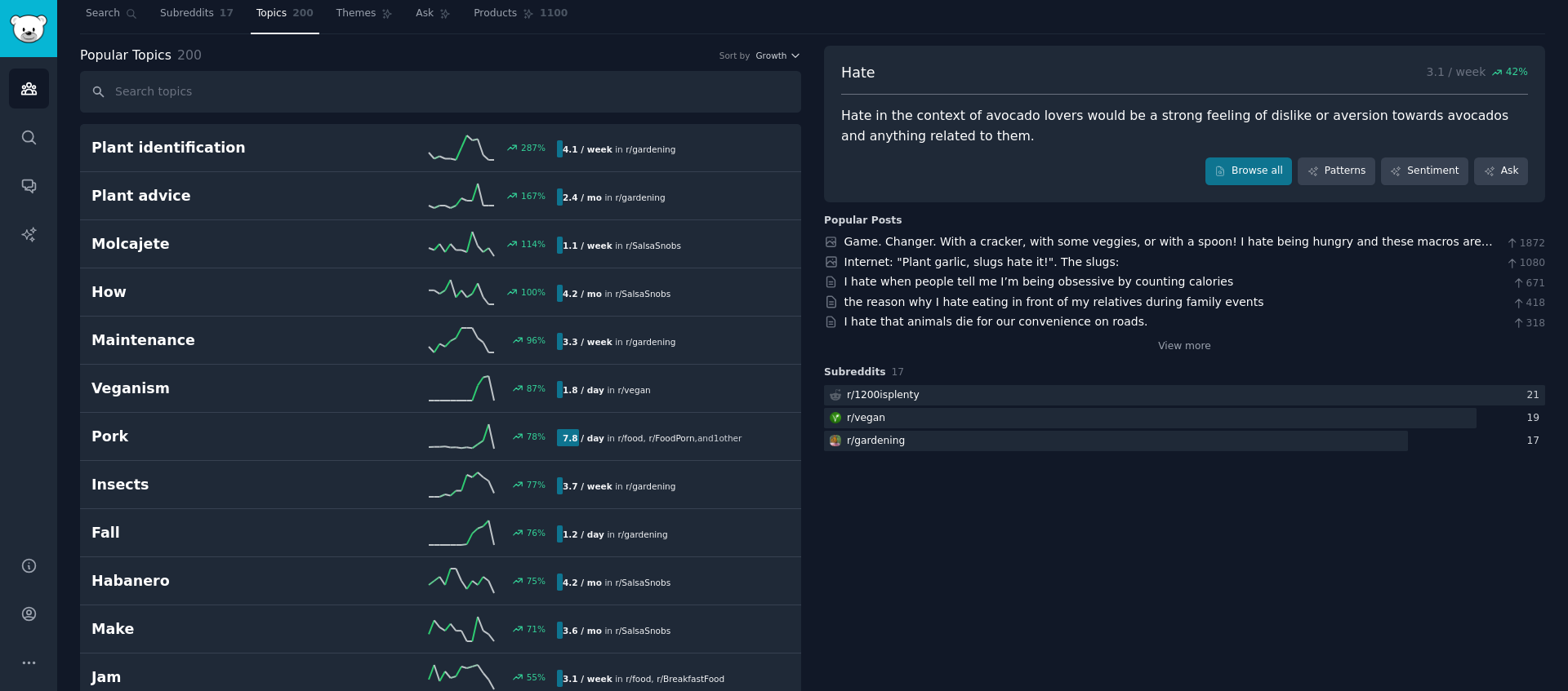
scroll to position [43, 0]
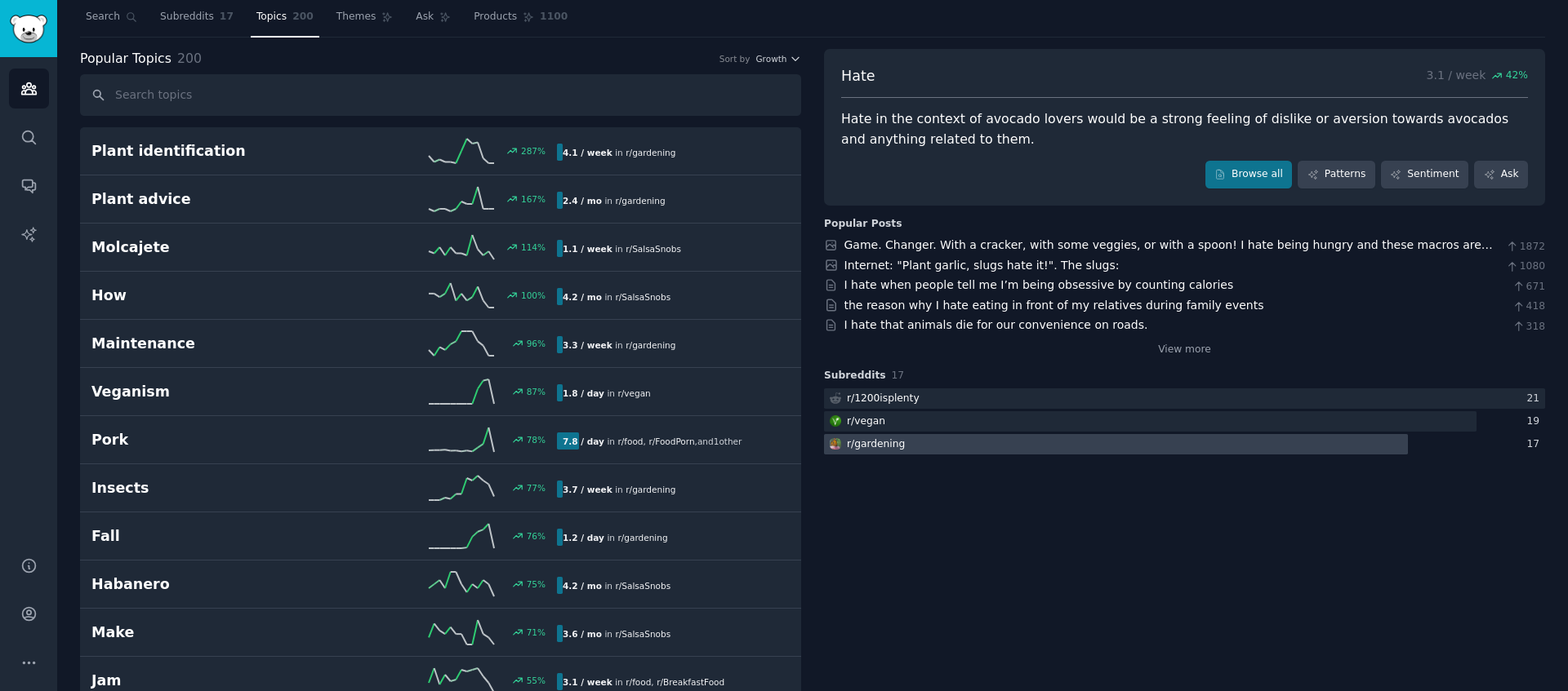
click at [889, 449] on div "r/ gardening" at bounding box center [876, 445] width 58 height 14
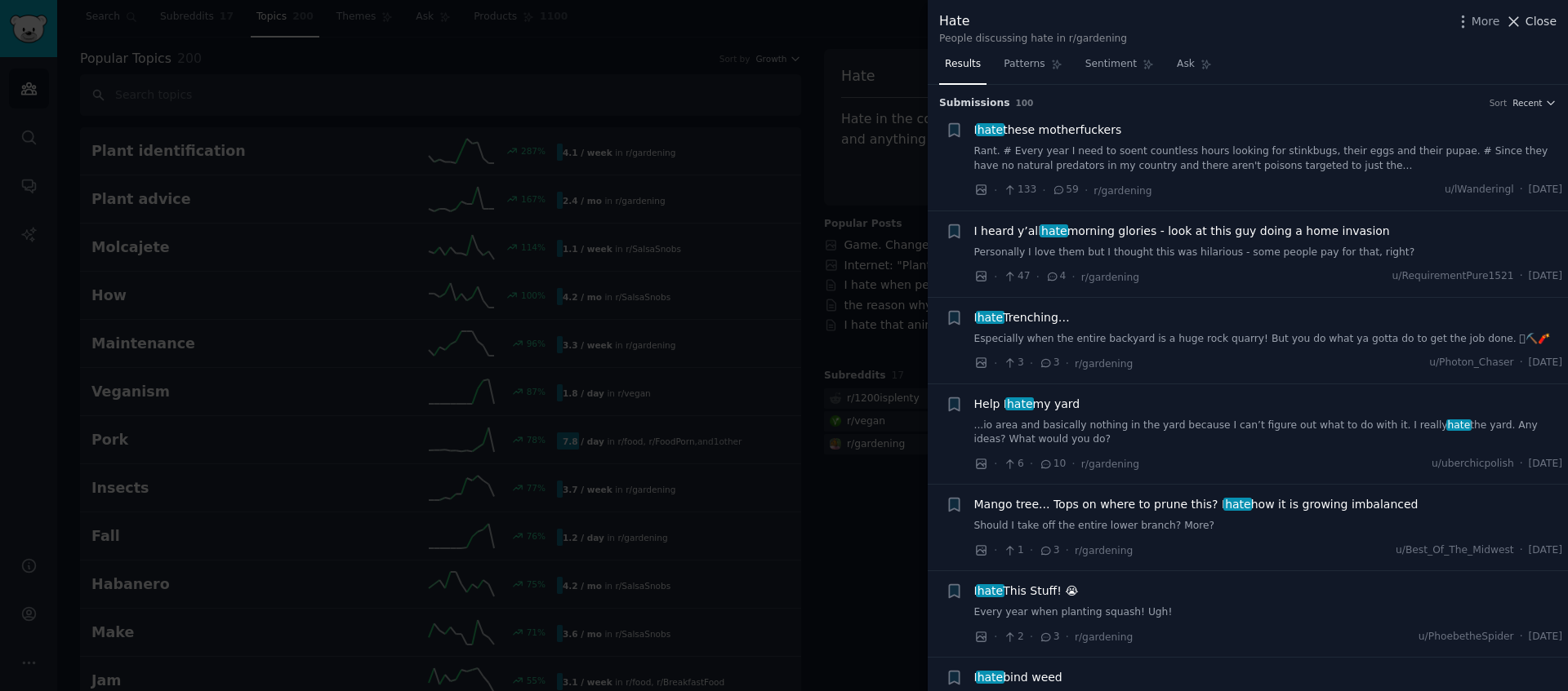
click at [1175, 24] on span "Close" at bounding box center [1541, 21] width 31 height 17
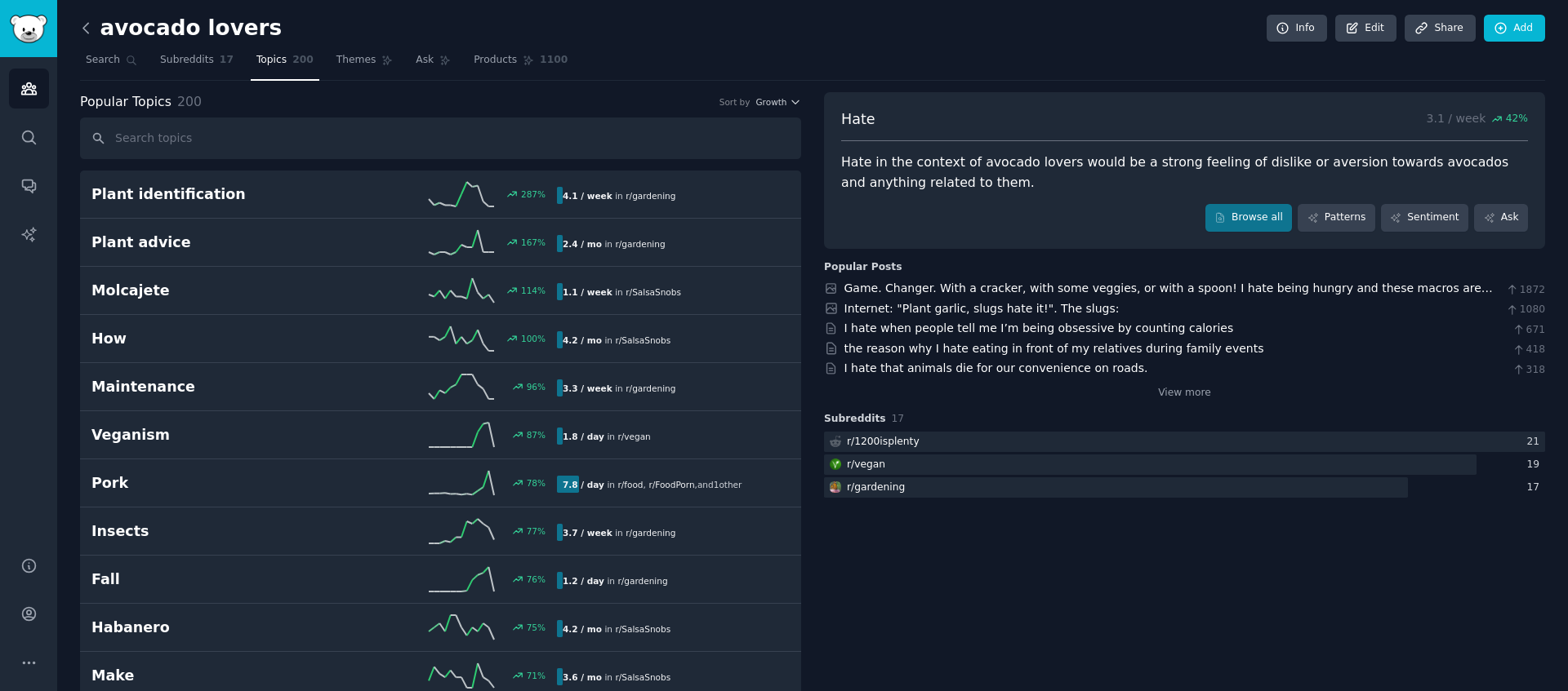
click at [89, 28] on icon at bounding box center [86, 28] width 17 height 17
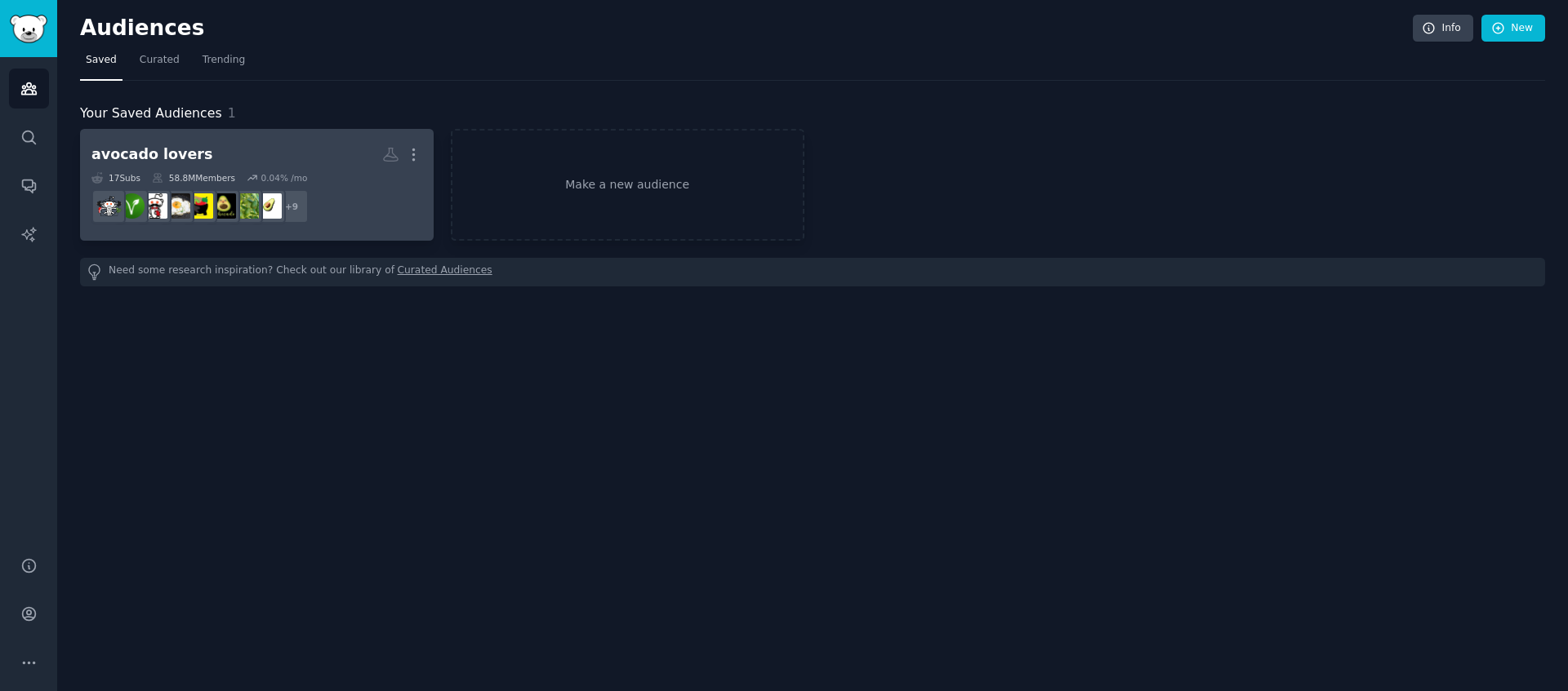
click at [326, 180] on div "17 Sub s 58.8M Members 0.04 % /mo" at bounding box center [257, 178] width 331 height 11
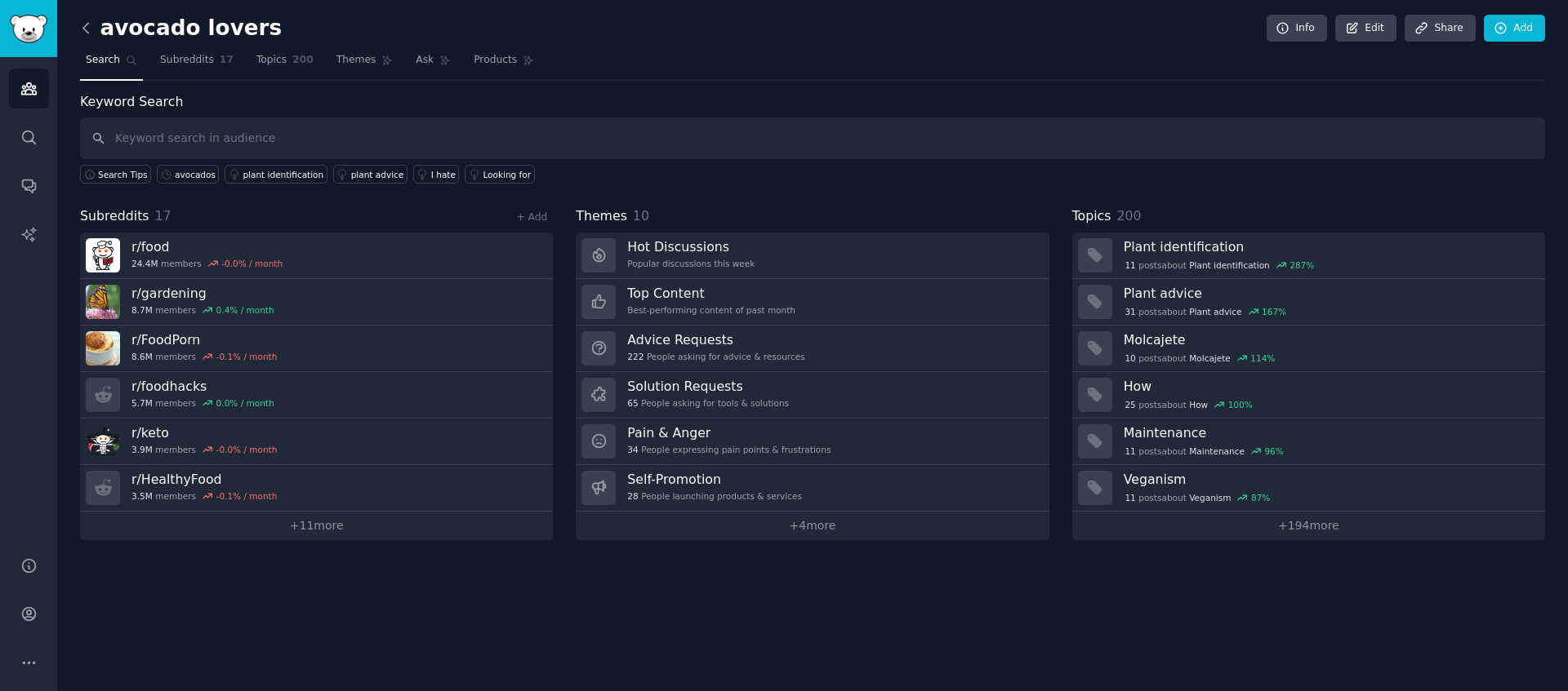
click at [91, 22] on icon at bounding box center [86, 28] width 17 height 17
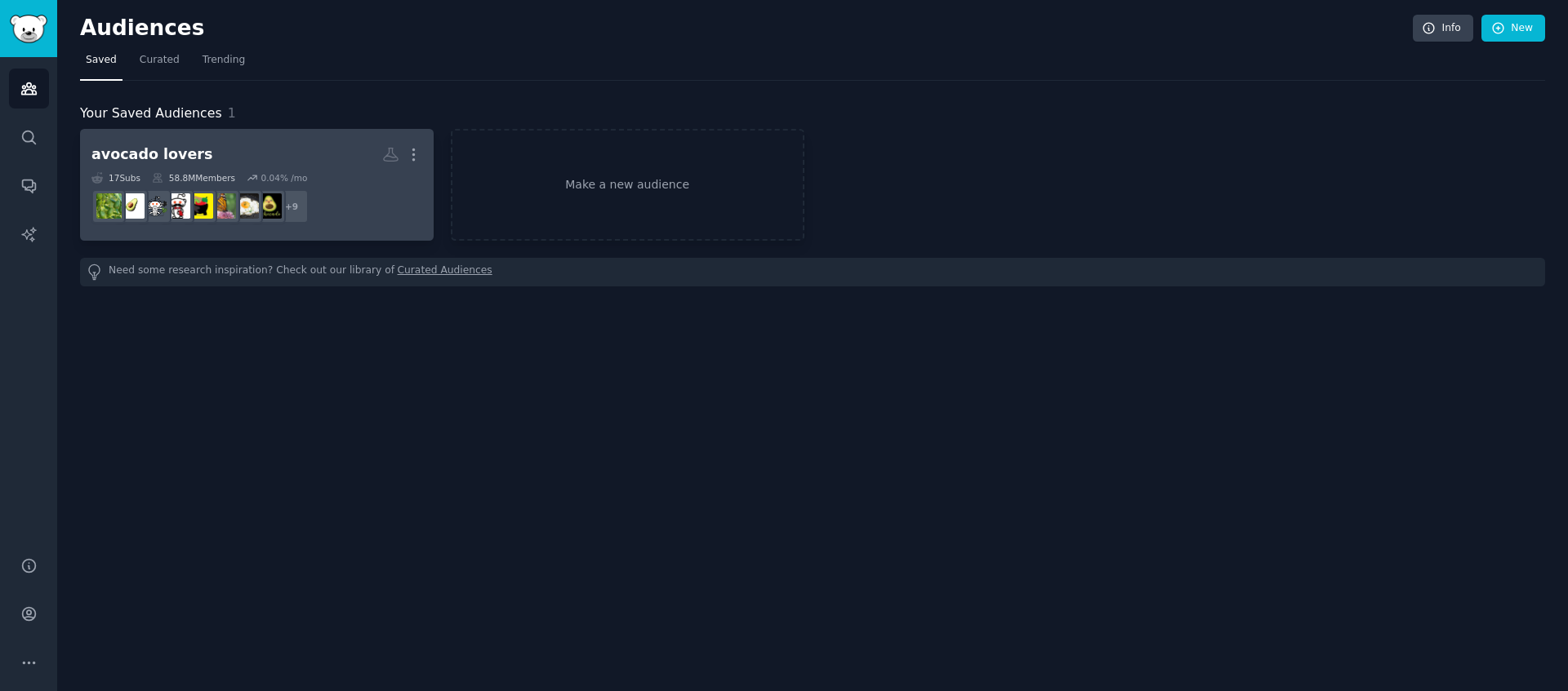
click at [323, 167] on h2 "avocado lovers More" at bounding box center [257, 155] width 331 height 29
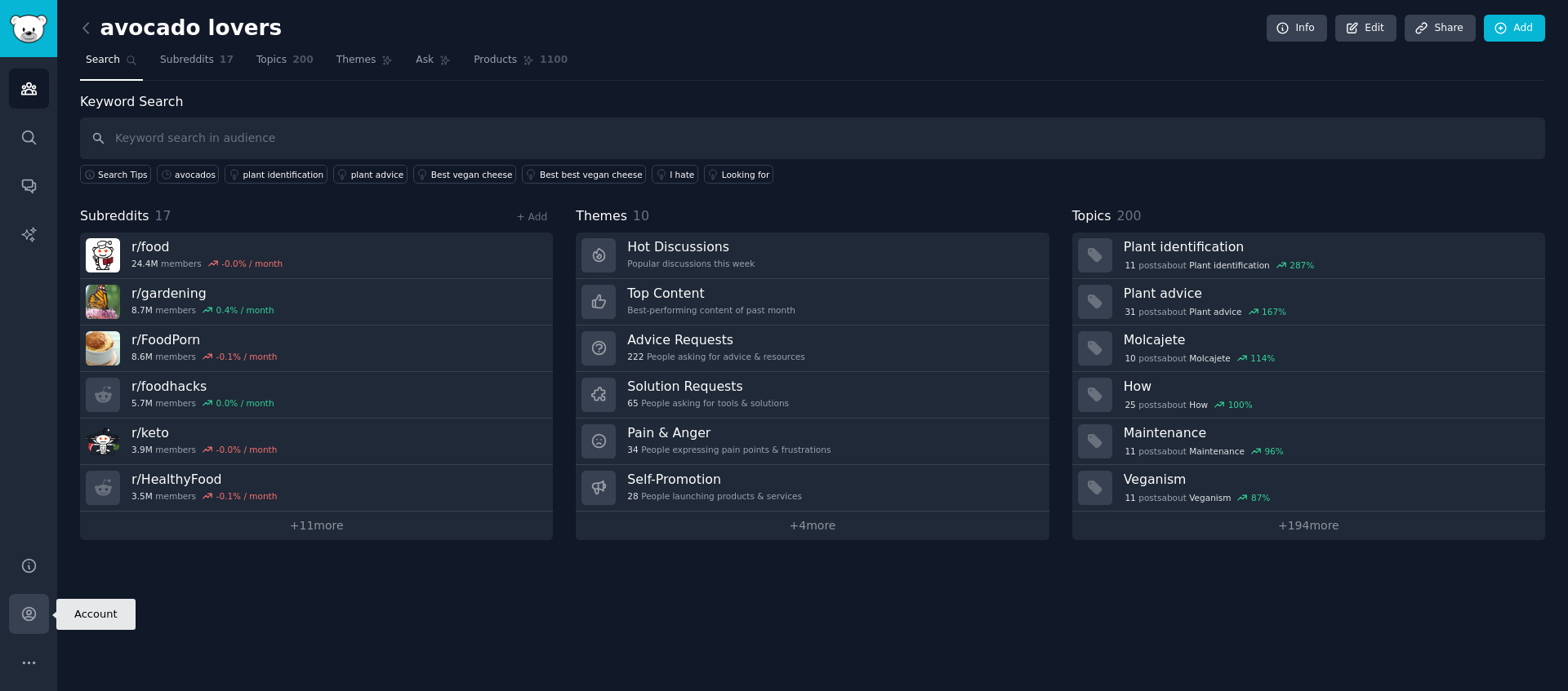
click at [28, 544] on icon "Sidebar" at bounding box center [28, 614] width 13 height 13
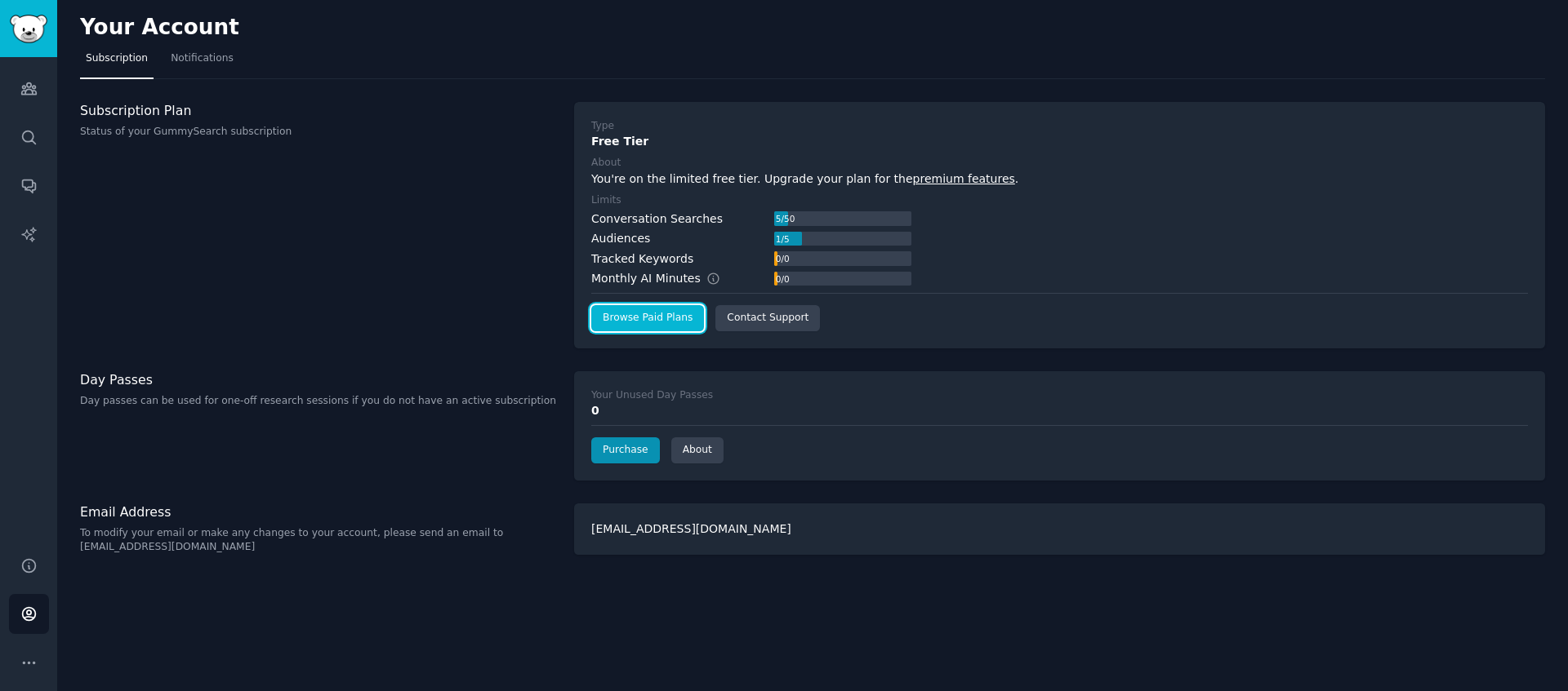
click at [673, 317] on link "Browse Paid Plans" at bounding box center [647, 318] width 113 height 26
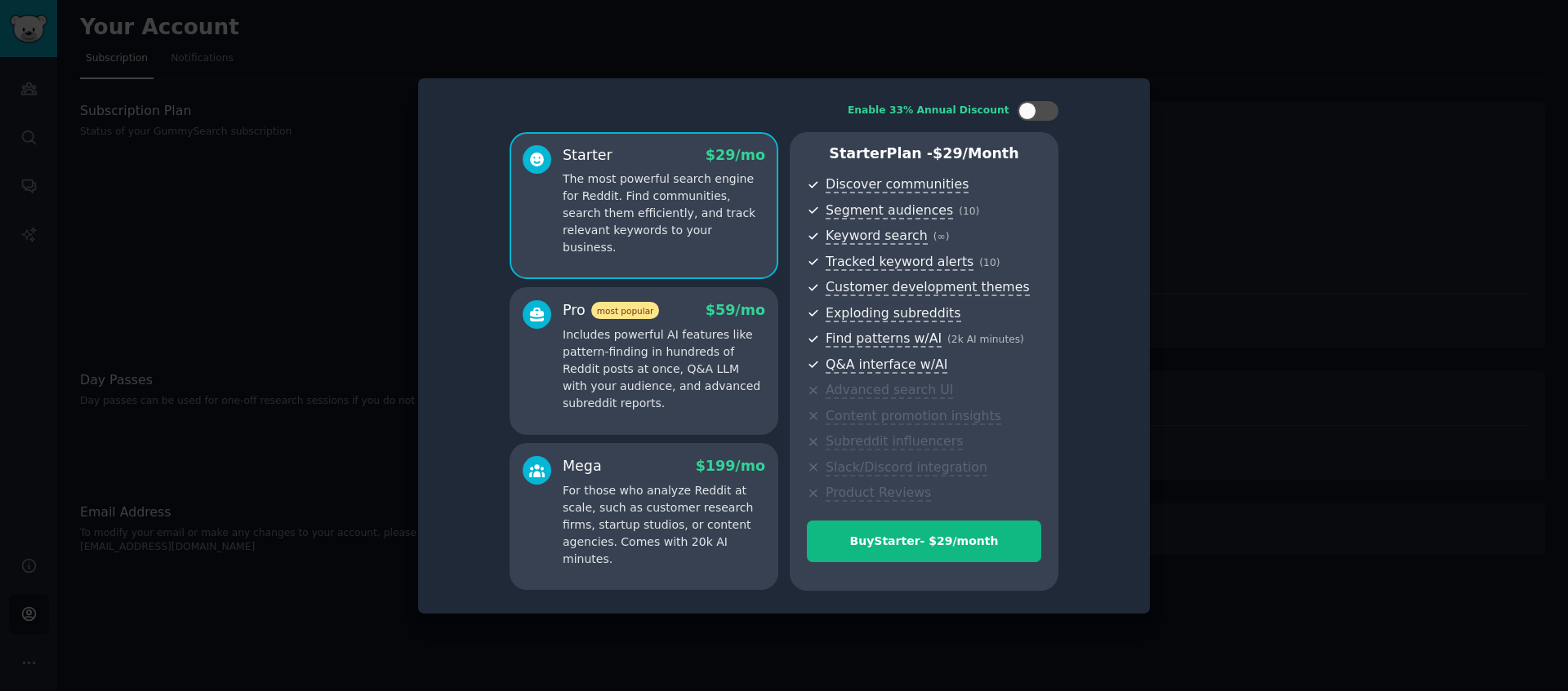
click at [709, 367] on p "Includes powerful AI features like pattern-finding in hundreds of Reddit posts …" at bounding box center [664, 369] width 202 height 86
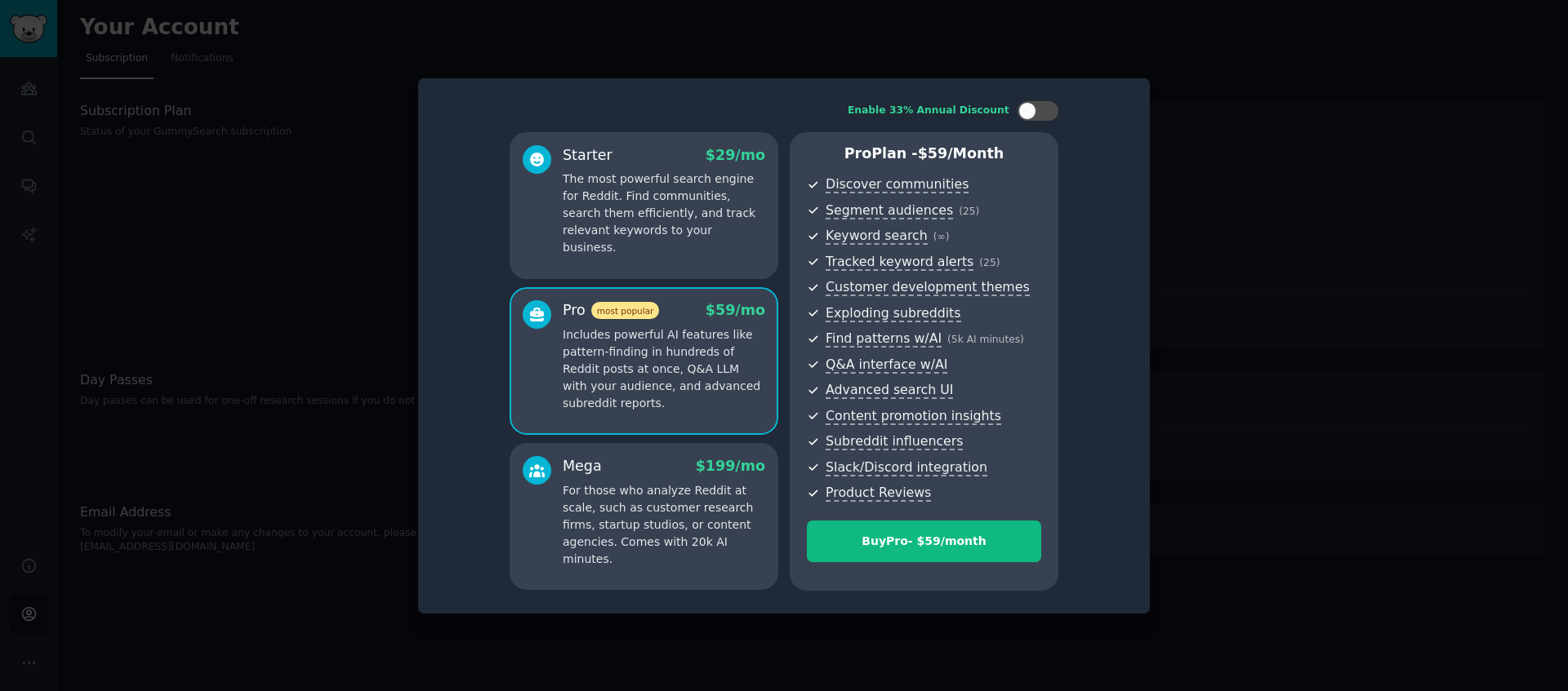
click at [654, 542] on p "For those who analyze Reddit at scale, such as customer research firms, startup…" at bounding box center [664, 525] width 202 height 86
click at [688, 368] on p "Includes powerful AI features like pattern-finding in hundreds of Reddit posts …" at bounding box center [664, 369] width 202 height 86
click at [652, 216] on p "The most powerful search engine for Reddit. Find communities, search them effic…" at bounding box center [664, 213] width 202 height 86
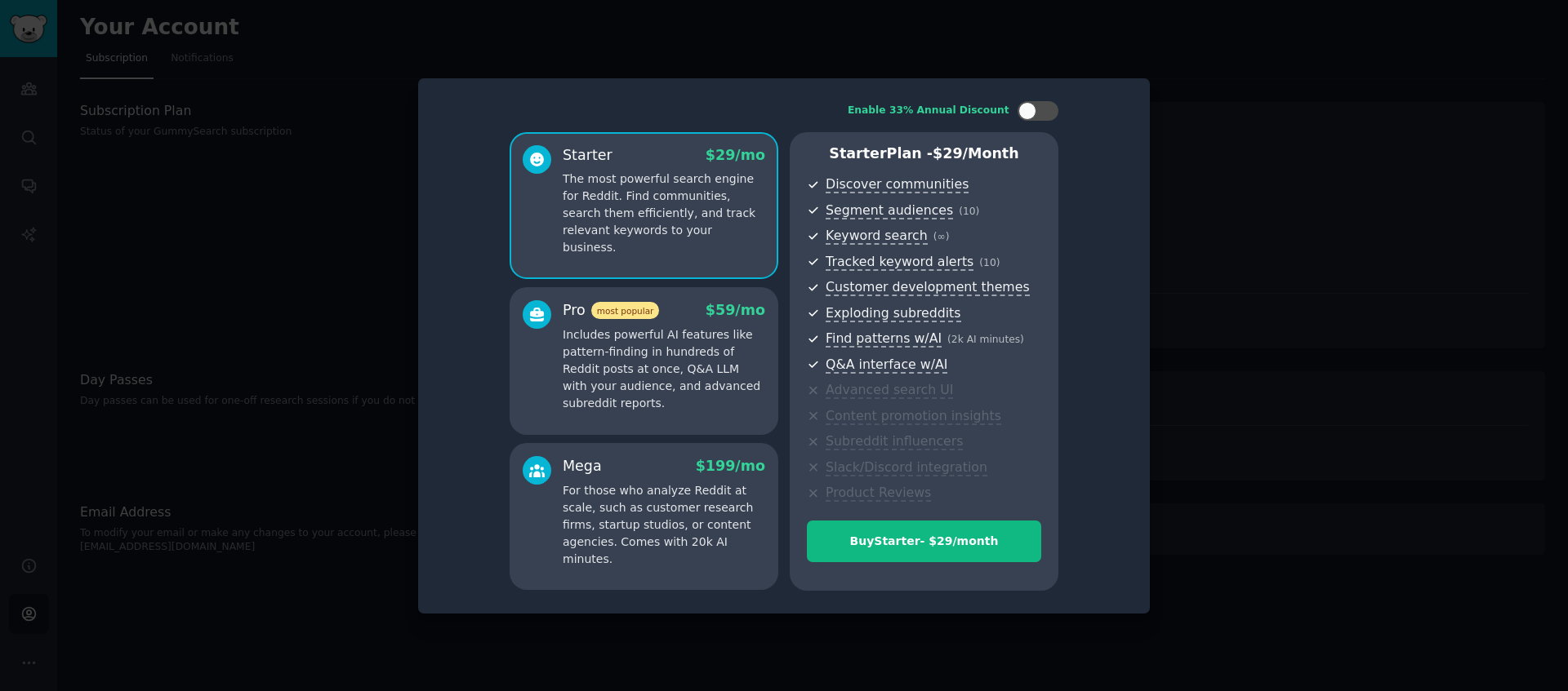
click at [696, 403] on p "Includes powerful AI features like pattern-finding in hundreds of Reddit posts …" at bounding box center [664, 369] width 202 height 86
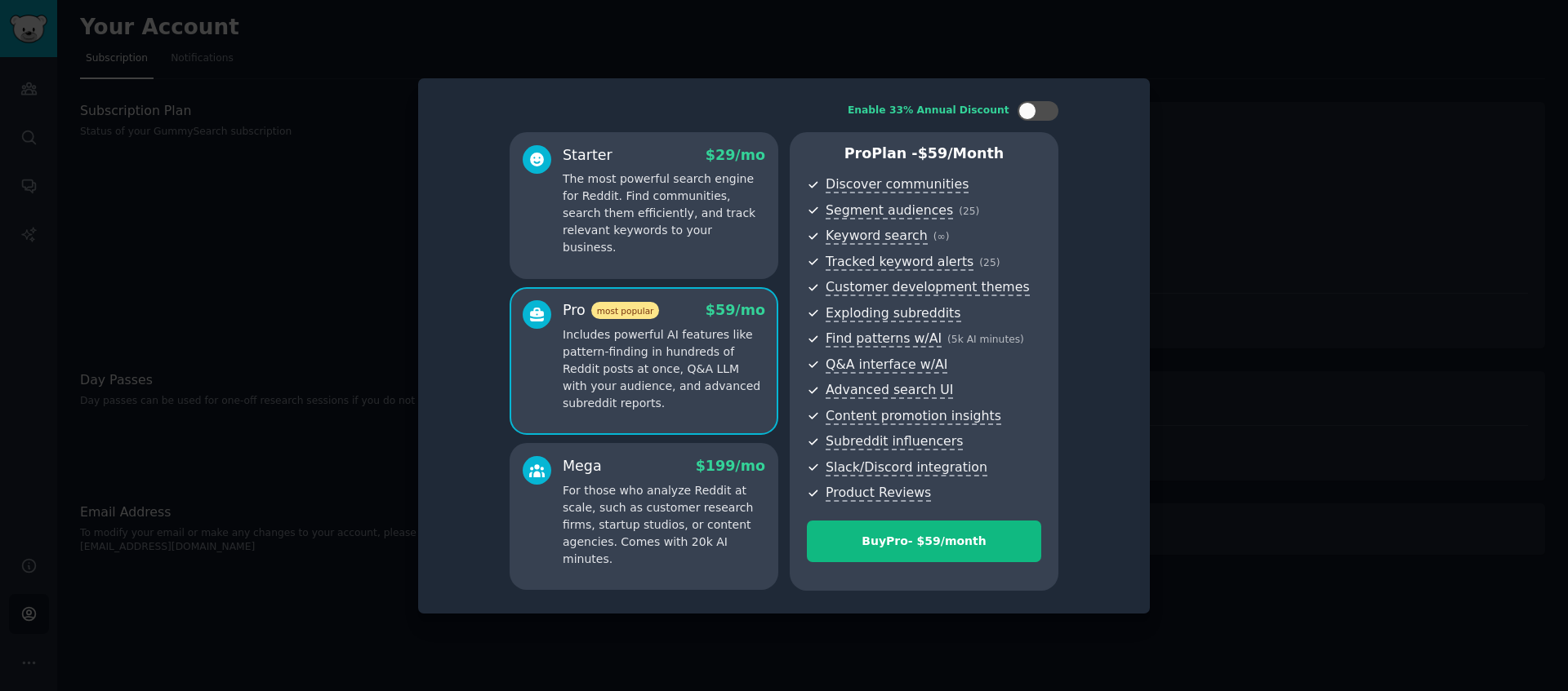
click at [1175, 30] on div at bounding box center [784, 345] width 1568 height 691
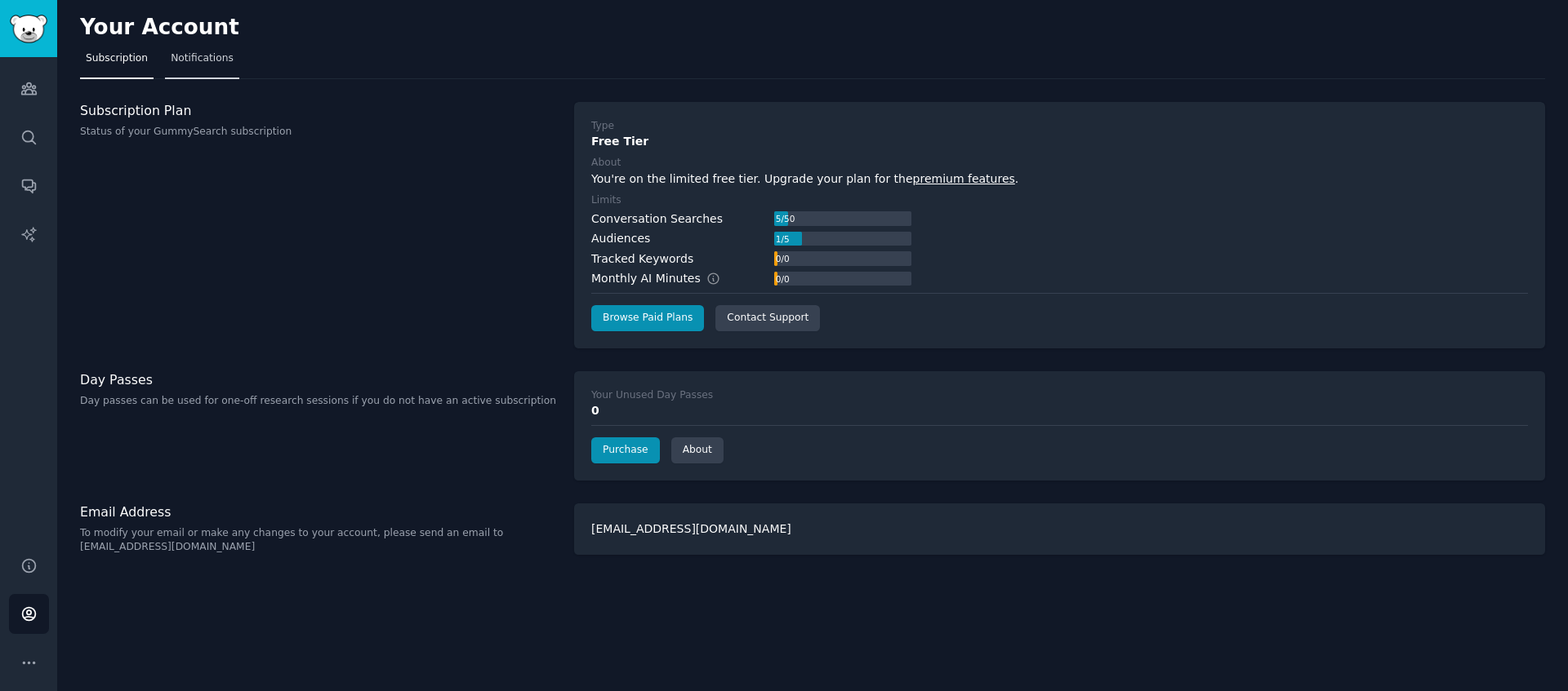
click at [218, 56] on span "Notifications" at bounding box center [202, 58] width 63 height 14
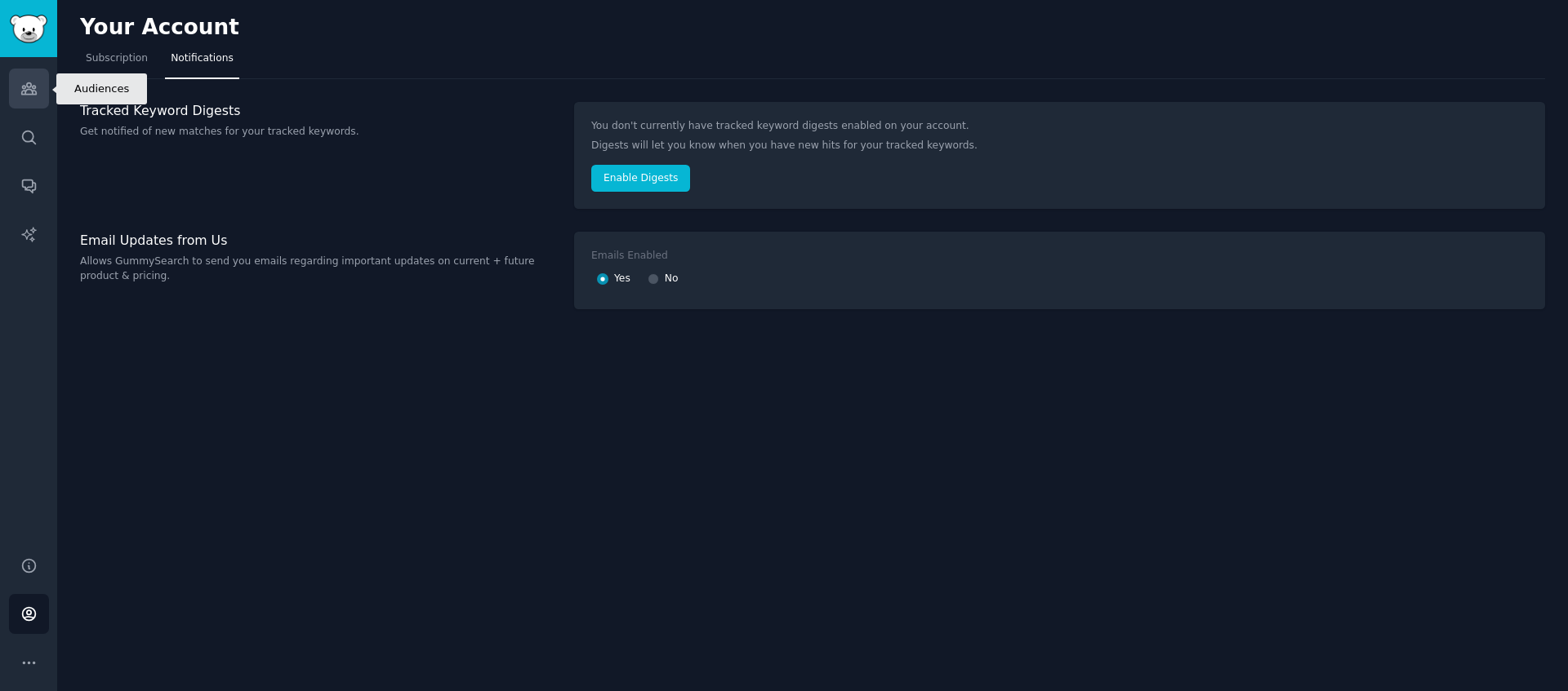
click at [36, 73] on link "Audiences" at bounding box center [29, 88] width 40 height 40
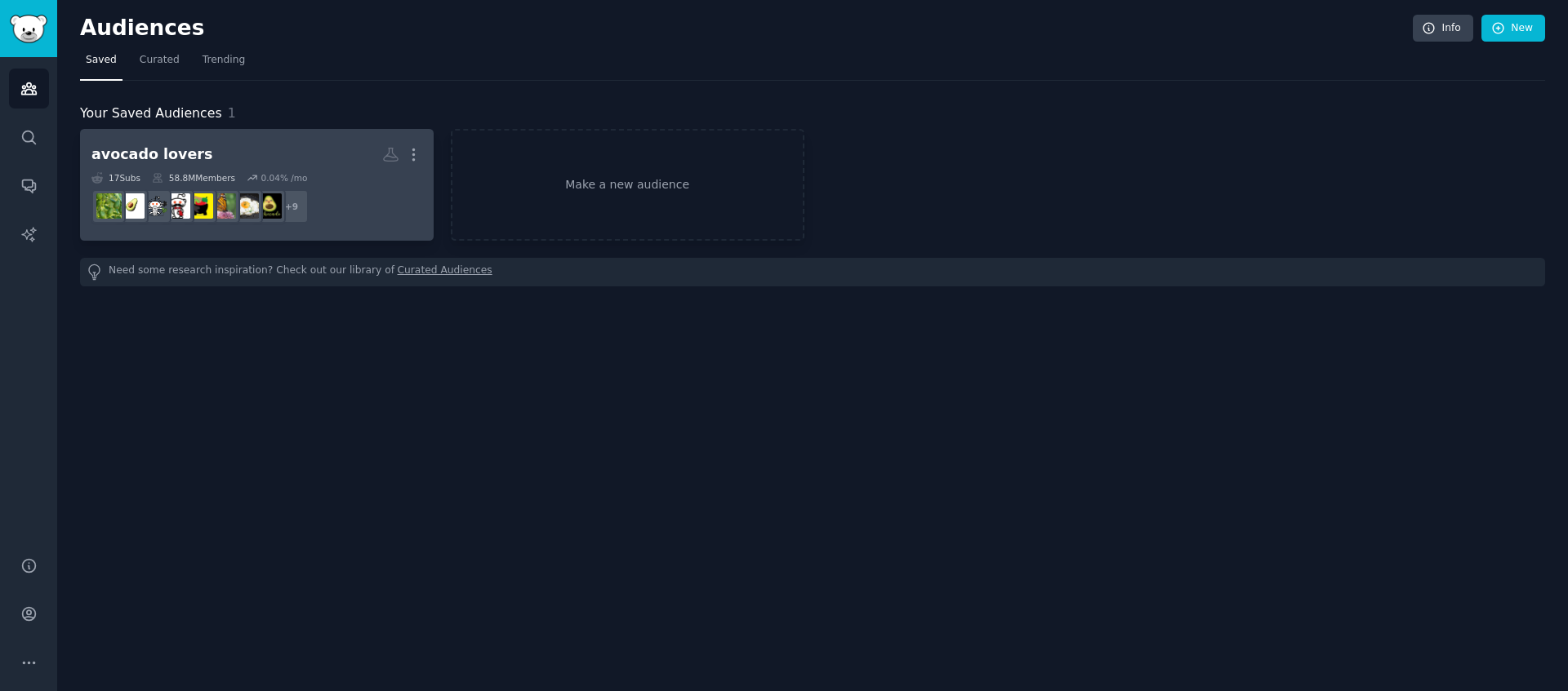
click at [336, 170] on div "avocado lovers More 17 Sub s 58.8M Members 0.04 % /mo r/keto + 9" at bounding box center [257, 184] width 331 height 89
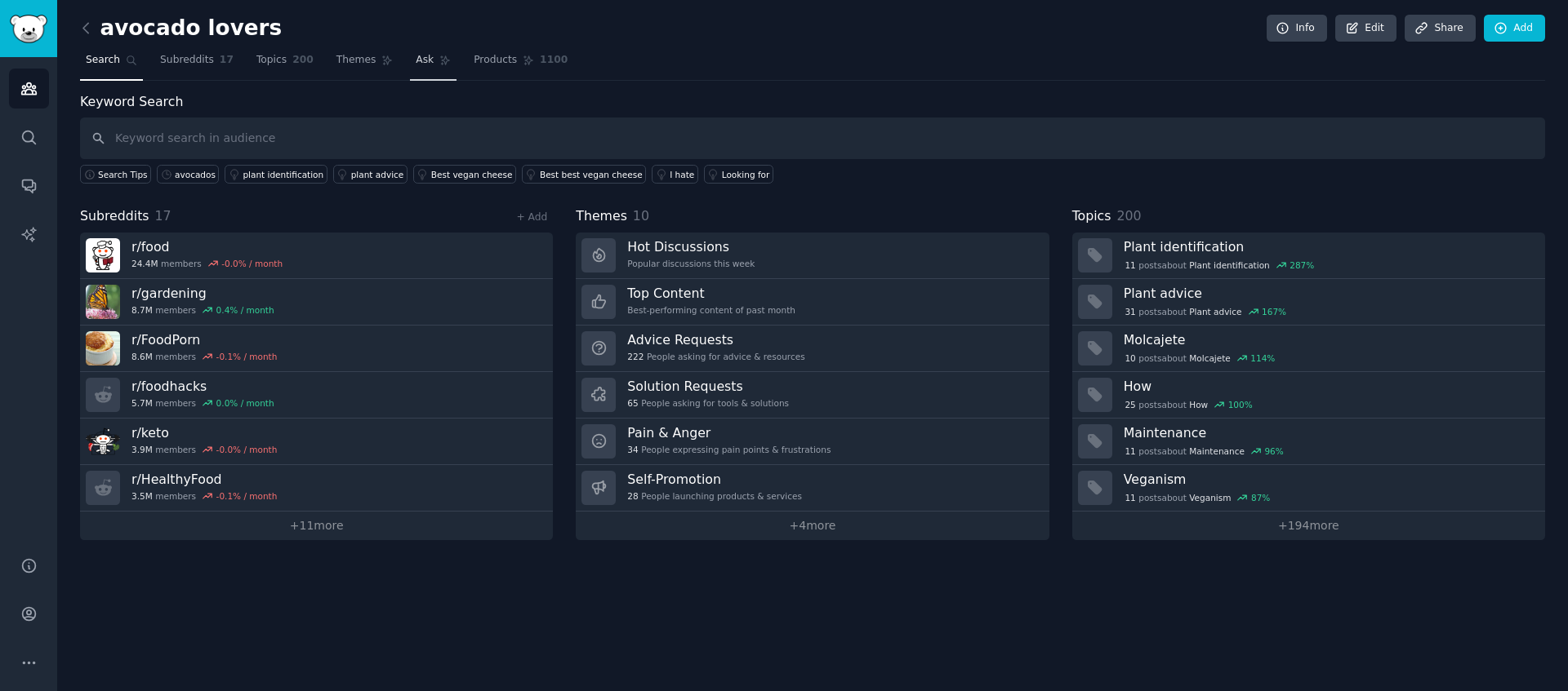
click at [416, 66] on span "Ask" at bounding box center [424, 59] width 18 height 14
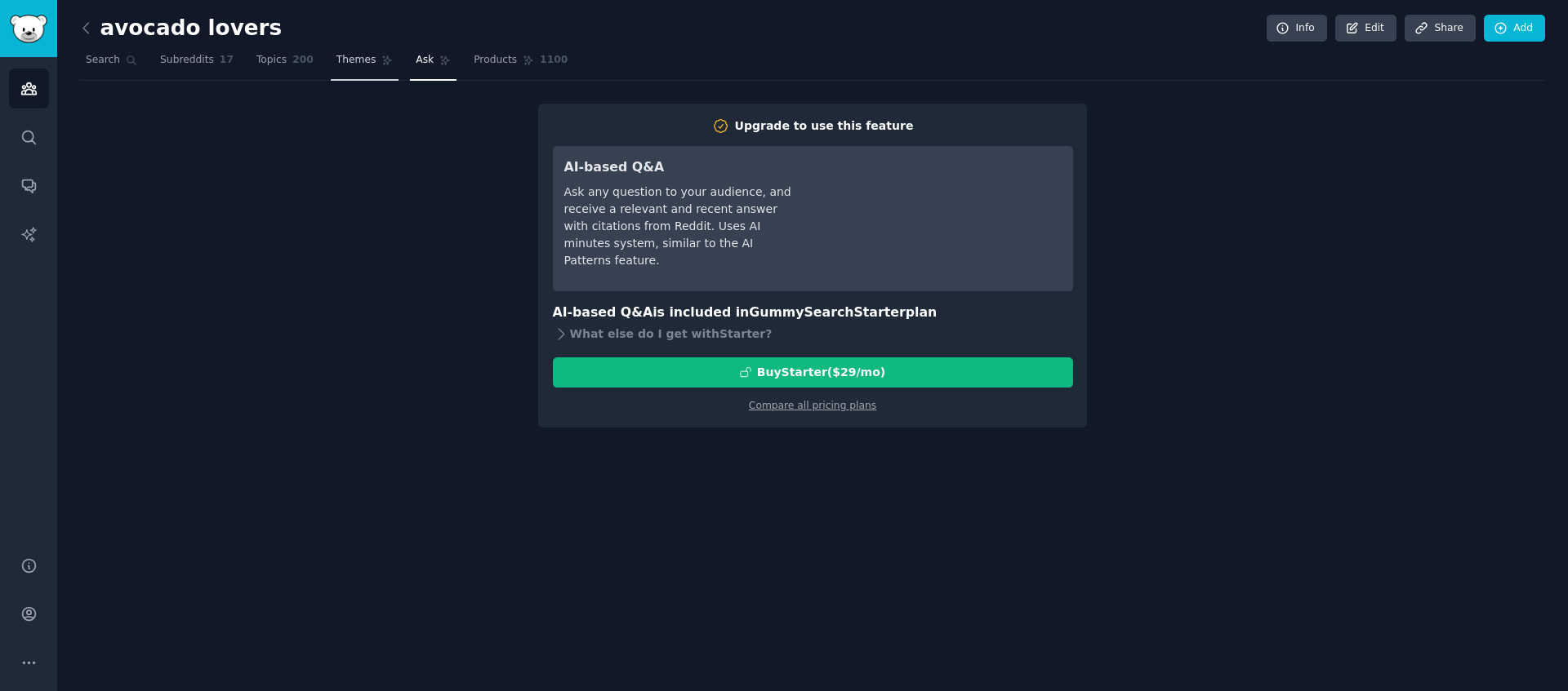
click at [349, 65] on span "Themes" at bounding box center [356, 59] width 40 height 14
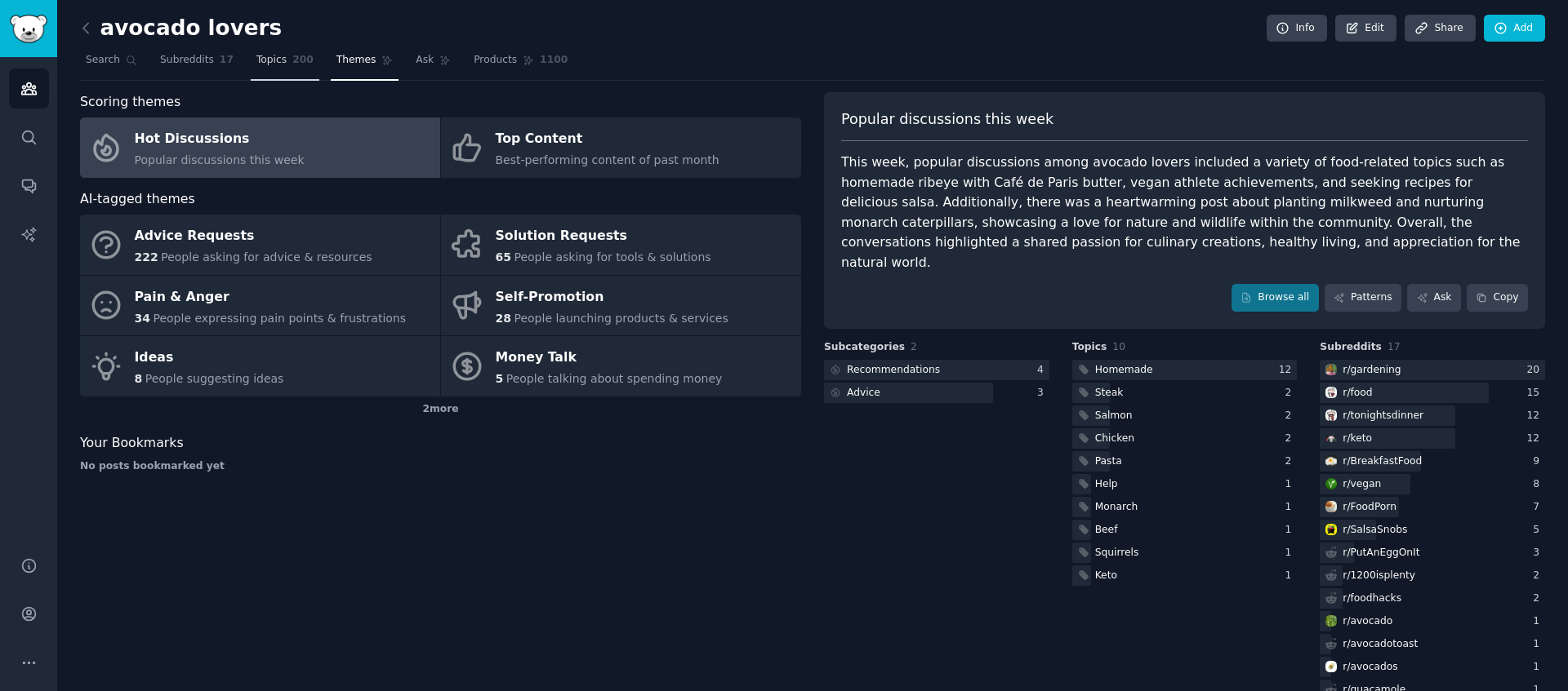
click at [310, 58] on link "Topics 200" at bounding box center [285, 64] width 69 height 33
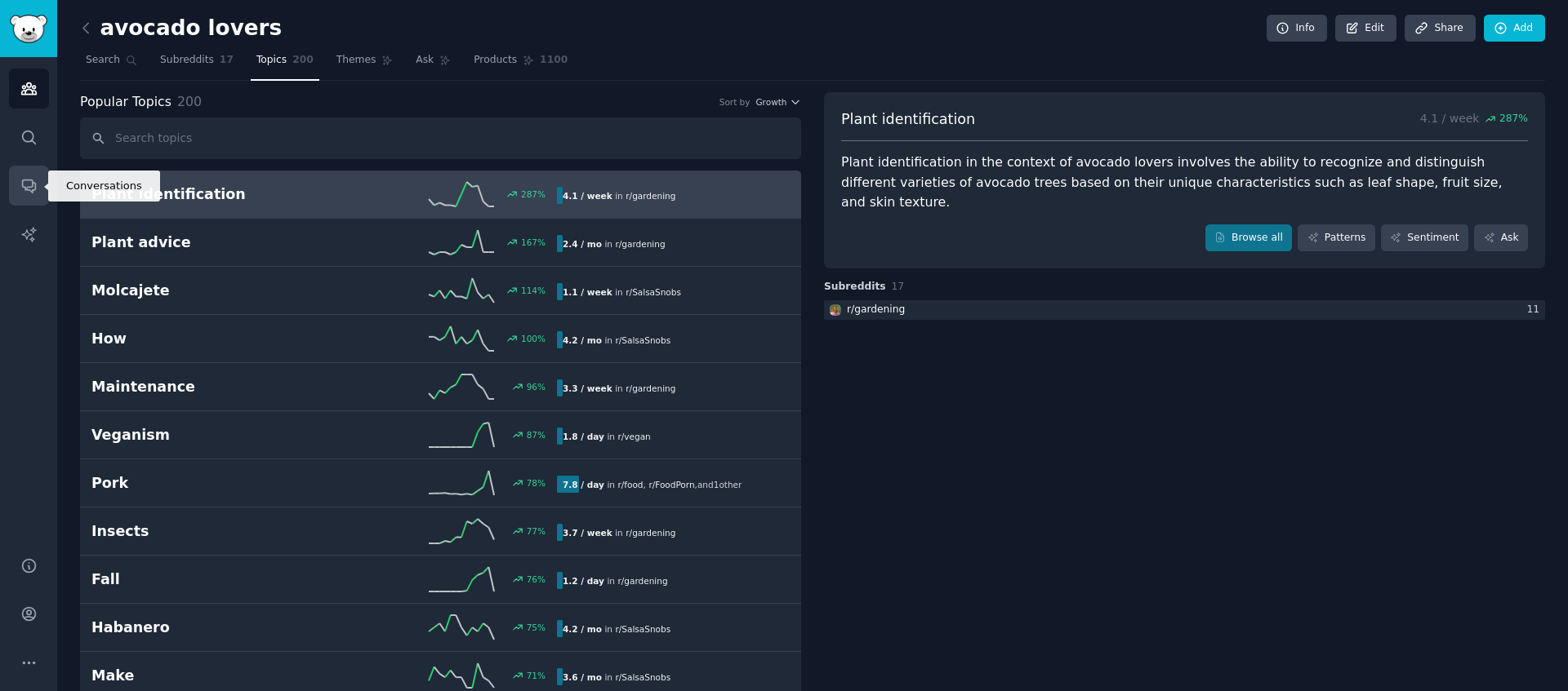
click at [37, 185] on link "Conversations" at bounding box center [29, 185] width 40 height 40
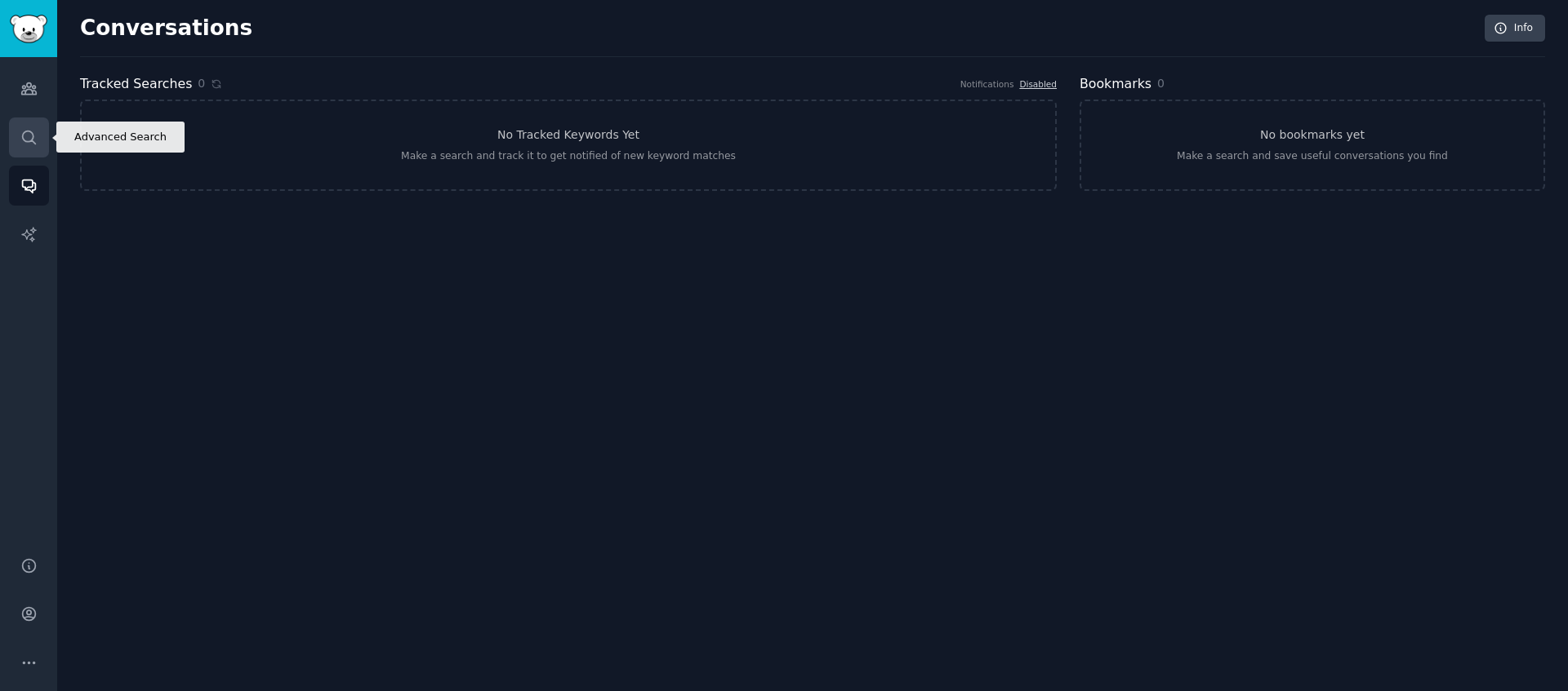
click at [37, 149] on link "Search" at bounding box center [29, 137] width 40 height 40
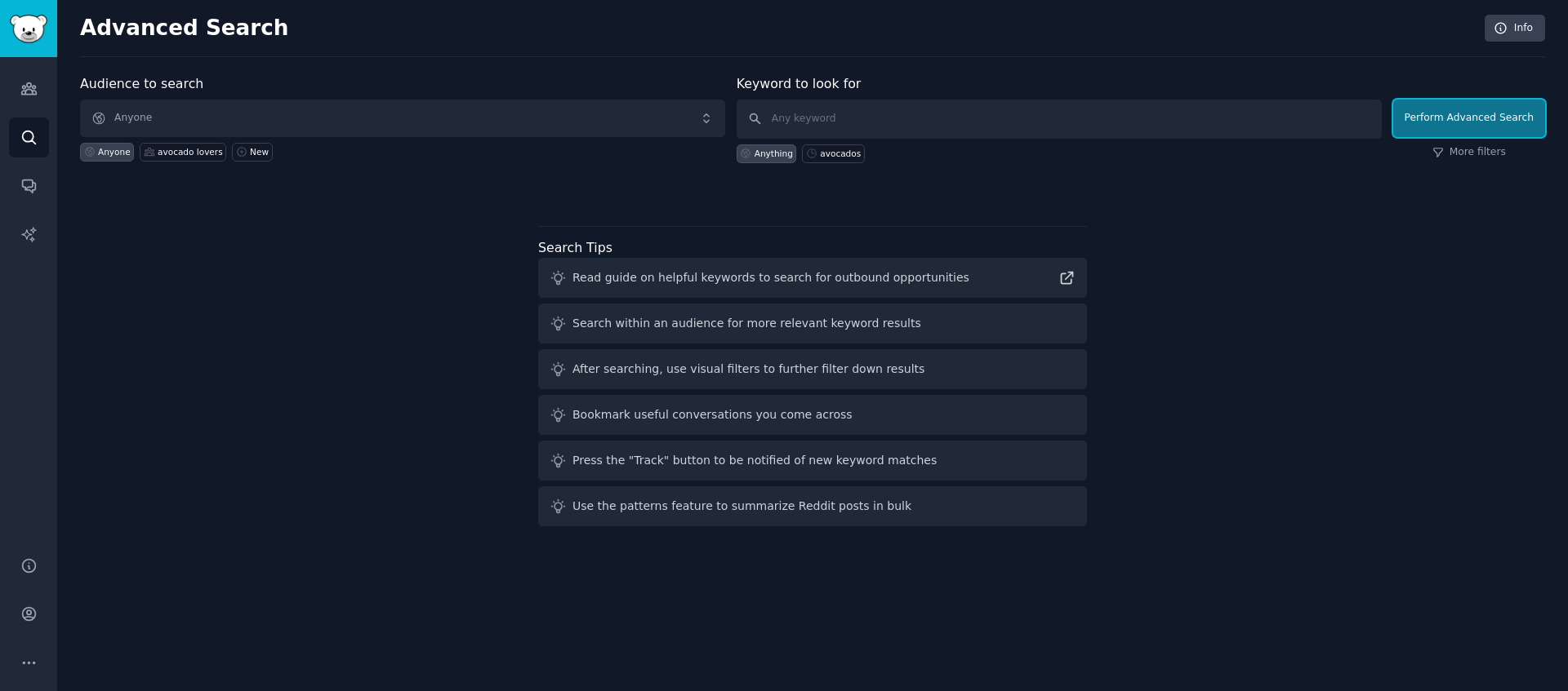
click at [1175, 127] on button "Perform Advanced Search" at bounding box center [1469, 118] width 152 height 37
click at [1175, 8] on div "Advanced Search Info Audience to search Anyone Anyone avocado lovers New Keywor…" at bounding box center [812, 345] width 1510 height 691
click at [1175, 31] on link "Info" at bounding box center [1514, 28] width 60 height 28
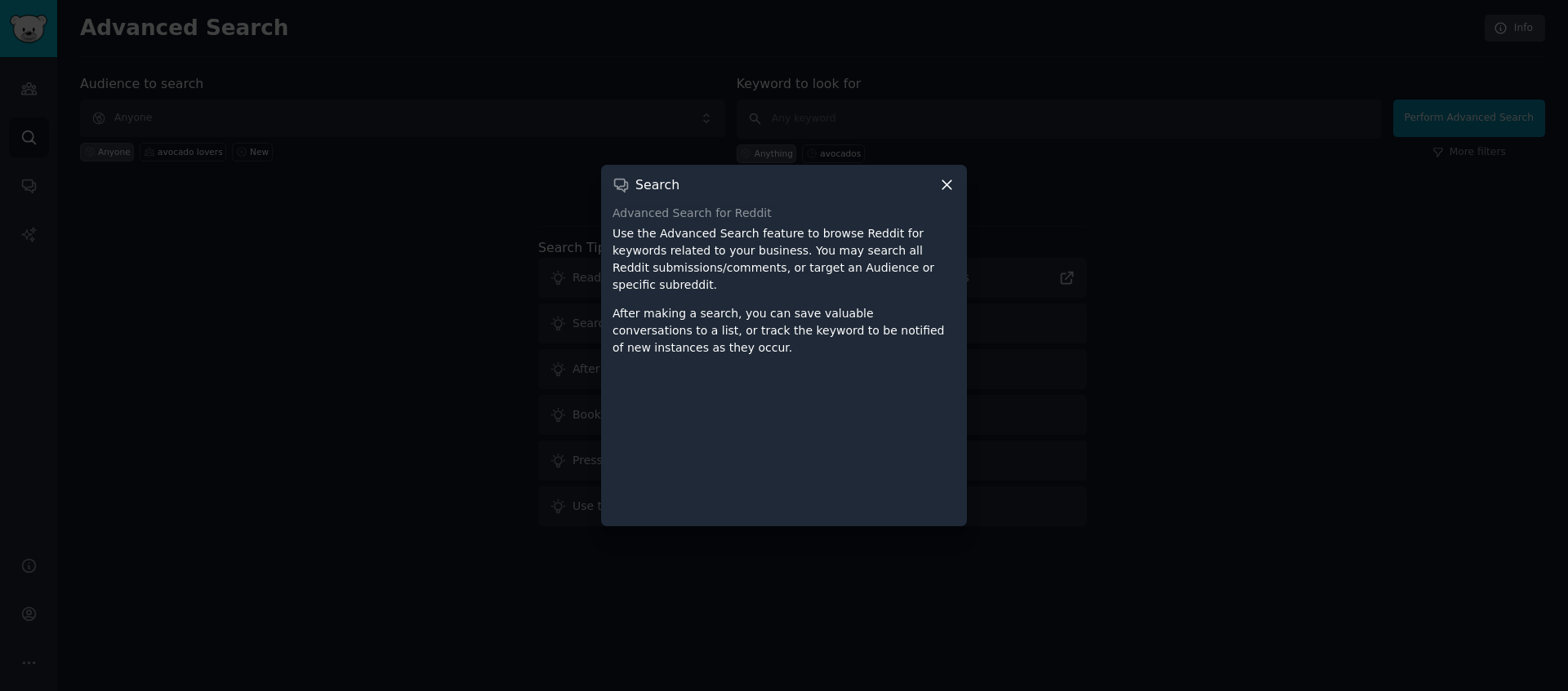
click at [952, 188] on icon at bounding box center [946, 184] width 17 height 17
